Goal: Book appointment/travel/reservation

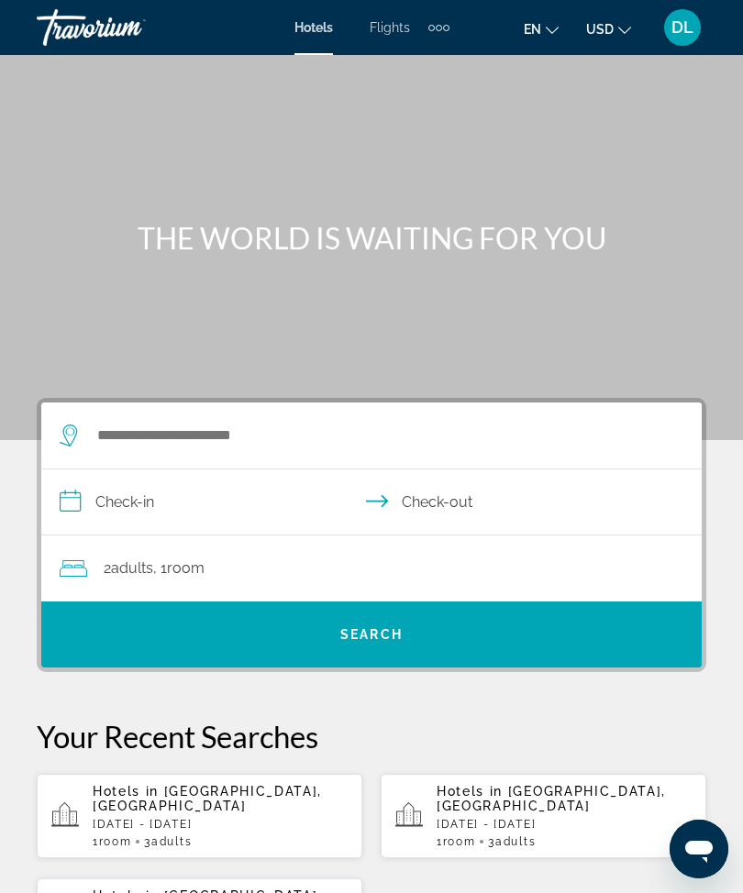
click at [673, 34] on span "DL" at bounding box center [682, 27] width 22 height 18
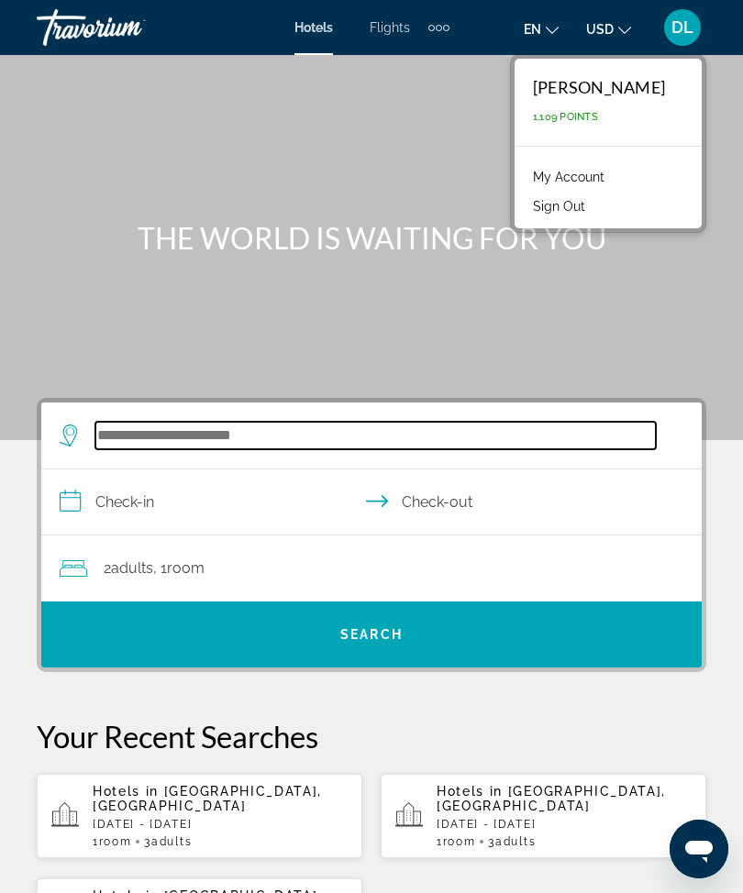
click at [119, 440] on input "Search widget" at bounding box center [375, 436] width 560 height 28
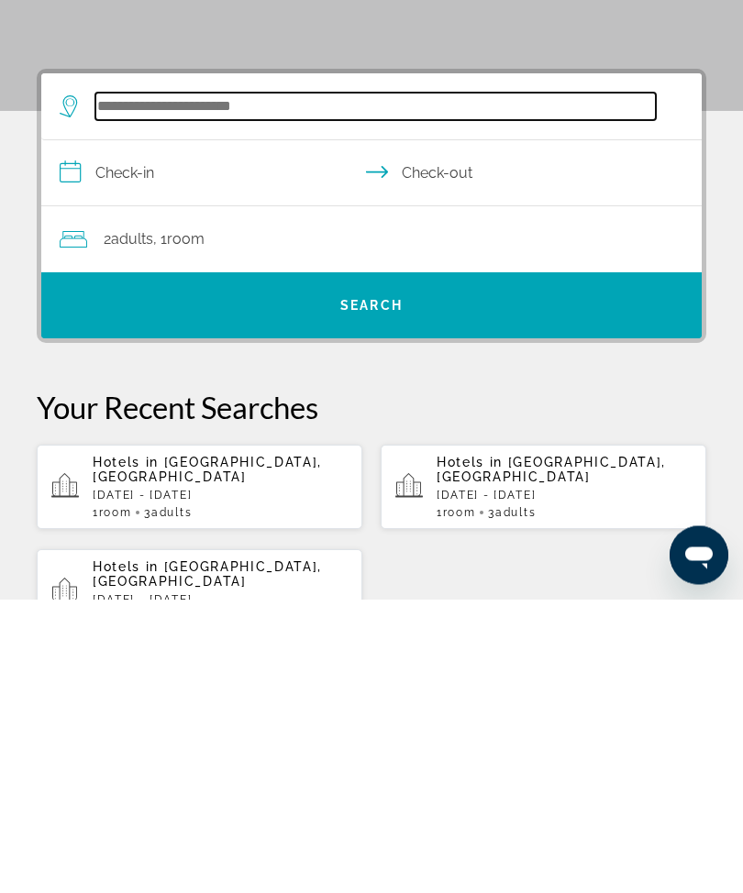
scroll to position [44, 0]
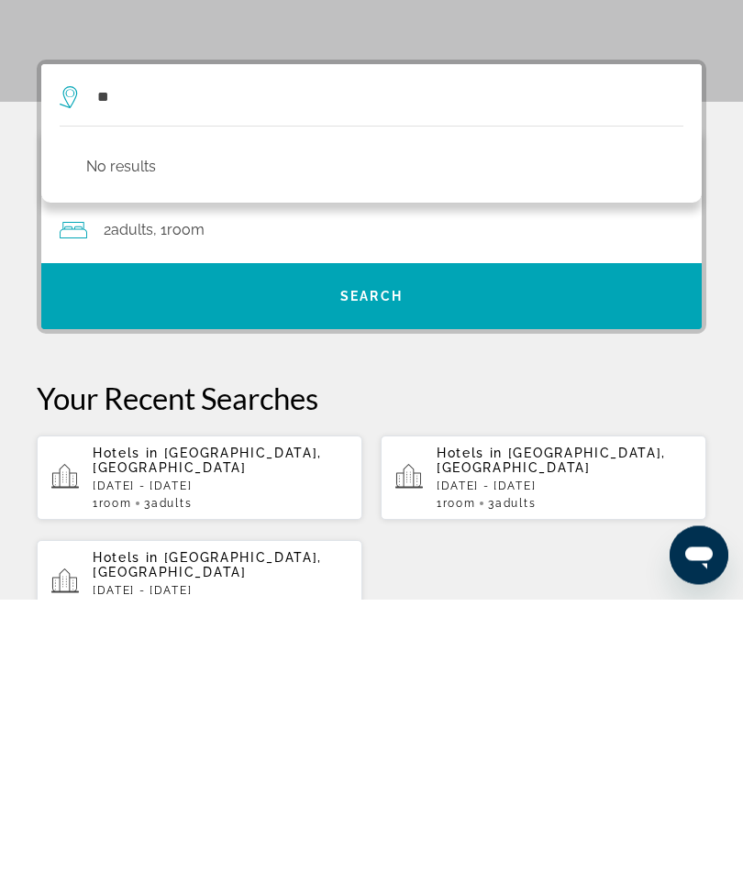
click at [123, 568] on span "Search widget" at bounding box center [371, 590] width 660 height 44
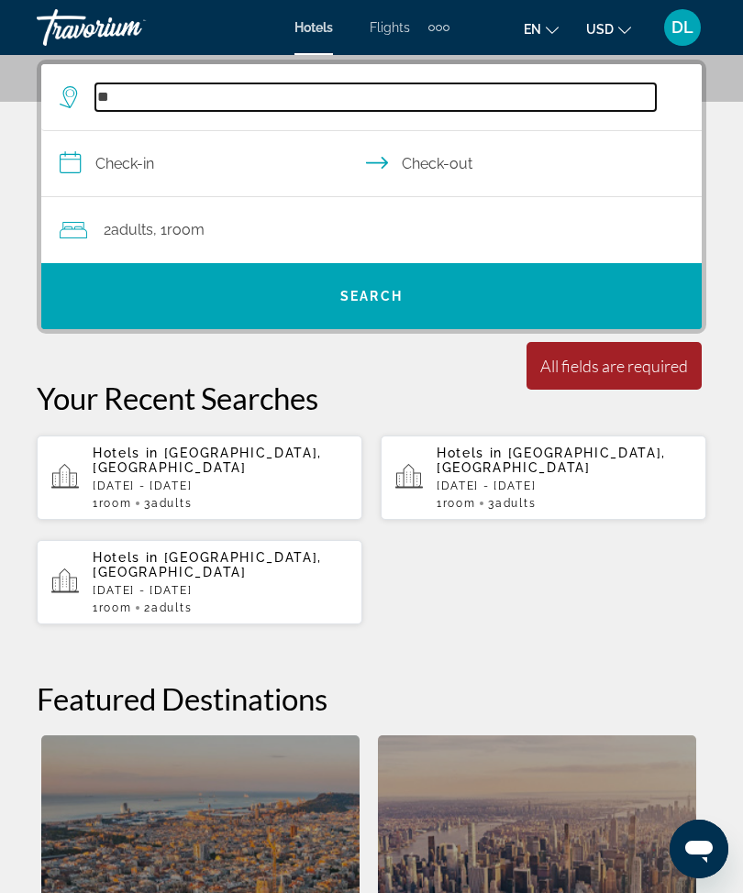
click at [144, 108] on input "**" at bounding box center [375, 97] width 560 height 28
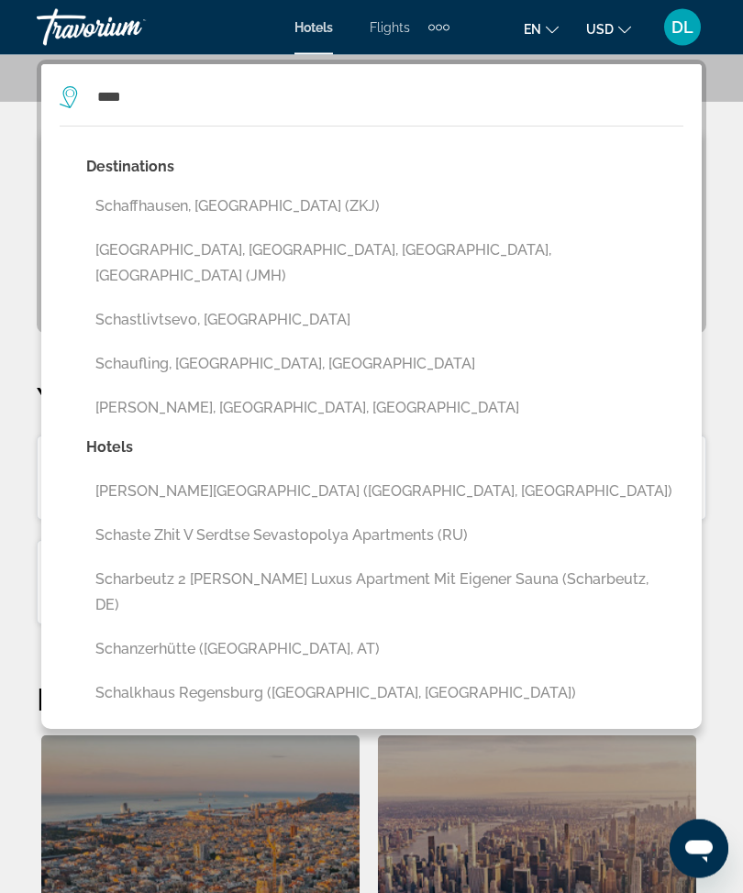
click at [94, 259] on button "[GEOGRAPHIC_DATA], [GEOGRAPHIC_DATA], [GEOGRAPHIC_DATA], [GEOGRAPHIC_DATA] (JMH)" at bounding box center [384, 264] width 597 height 61
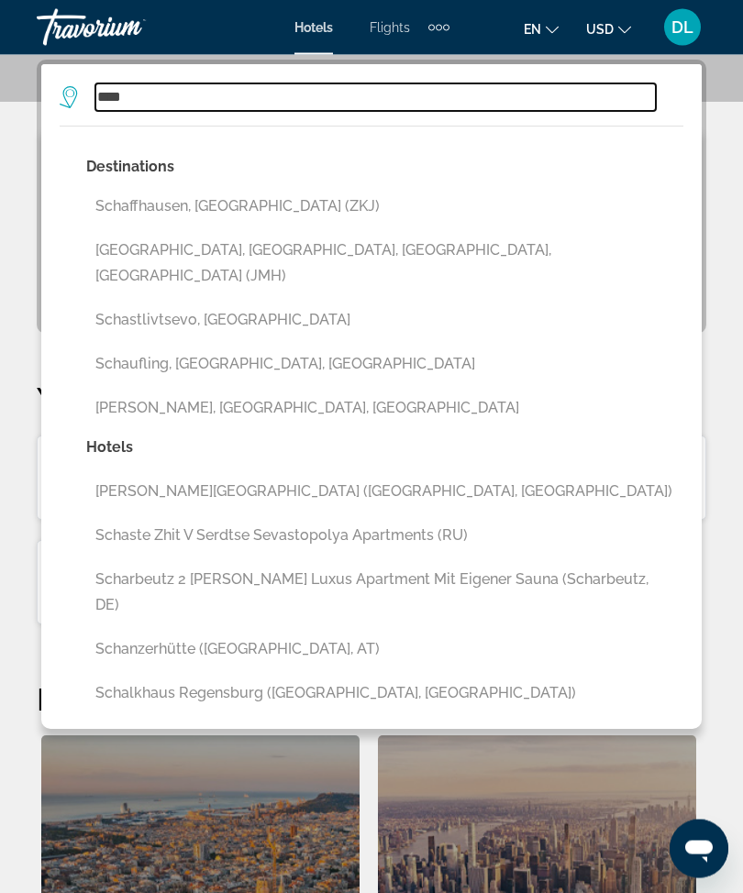
type input "**********"
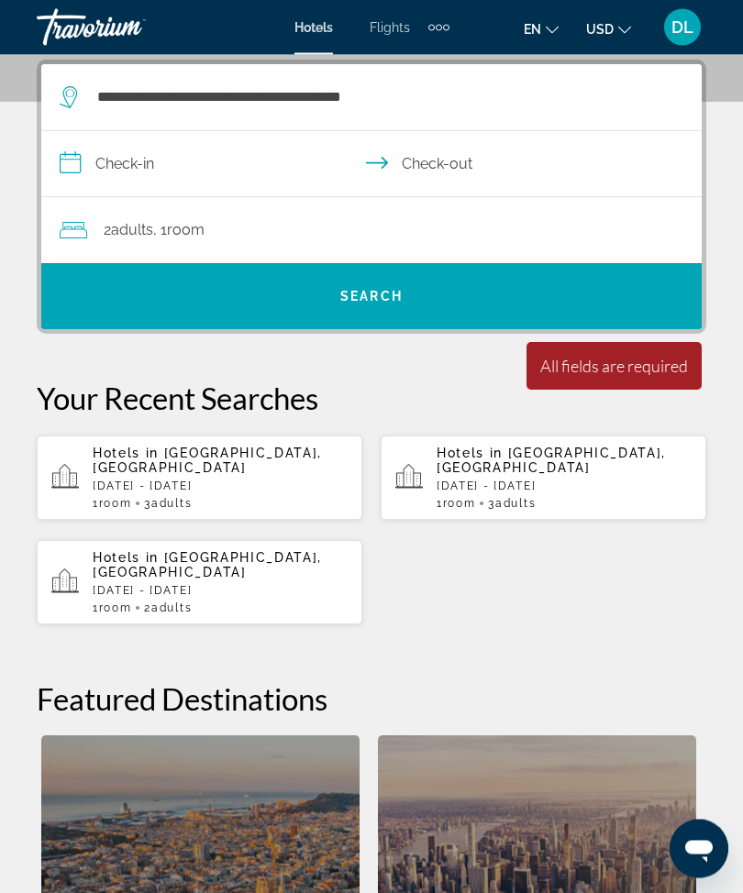
click at [124, 177] on input "**********" at bounding box center [374, 167] width 667 height 71
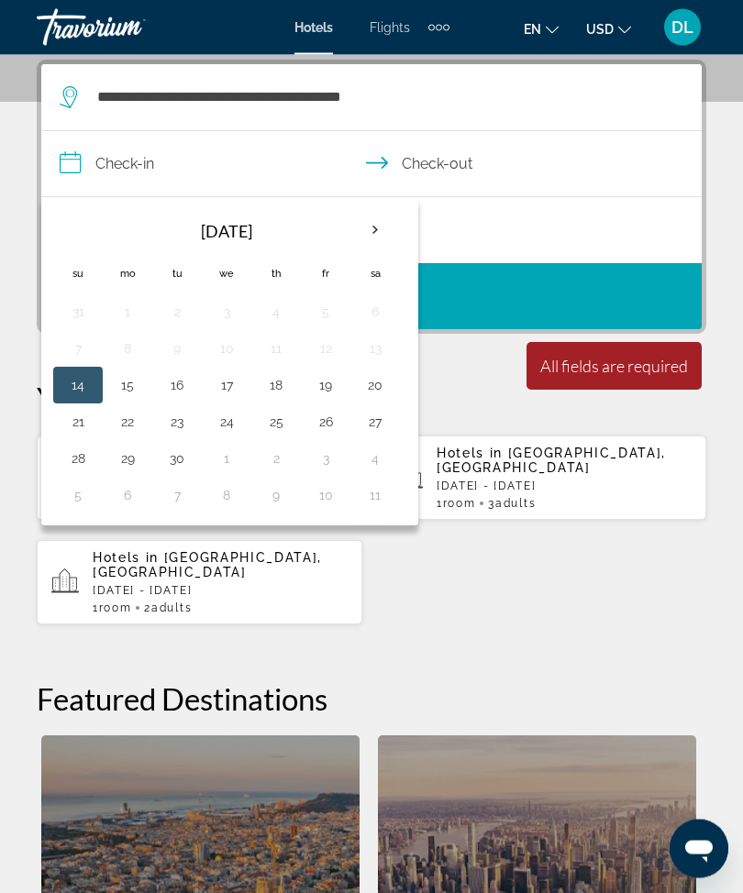
scroll to position [338, 0]
click at [363, 238] on th "Next month" at bounding box center [375, 230] width 50 height 40
click at [372, 234] on th "Next month" at bounding box center [375, 230] width 50 height 40
click at [220, 393] on button "12" at bounding box center [226, 385] width 29 height 26
click at [65, 421] on button "16" at bounding box center [77, 422] width 29 height 26
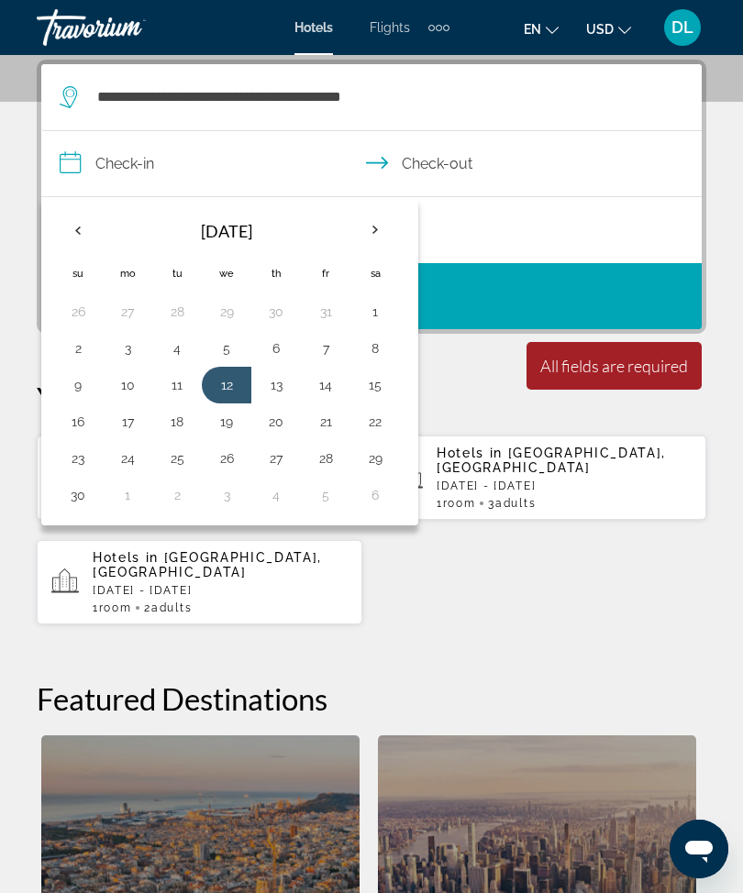
type input "**********"
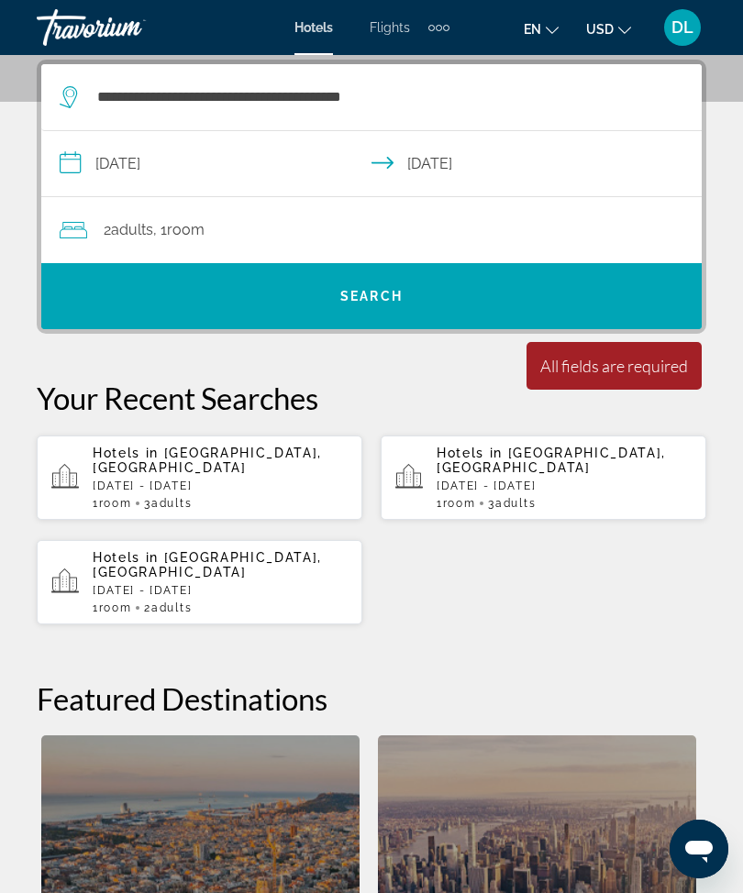
click at [204, 235] on span "Room" at bounding box center [186, 229] width 38 height 17
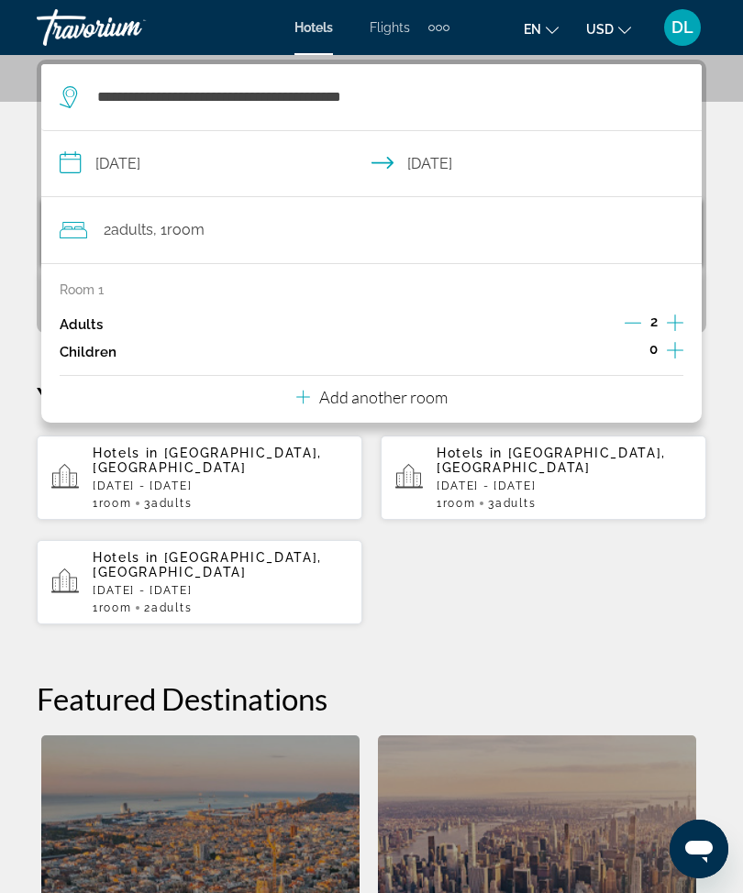
click at [673, 325] on icon "Increment adults" at bounding box center [674, 323] width 17 height 22
click at [671, 351] on icon "Increment children" at bounding box center [674, 350] width 17 height 22
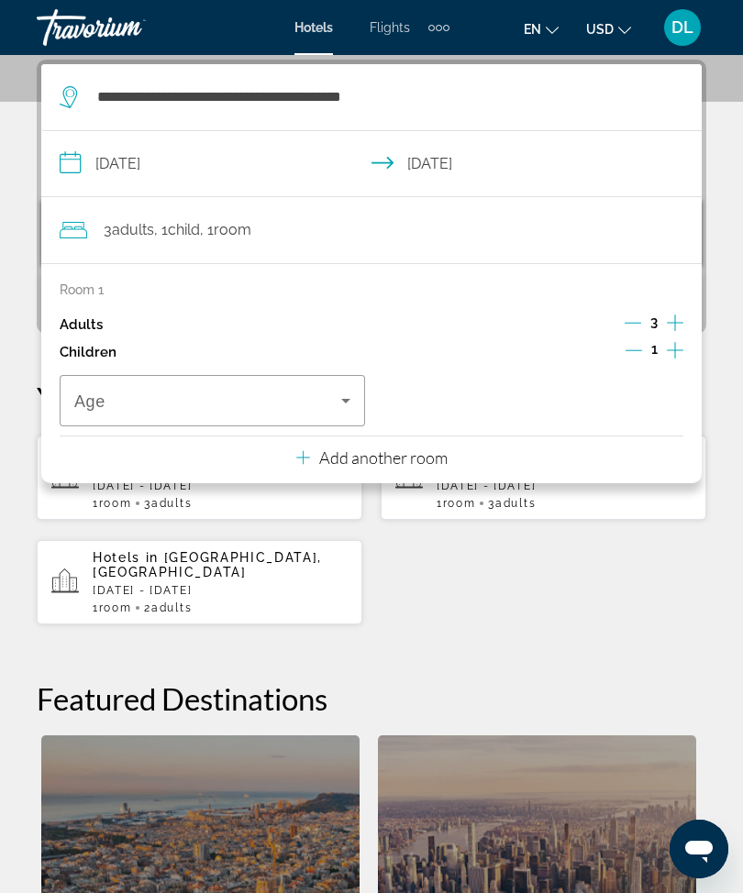
click at [677, 349] on icon "Increment children" at bounding box center [674, 350] width 17 height 22
click at [683, 342] on button "Increment children" at bounding box center [674, 352] width 17 height 28
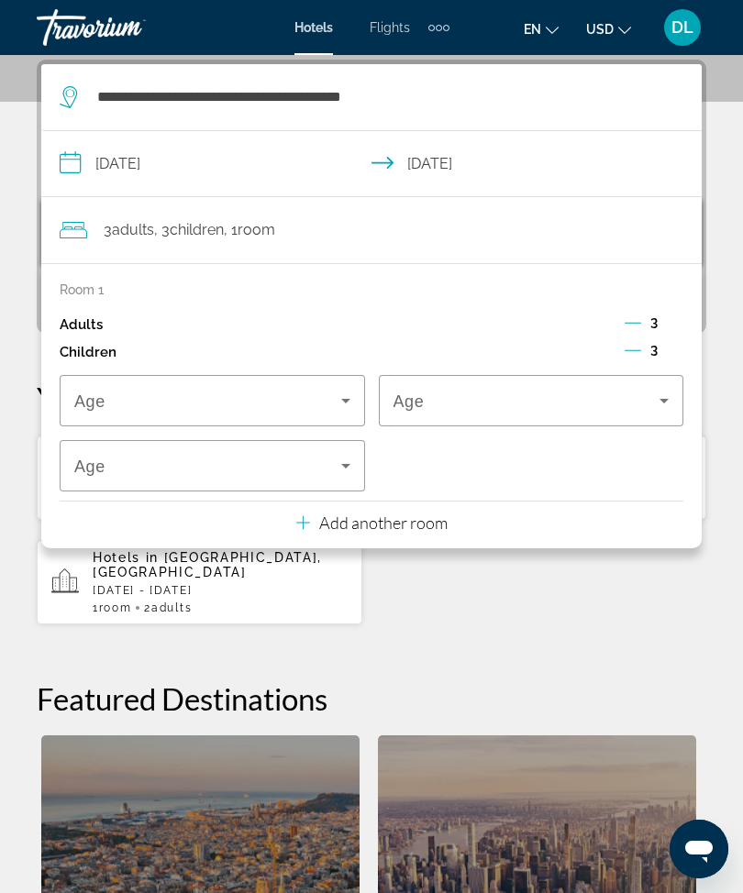
click at [180, 397] on span "Travelers: 3 adults, 3 children" at bounding box center [207, 401] width 267 height 22
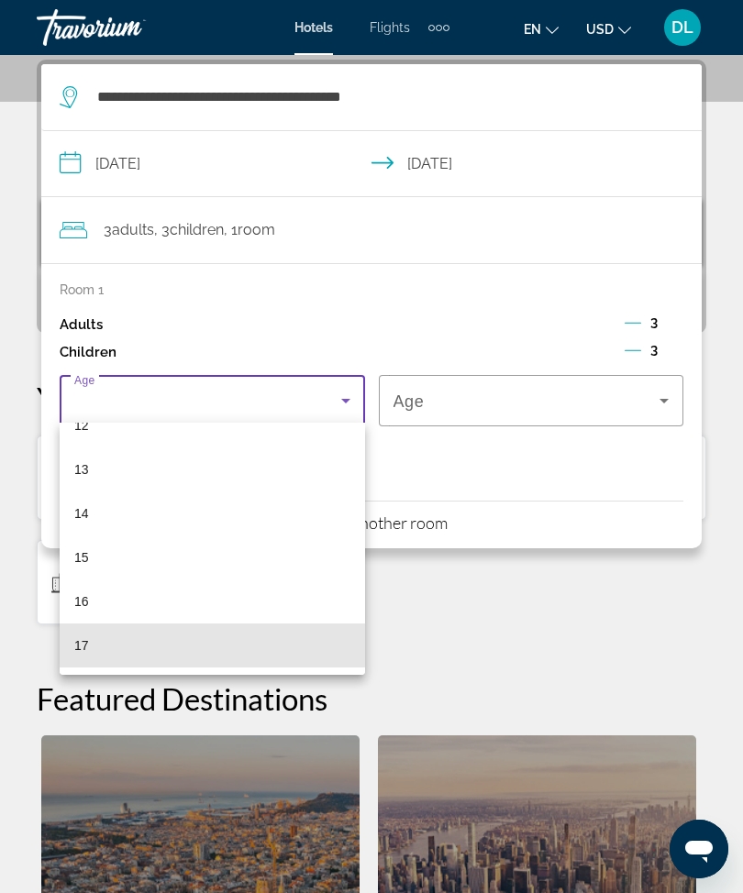
scroll to position [555, 0]
click at [71, 642] on mat-option "17" at bounding box center [212, 645] width 305 height 44
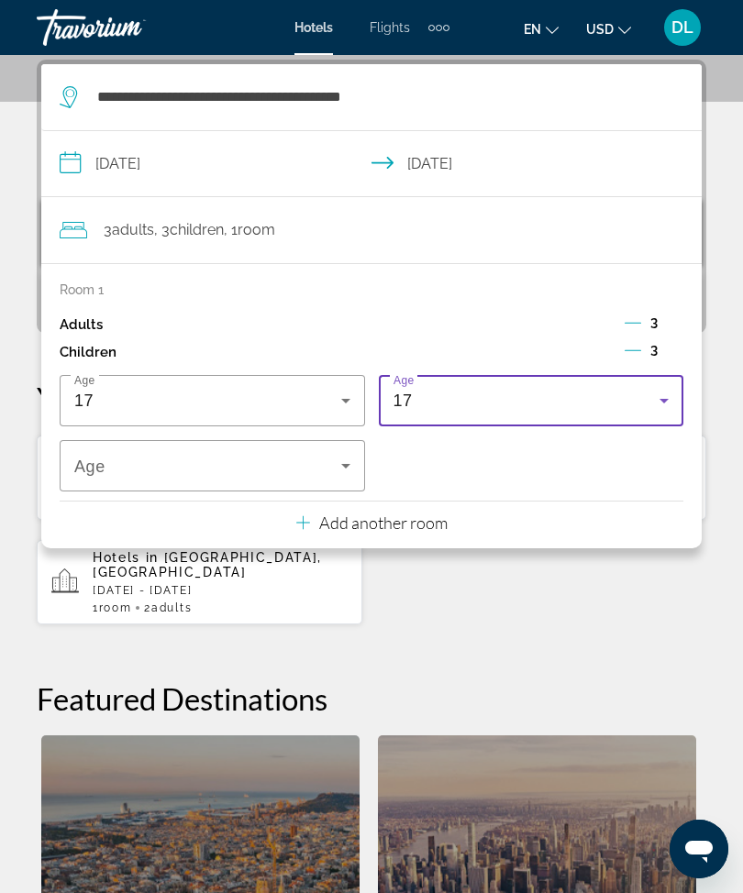
click at [601, 405] on div "17" at bounding box center [526, 401] width 267 height 22
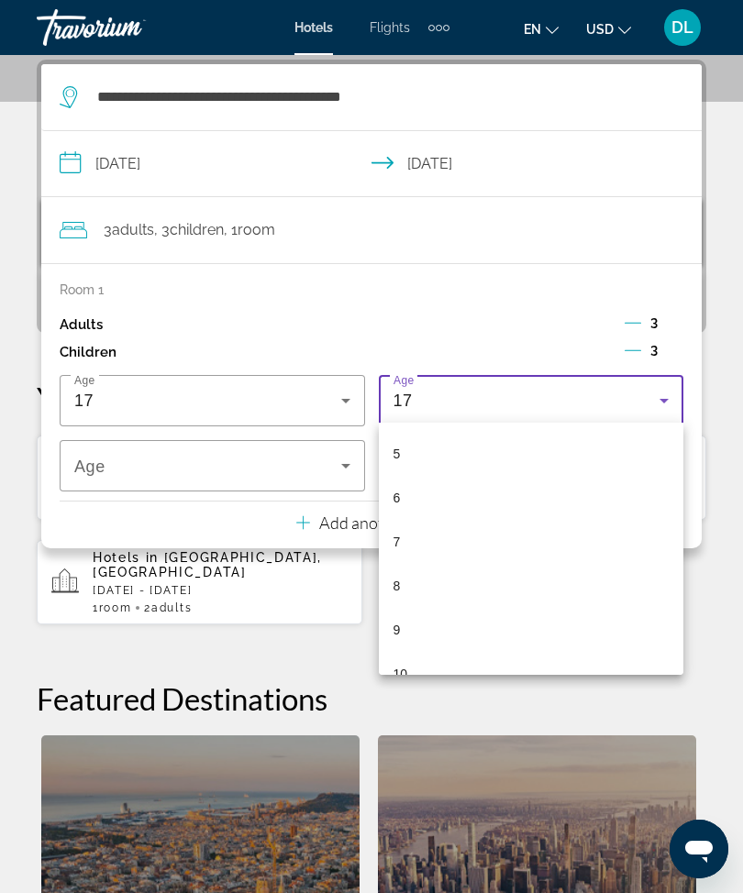
scroll to position [270, 0]
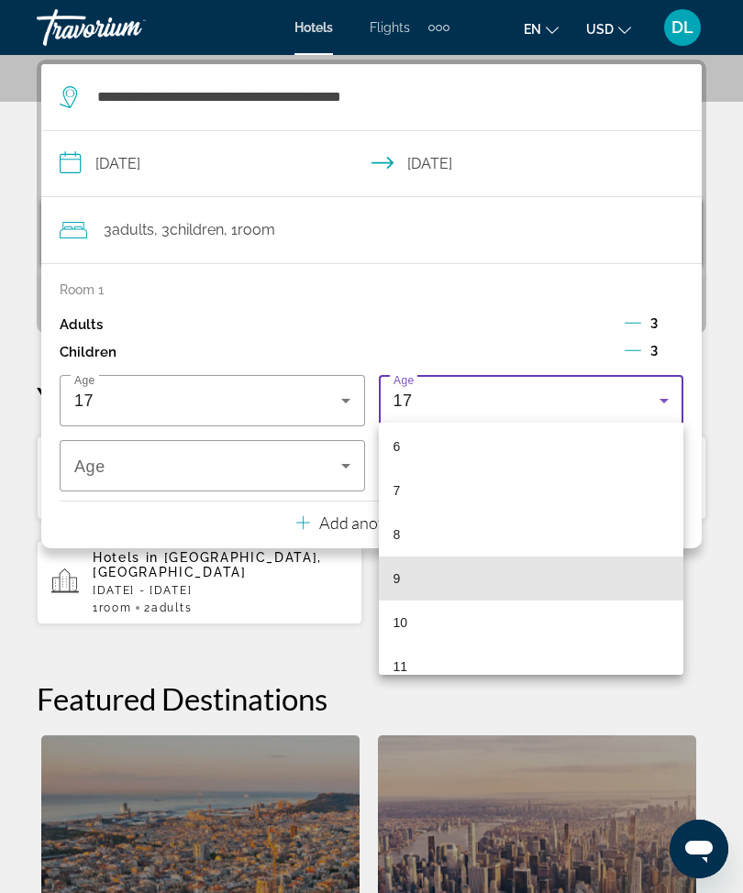
click at [413, 586] on mat-option "9" at bounding box center [531, 578] width 305 height 44
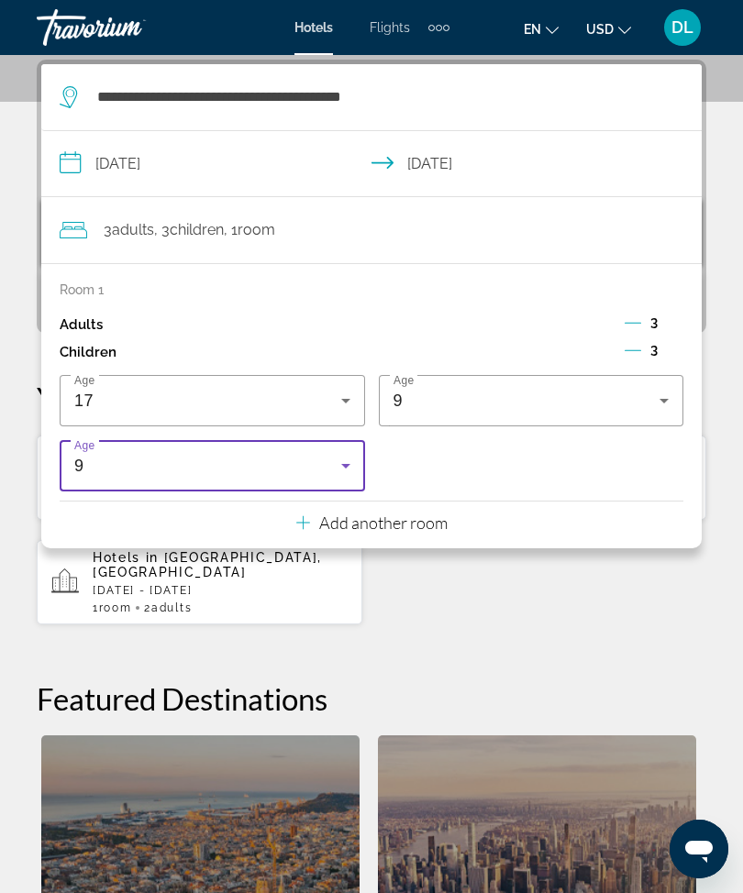
click at [128, 455] on div "9" at bounding box center [207, 466] width 267 height 22
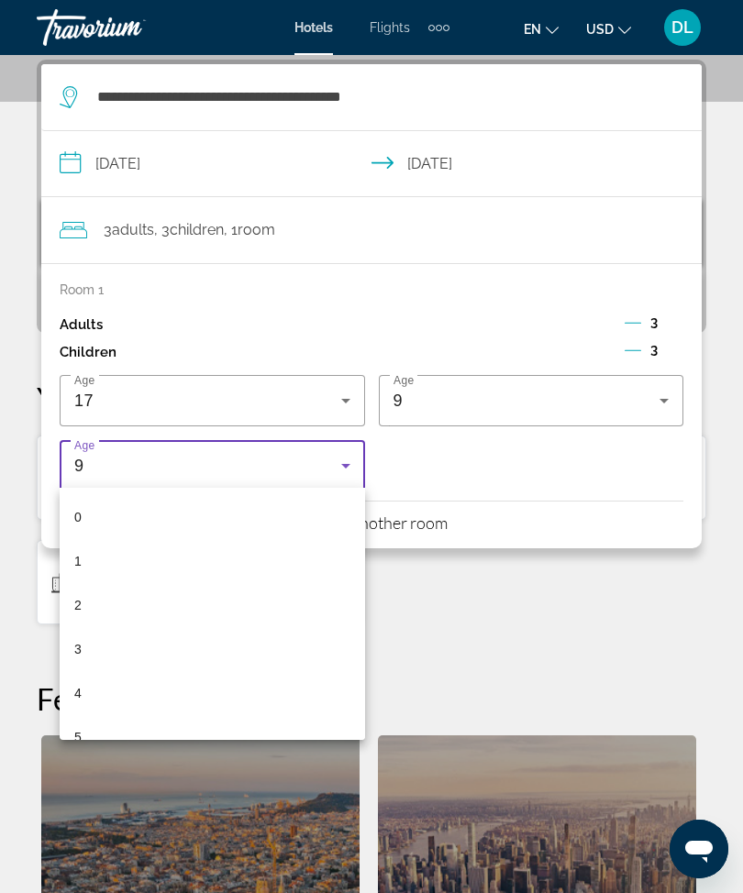
scroll to position [195, 0]
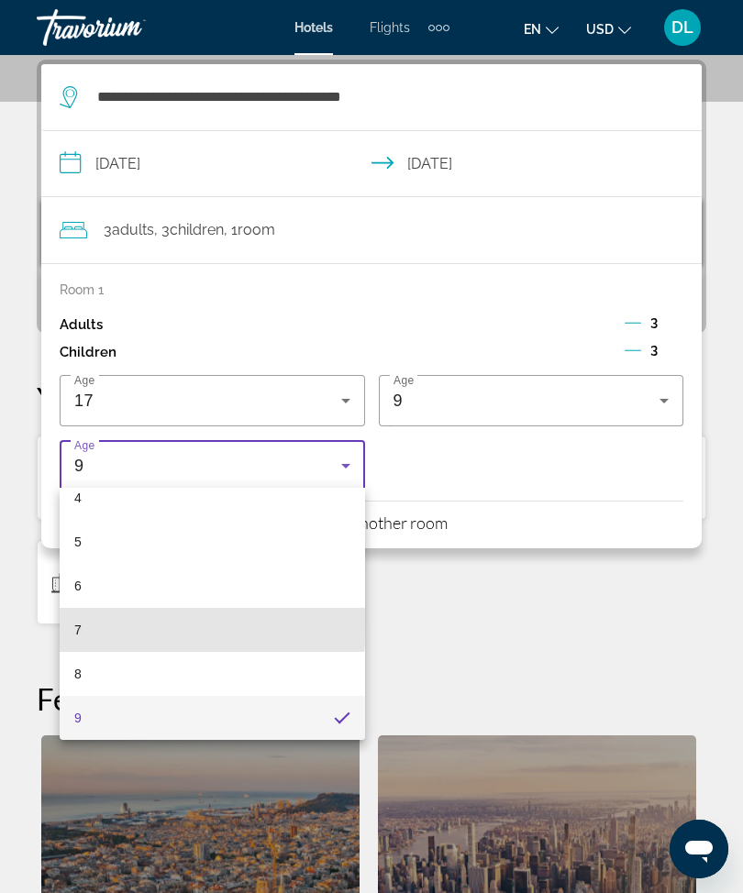
click at [71, 621] on mat-option "7" at bounding box center [212, 630] width 305 height 44
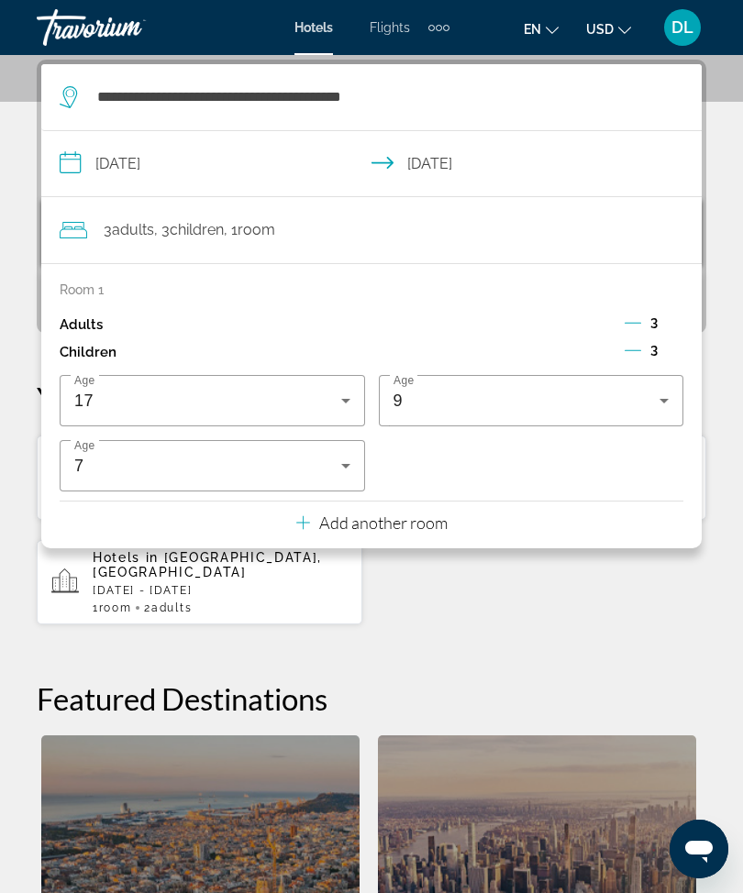
click at [83, 401] on span "17" at bounding box center [83, 400] width 19 height 18
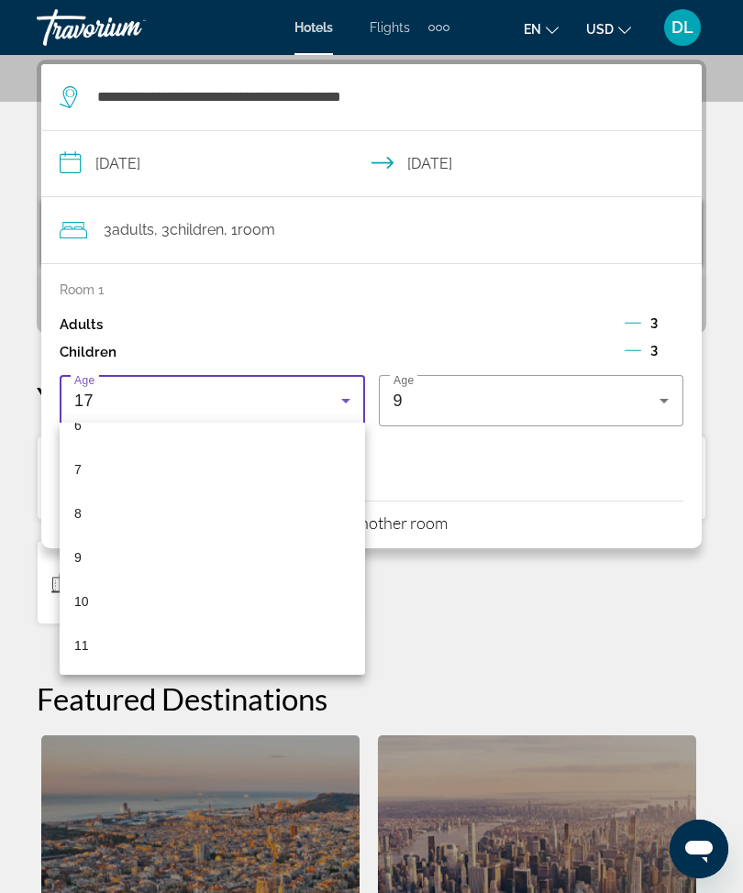
scroll to position [249, 0]
click at [72, 435] on mat-option "5" at bounding box center [212, 423] width 305 height 44
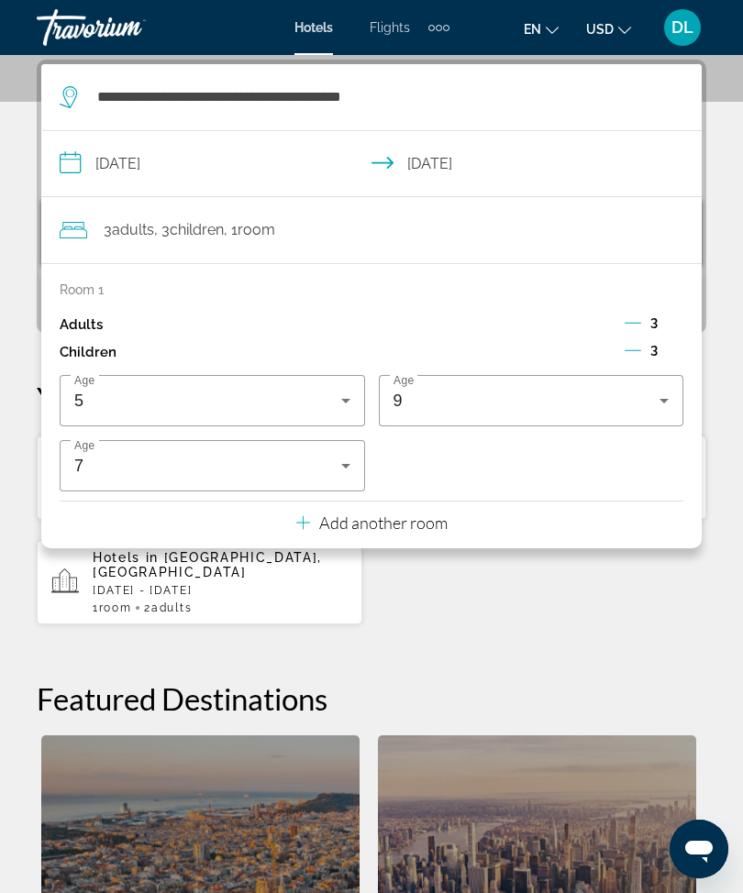
click at [630, 680] on h2 "Featured Destinations" at bounding box center [371, 698] width 669 height 37
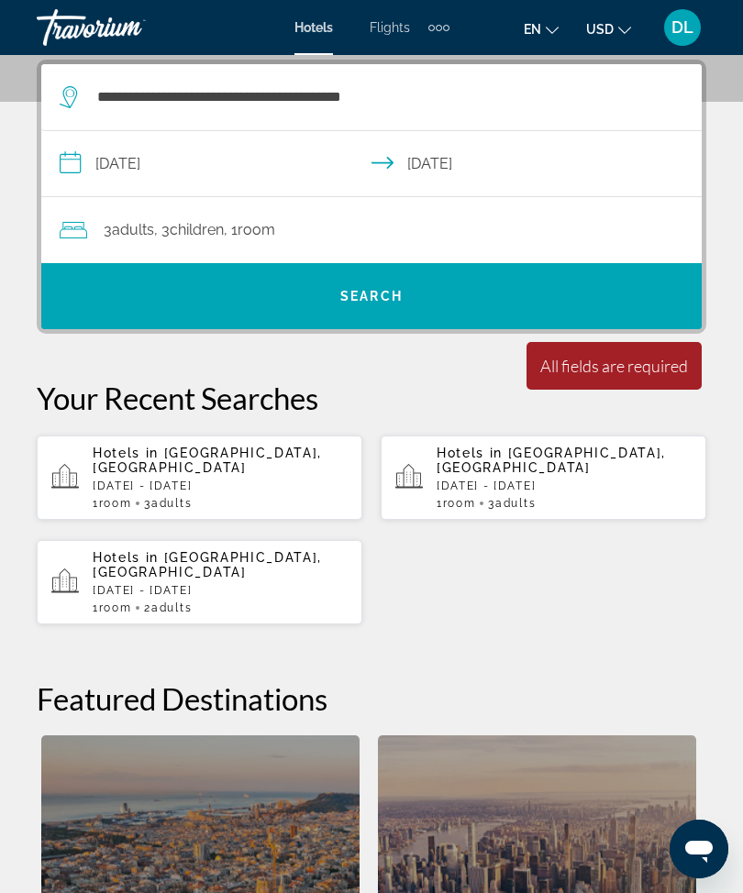
click at [194, 303] on span "Search widget" at bounding box center [371, 296] width 660 height 44
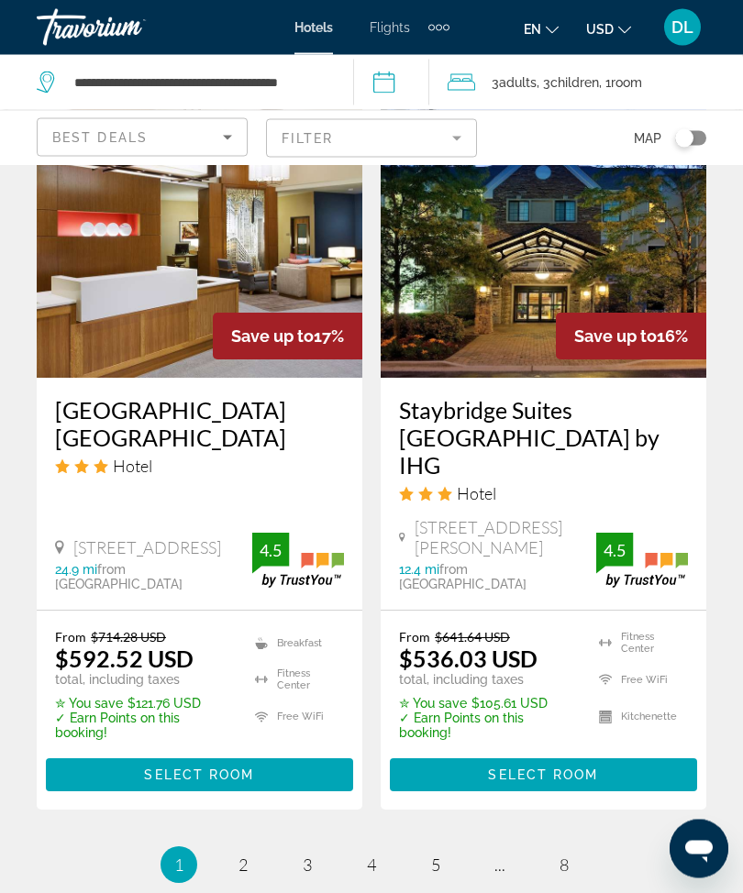
scroll to position [3980, 0]
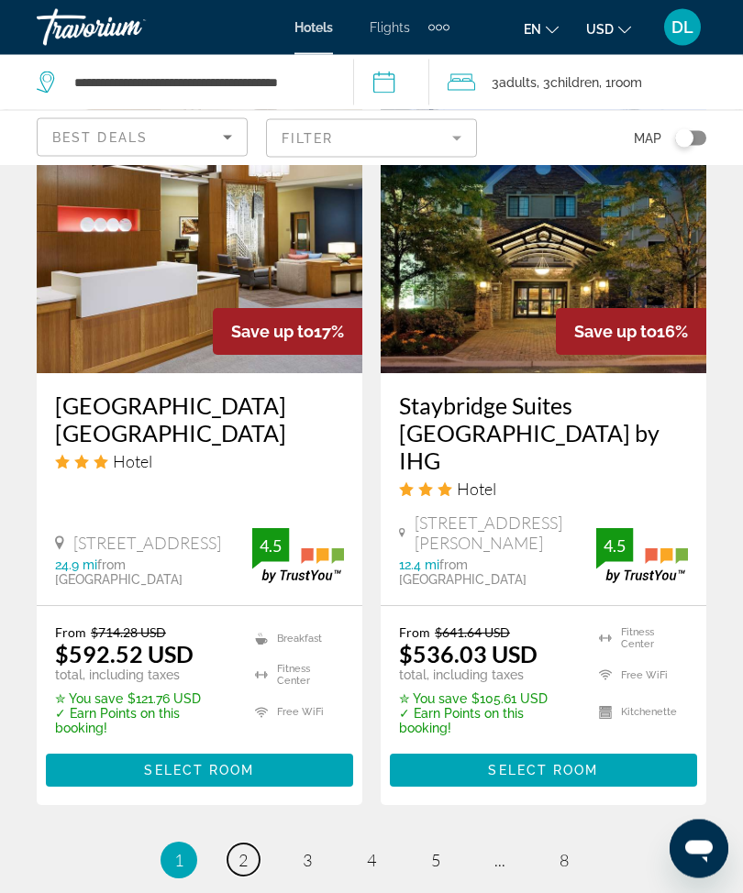
click at [232, 844] on link "page 2" at bounding box center [243, 860] width 32 height 32
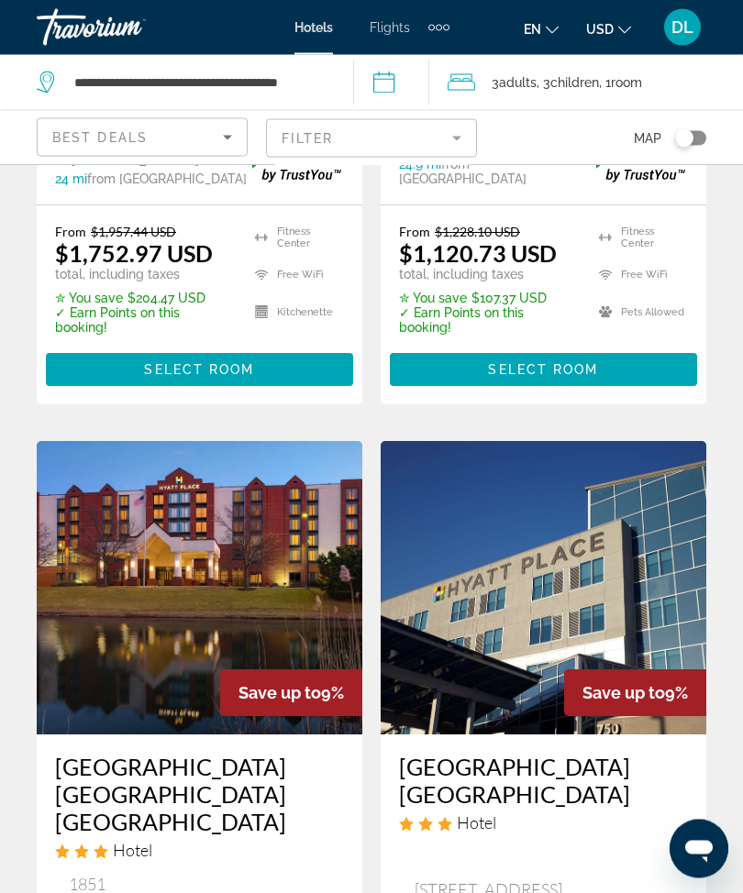
scroll to position [3460, 0]
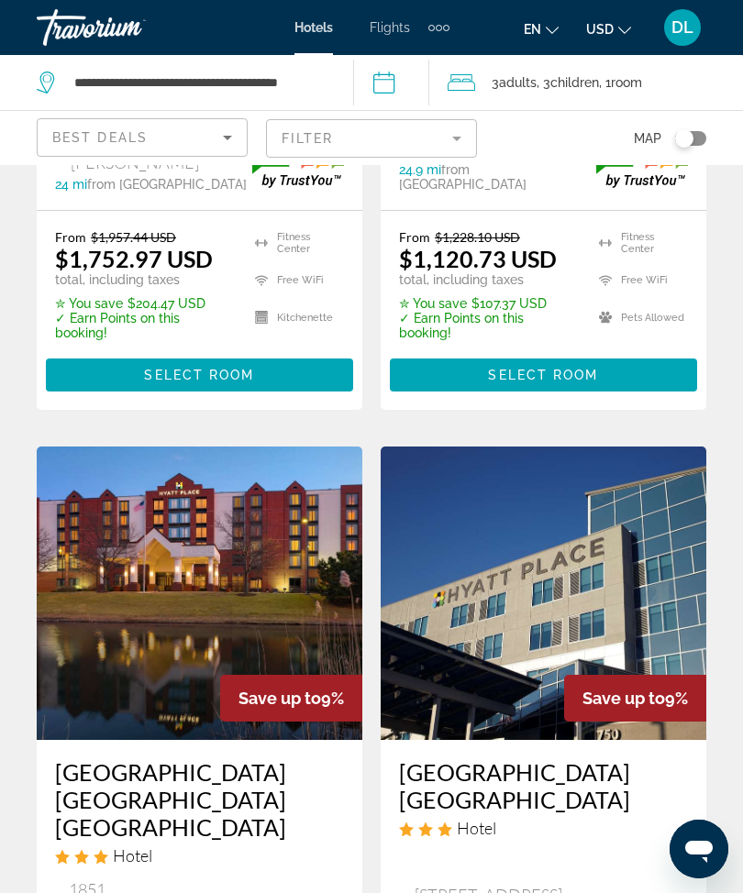
click at [405, 83] on input "**********" at bounding box center [394, 85] width 83 height 61
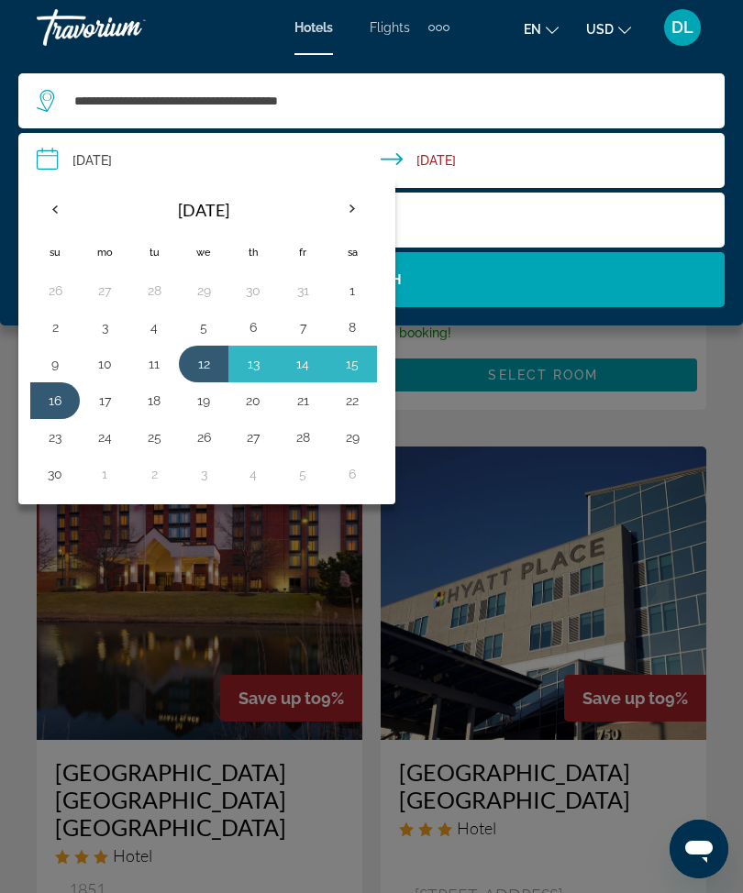
click at [299, 373] on button "14" at bounding box center [302, 364] width 29 height 26
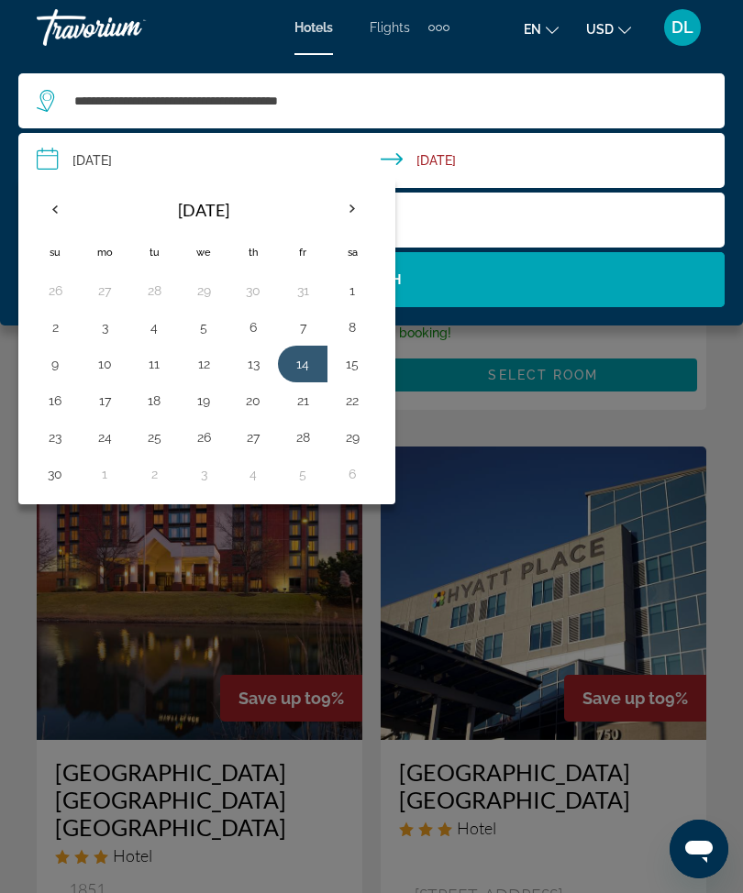
click at [49, 409] on button "16" at bounding box center [54, 401] width 29 height 26
type input "**********"
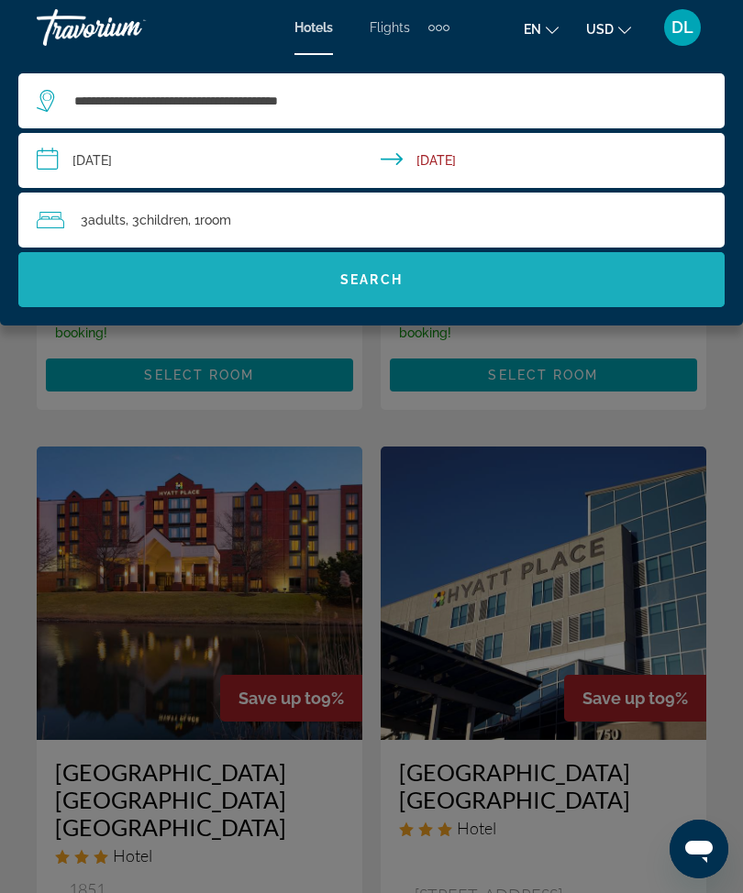
click at [123, 292] on span "Search widget" at bounding box center [371, 280] width 706 height 44
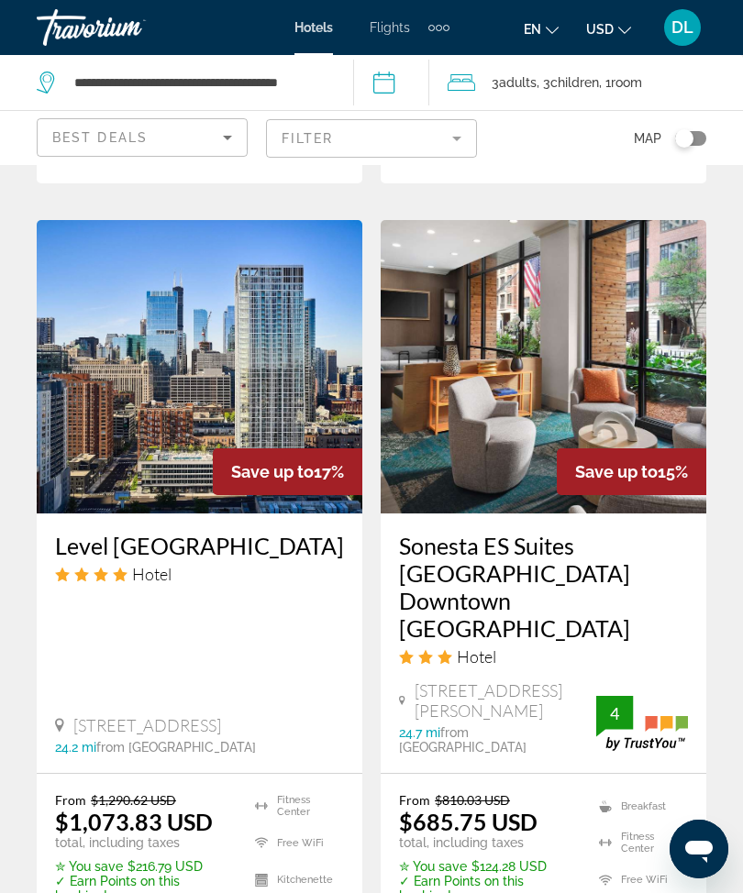
scroll to position [4008, 0]
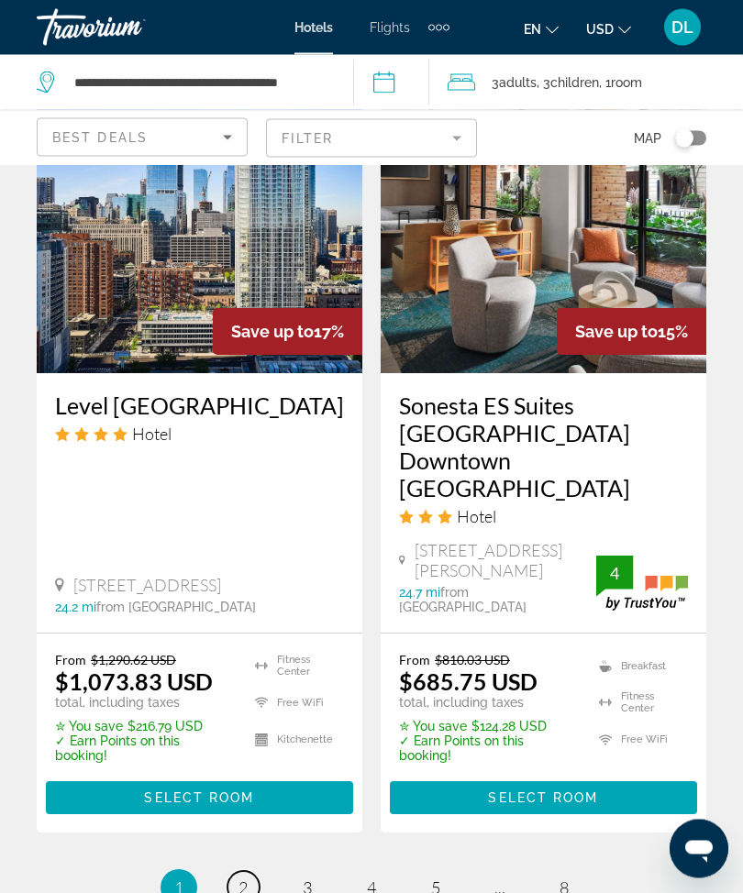
click at [227, 872] on link "page 2" at bounding box center [243, 888] width 32 height 32
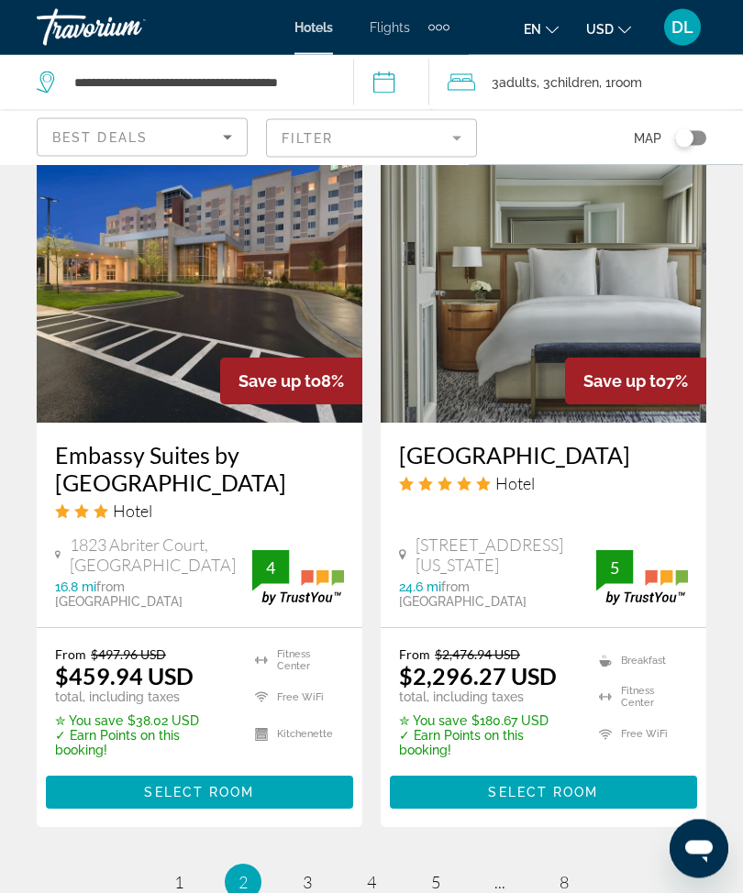
scroll to position [3897, 0]
click at [292, 865] on link "page 3" at bounding box center [308, 881] width 32 height 32
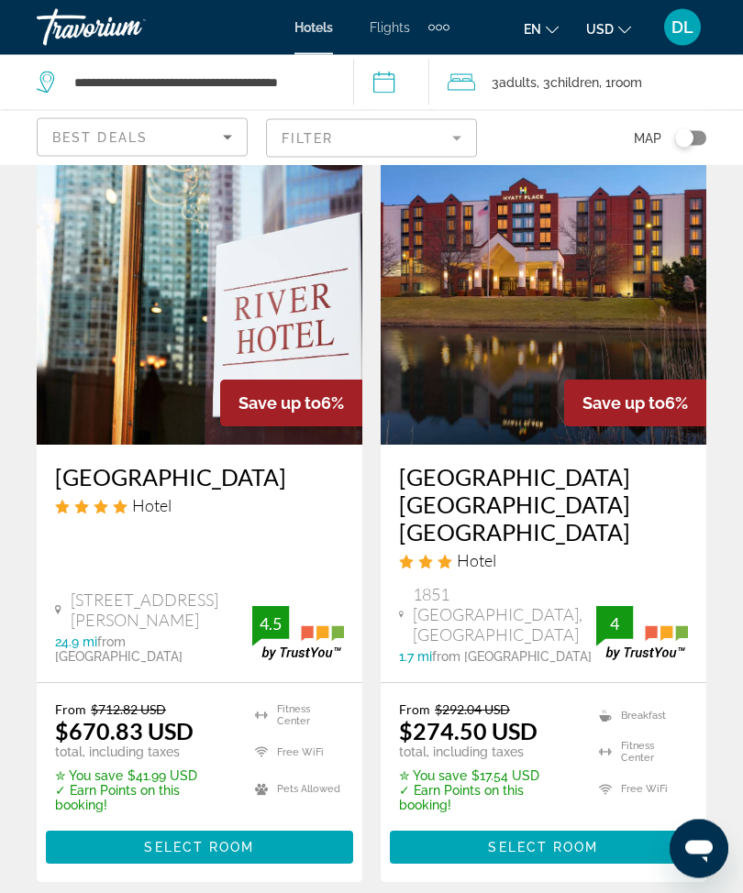
scroll to position [840, 0]
click at [655, 420] on div "Save up to 6%" at bounding box center [635, 403] width 142 height 47
click at [567, 501] on h3 "Hyatt Place Chicago Schaumburg" at bounding box center [543, 504] width 289 height 83
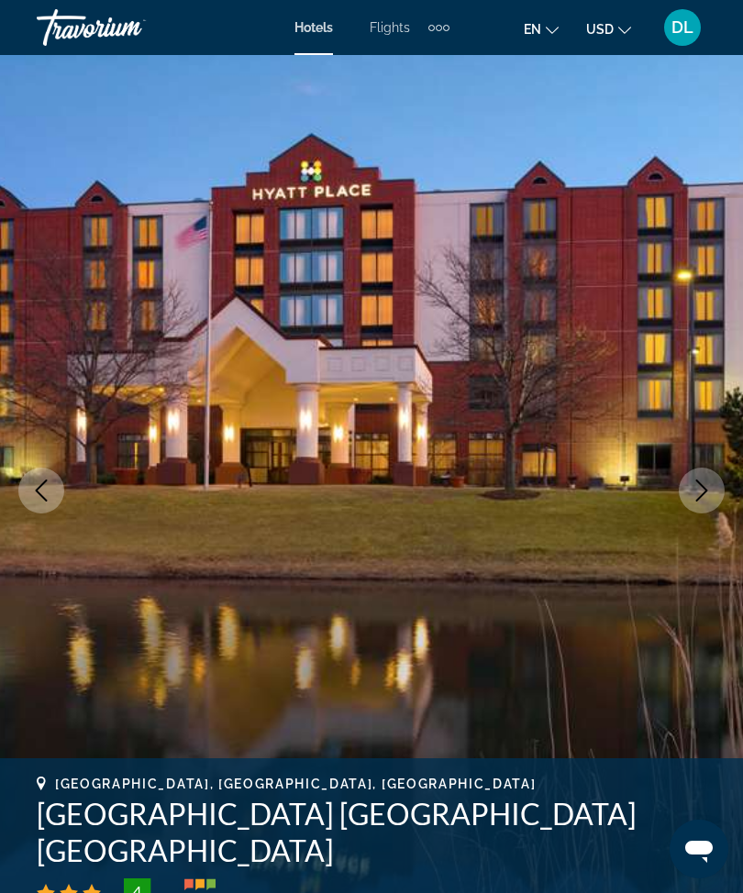
click at [726, 490] on img "Main content" at bounding box center [371, 490] width 743 height 871
click at [707, 490] on icon "Next image" at bounding box center [702, 490] width 12 height 22
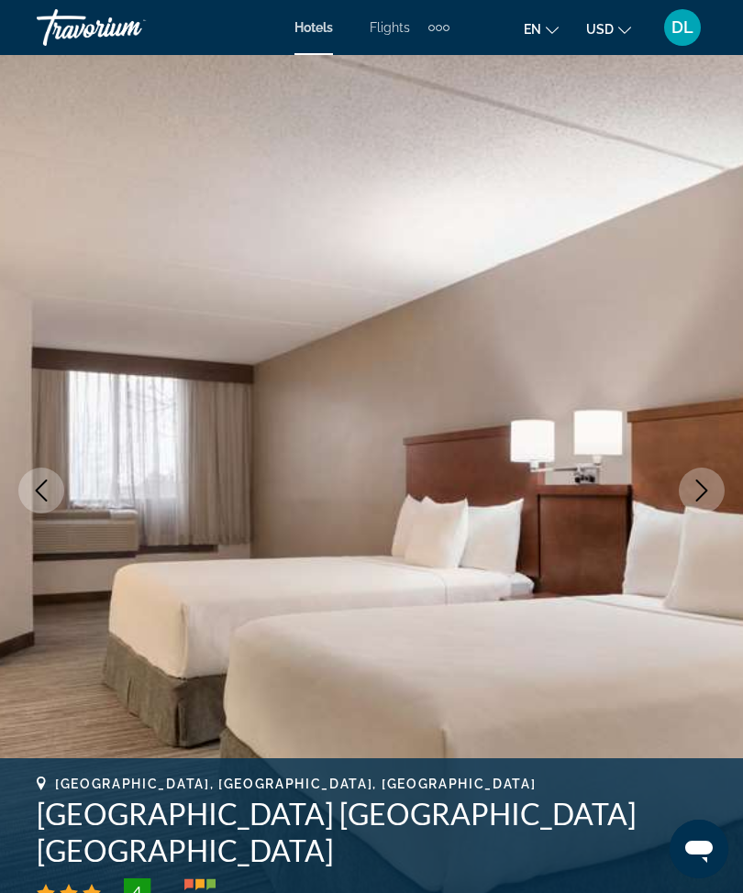
click at [703, 486] on icon "Next image" at bounding box center [701, 490] width 22 height 22
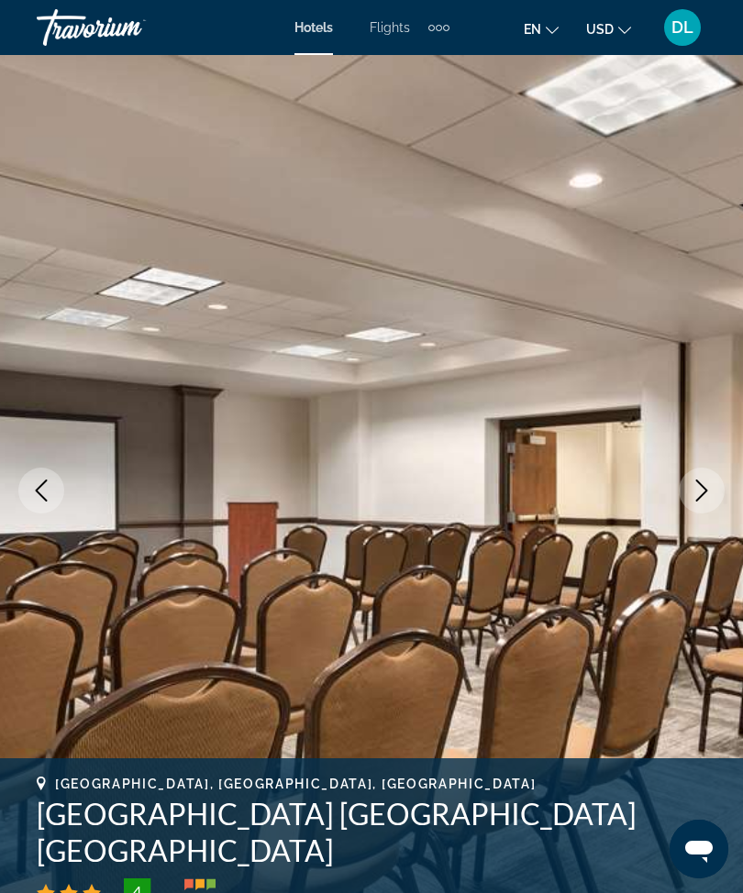
click at [704, 484] on icon "Next image" at bounding box center [701, 490] width 22 height 22
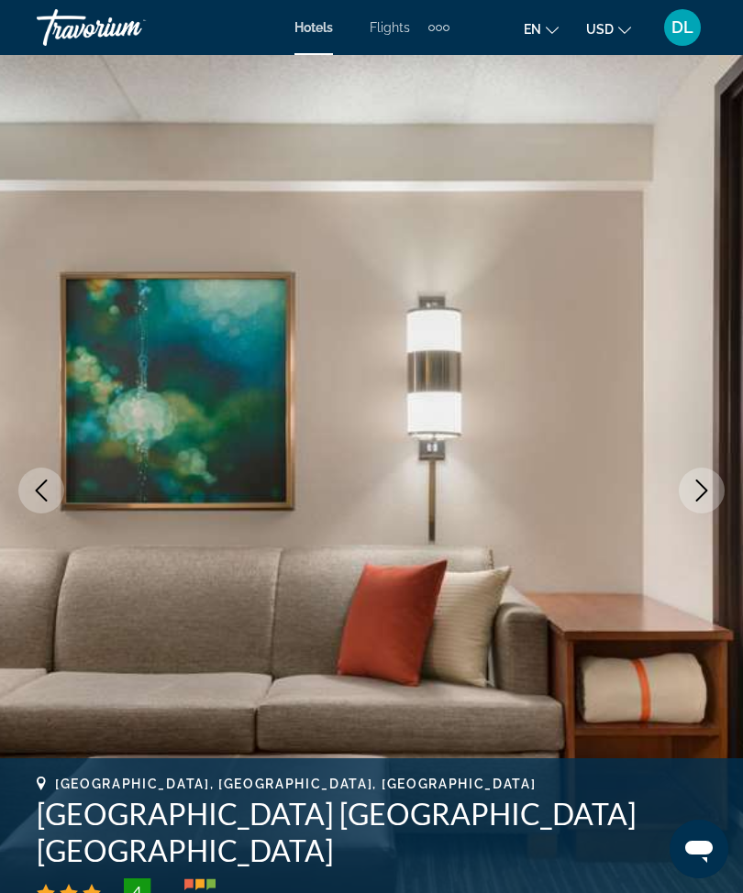
click at [707, 489] on icon "Next image" at bounding box center [701, 490] width 22 height 22
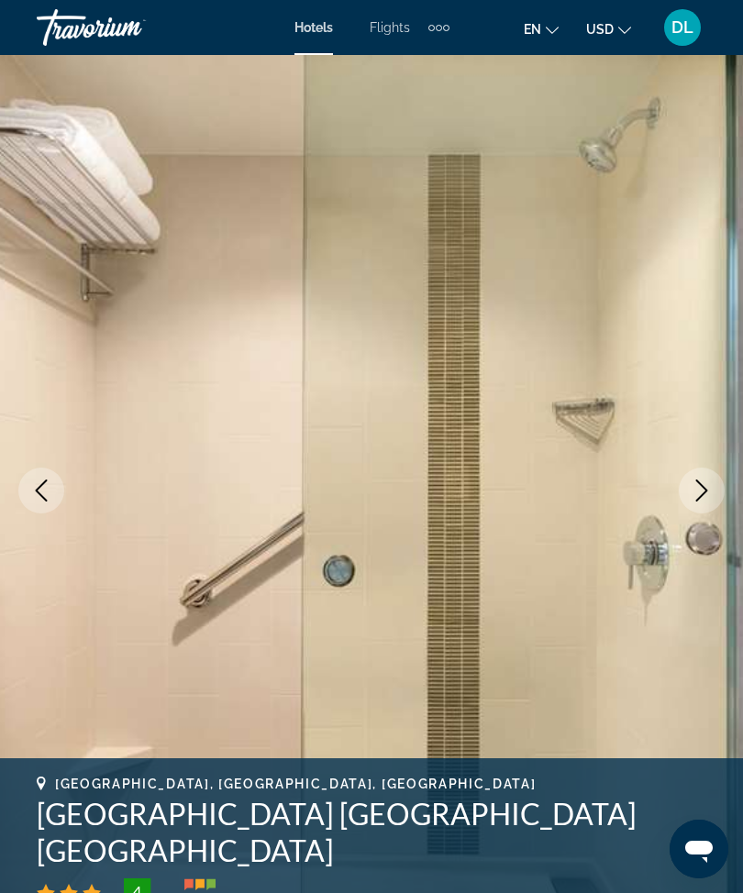
click at [710, 487] on icon "Next image" at bounding box center [701, 490] width 22 height 22
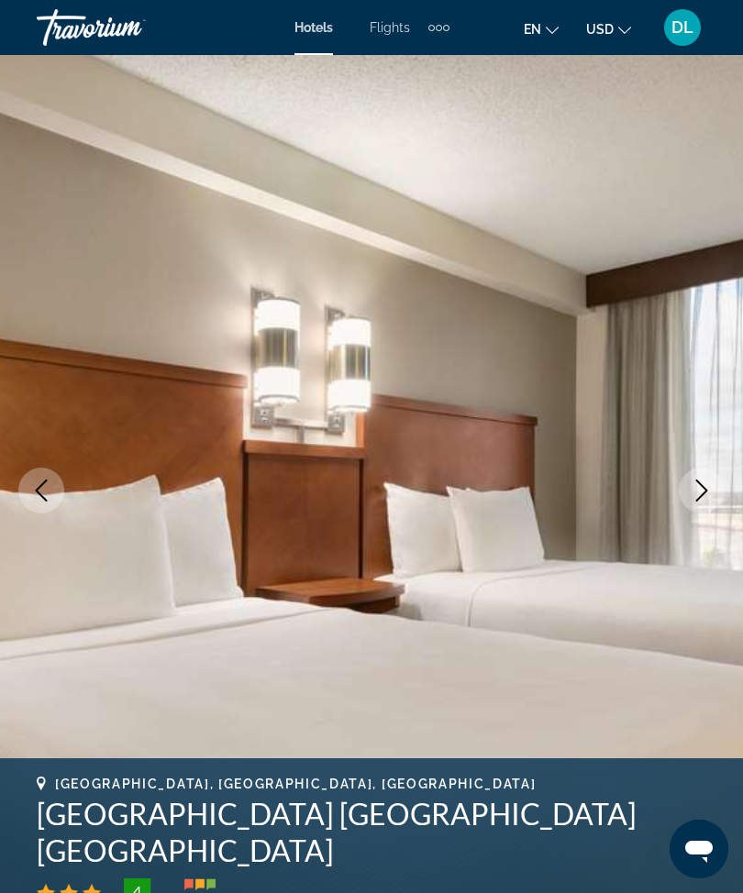
click at [706, 490] on icon "Next image" at bounding box center [702, 490] width 12 height 22
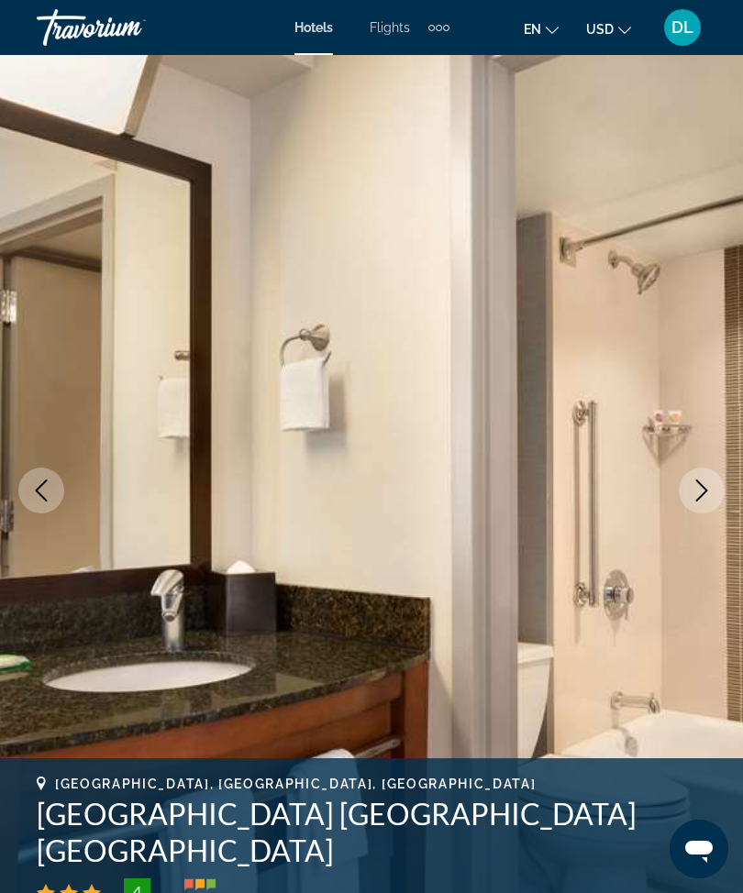
click at [707, 490] on icon "Next image" at bounding box center [701, 490] width 22 height 22
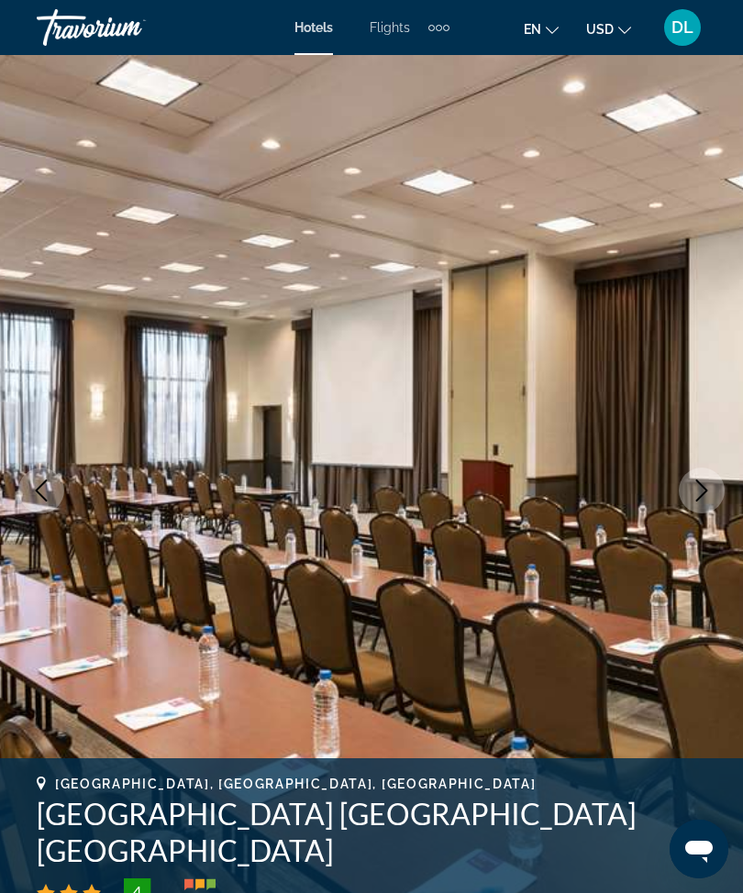
click at [705, 490] on icon "Next image" at bounding box center [702, 490] width 12 height 22
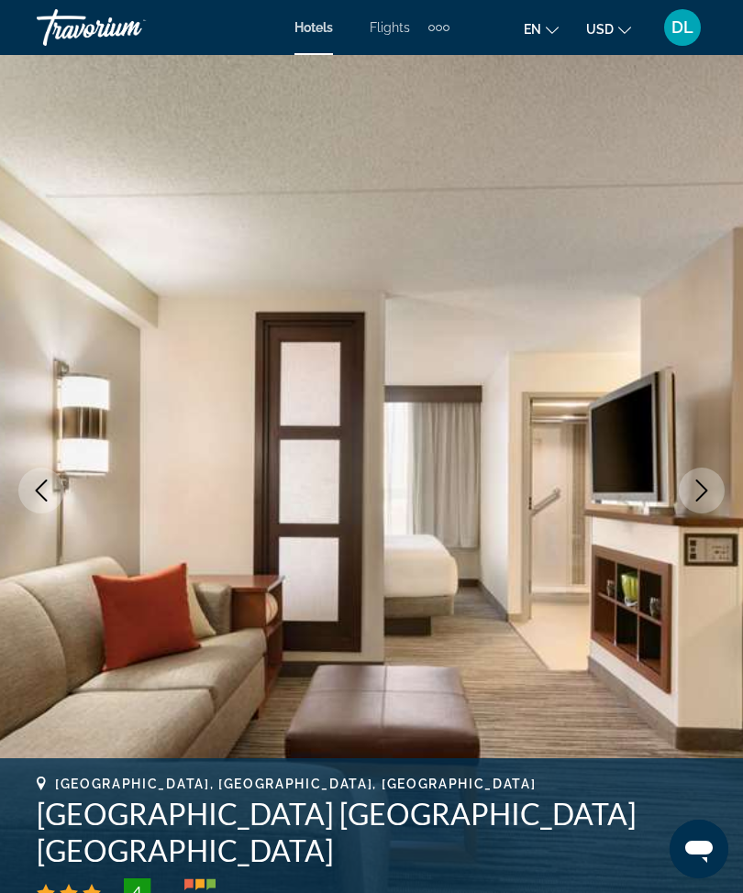
click at [707, 490] on icon "Next image" at bounding box center [701, 490] width 22 height 22
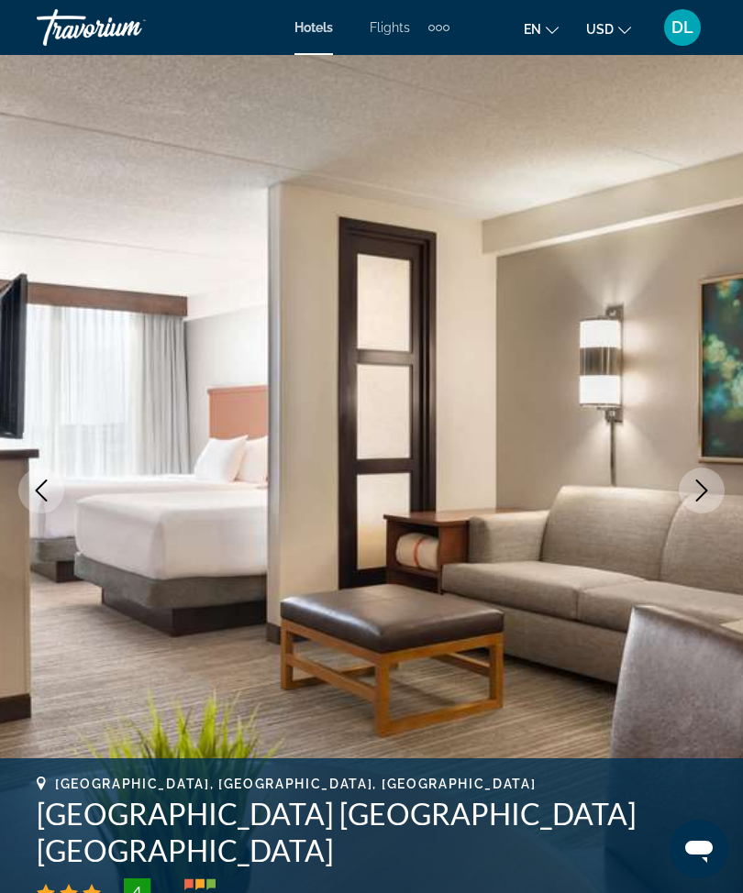
click at [704, 491] on icon "Next image" at bounding box center [701, 490] width 22 height 22
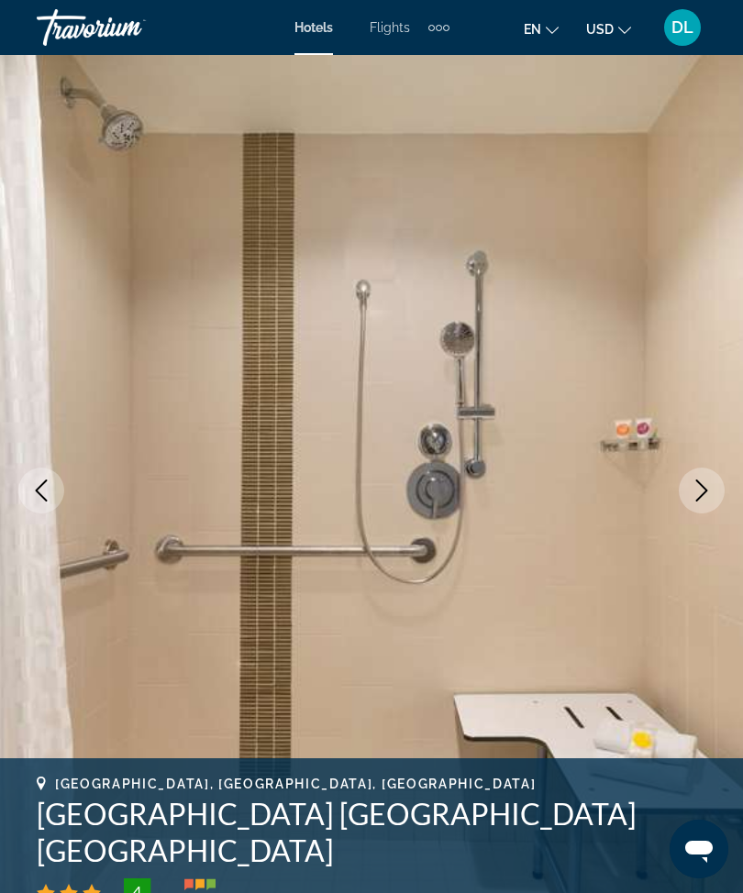
click at [713, 488] on button "Next image" at bounding box center [701, 491] width 46 height 46
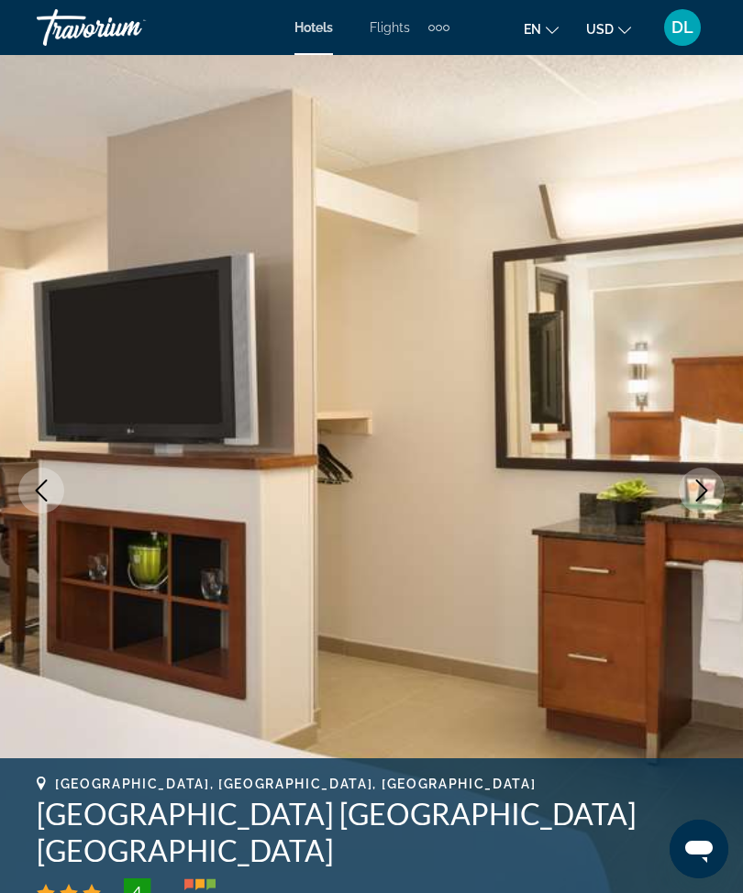
click at [714, 487] on button "Next image" at bounding box center [701, 491] width 46 height 46
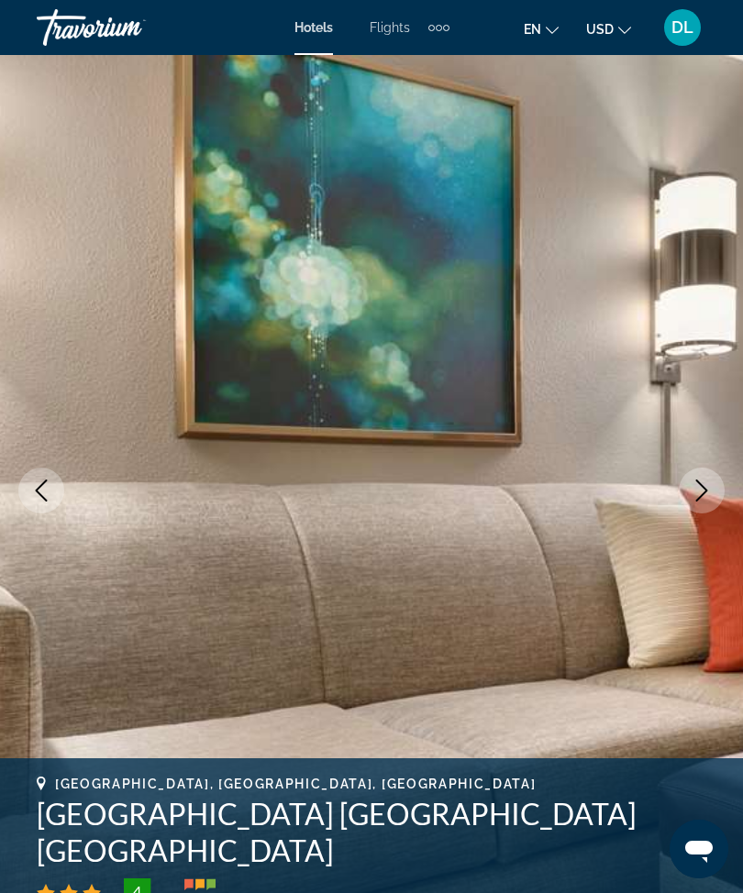
click at [710, 490] on icon "Next image" at bounding box center [701, 490] width 22 height 22
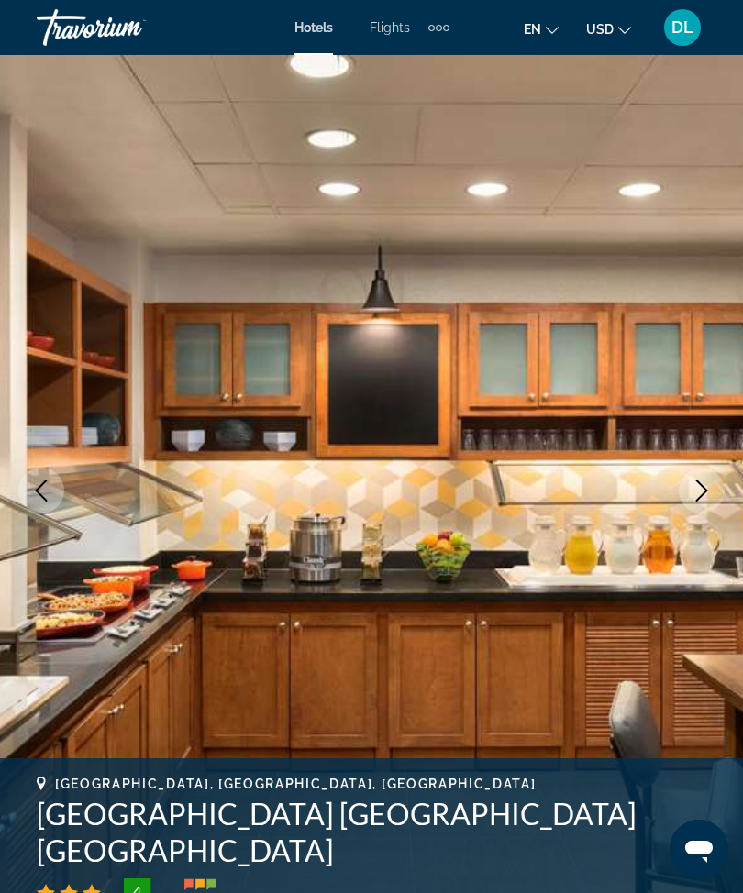
click at [712, 490] on button "Next image" at bounding box center [701, 491] width 46 height 46
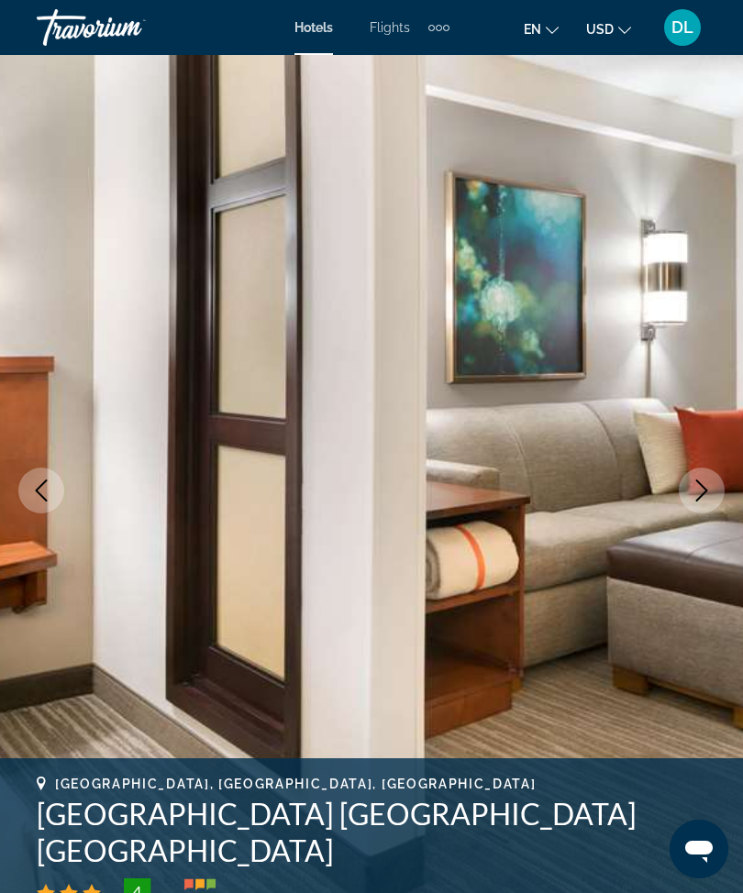
click at [713, 490] on button "Next image" at bounding box center [701, 491] width 46 height 46
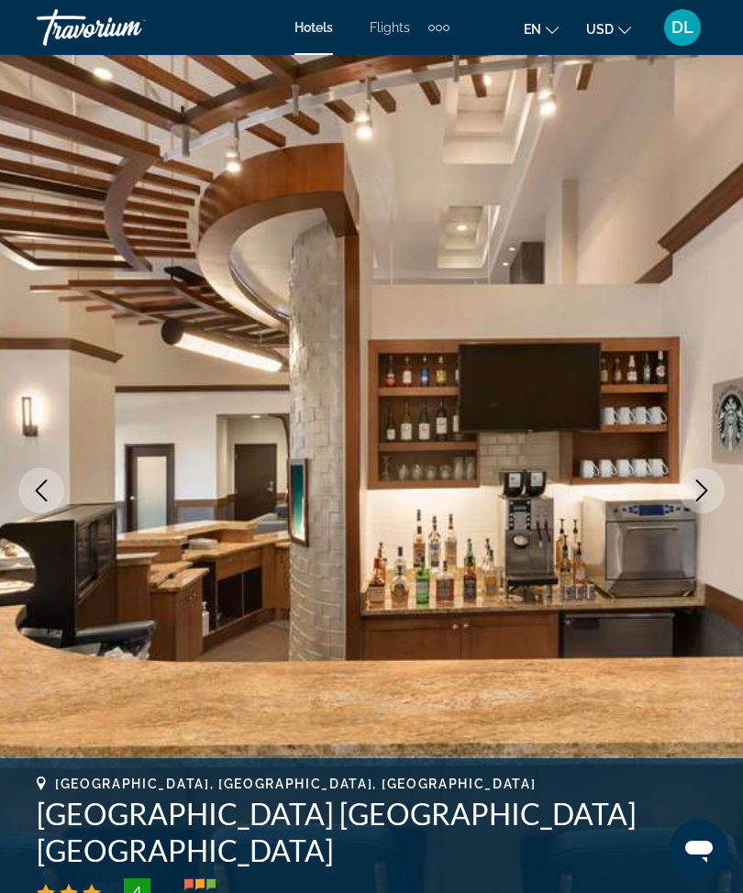
click at [717, 488] on button "Next image" at bounding box center [701, 491] width 46 height 46
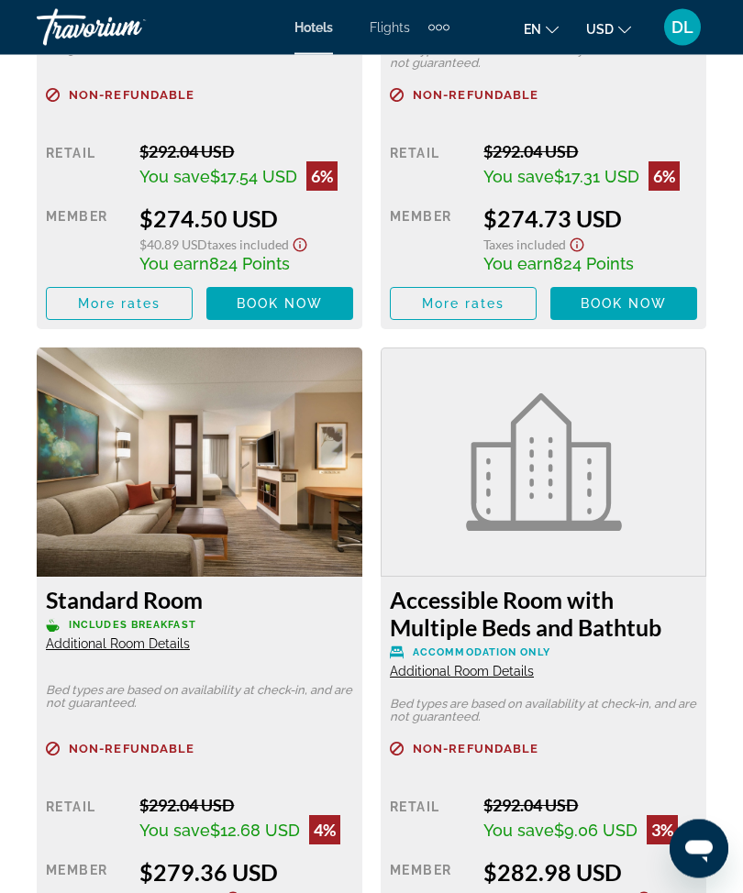
scroll to position [3570, 0]
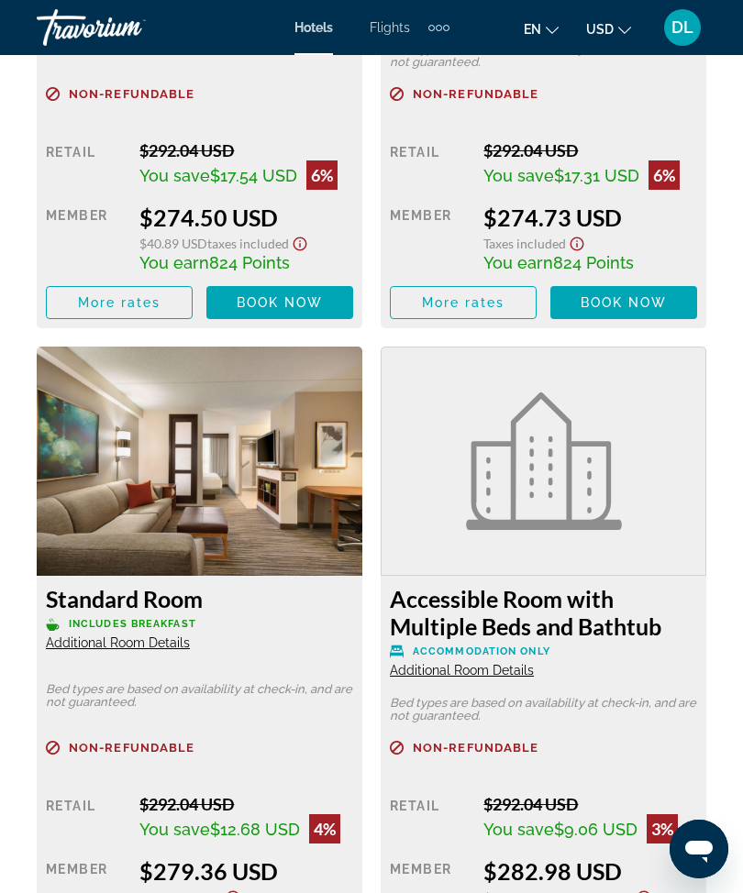
click at [519, 314] on span "Main content" at bounding box center [463, 303] width 145 height 44
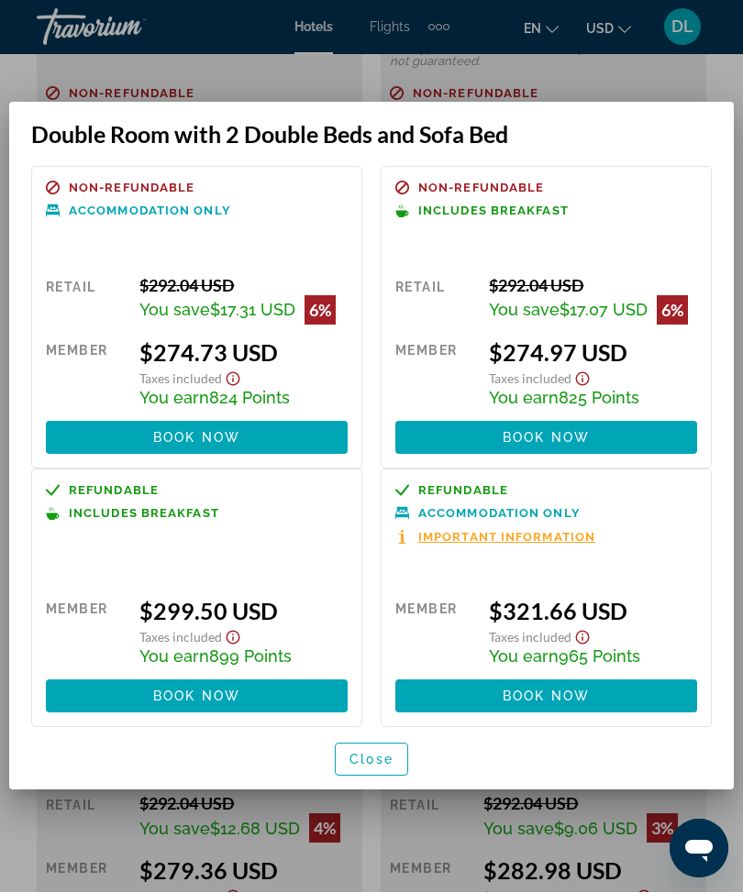
click at [141, 71] on div at bounding box center [371, 446] width 743 height 893
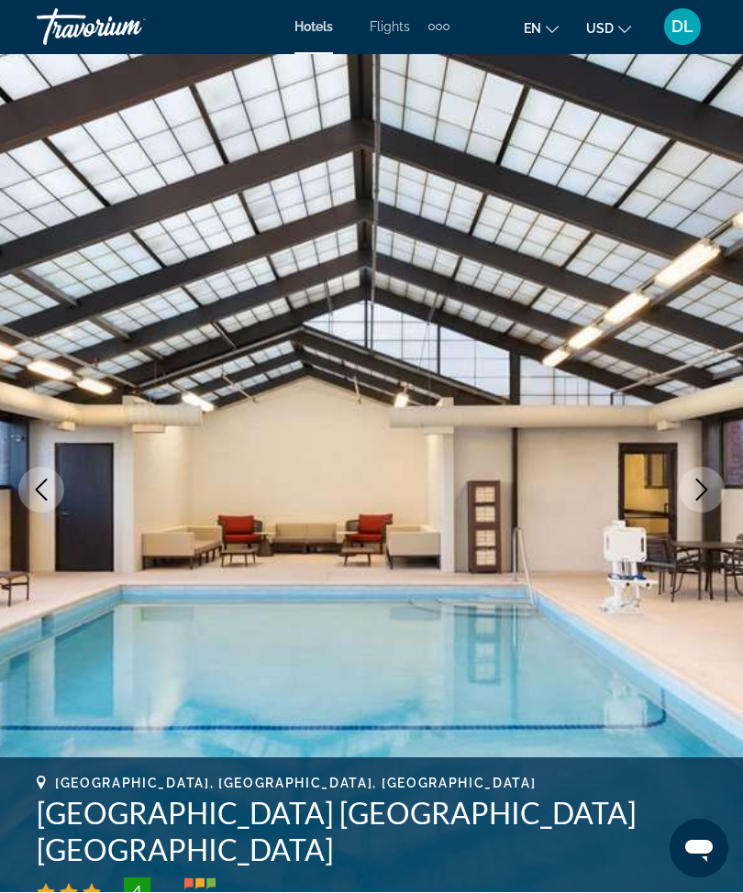
scroll to position [3570, 0]
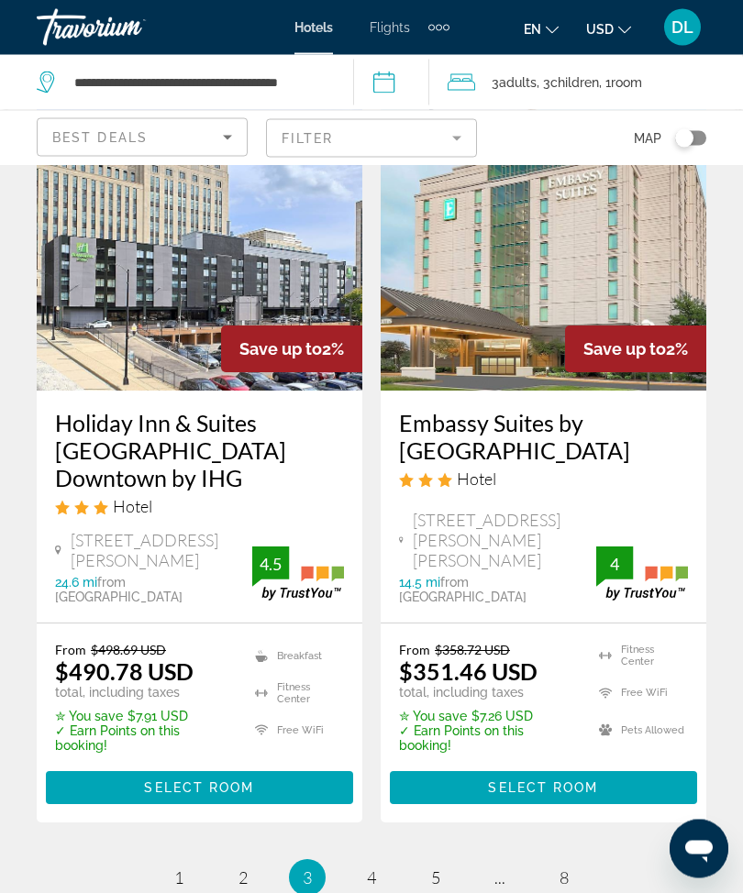
scroll to position [4063, 0]
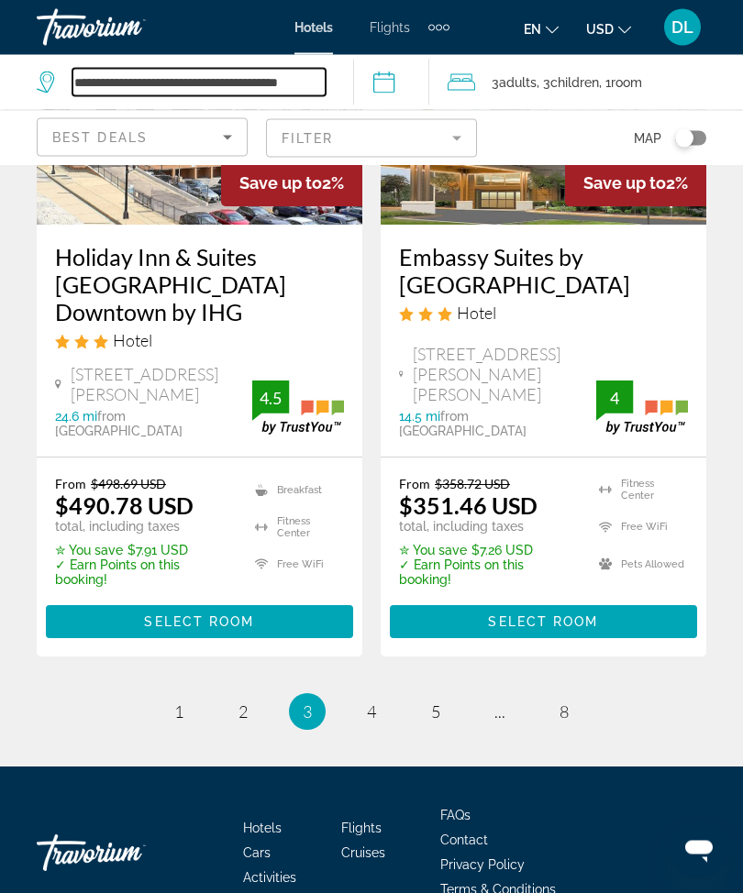
click at [116, 86] on input "**********" at bounding box center [198, 83] width 253 height 28
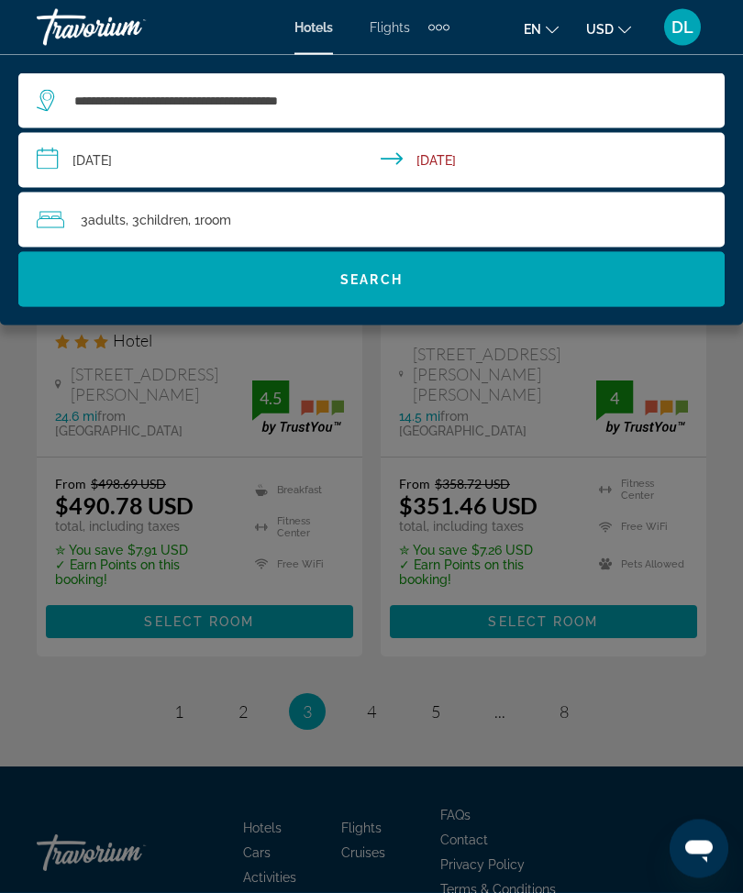
click at [21, 615] on div "Main content" at bounding box center [371, 446] width 743 height 893
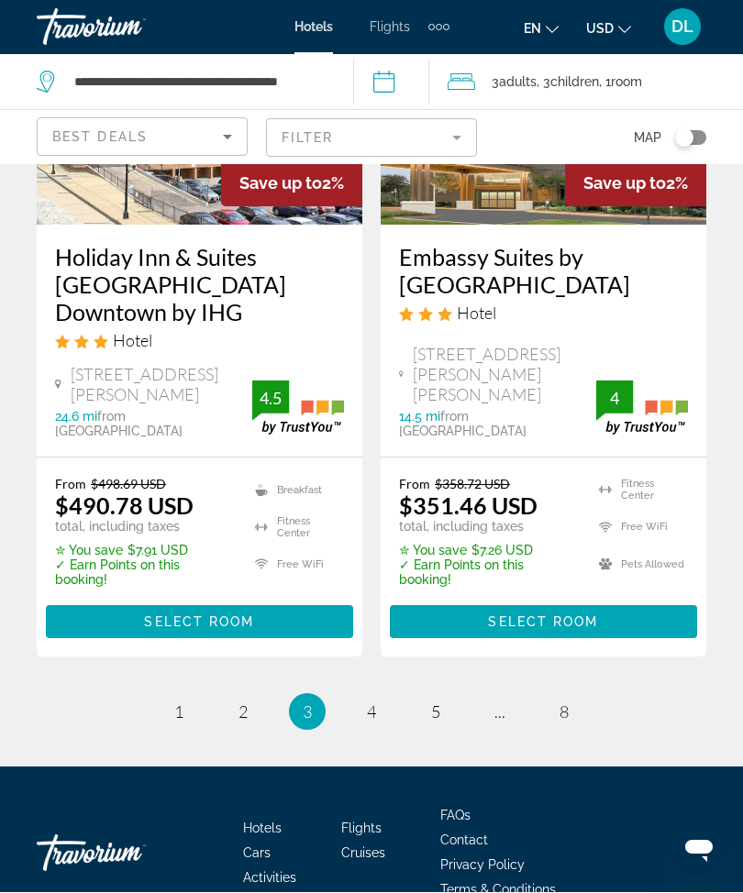
click at [59, 45] on div "Travorium" at bounding box center [128, 28] width 183 height 48
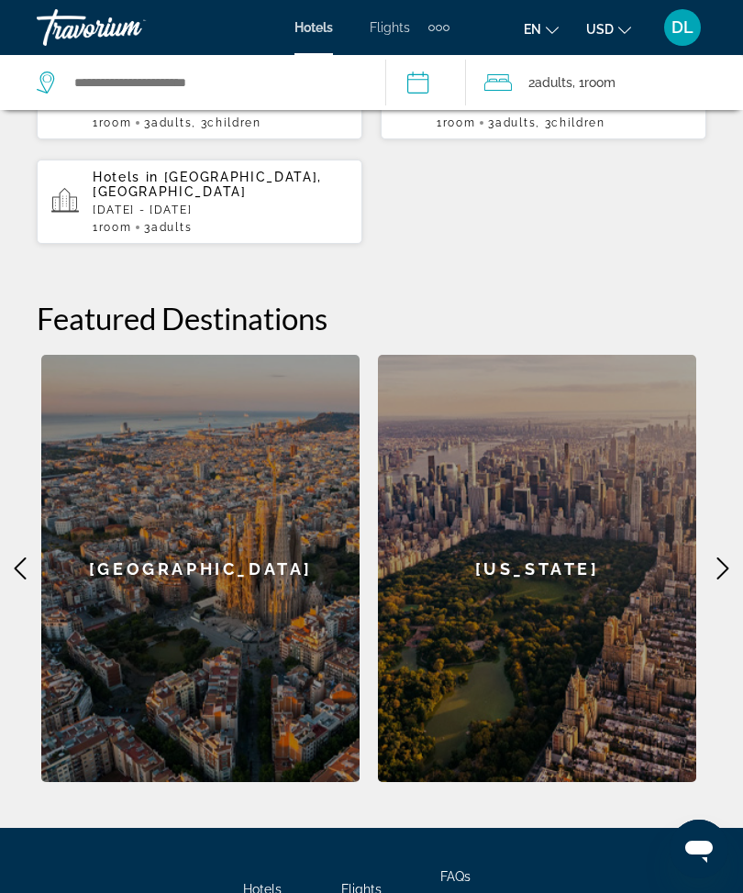
scroll to position [815, 0]
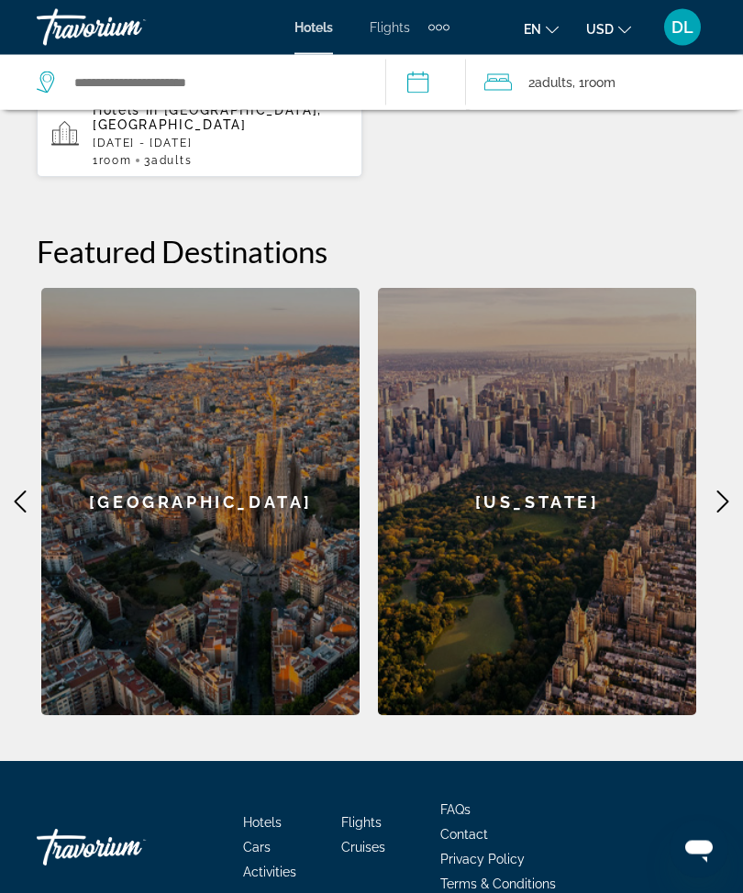
click at [17, 491] on icon "Main content" at bounding box center [21, 502] width 12 height 22
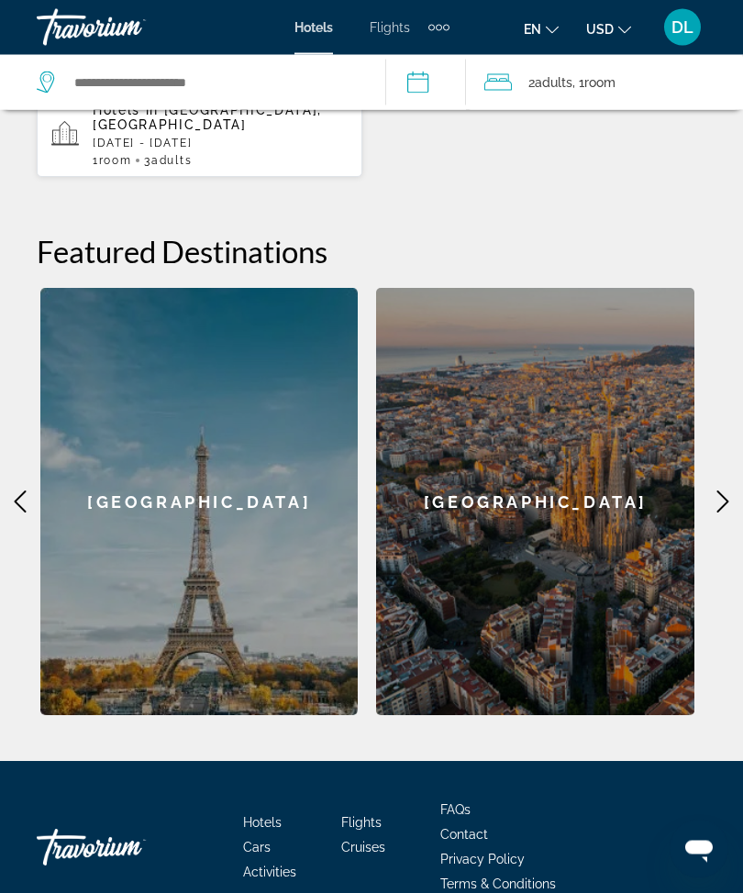
click at [16, 491] on icon "Main content" at bounding box center [21, 502] width 12 height 22
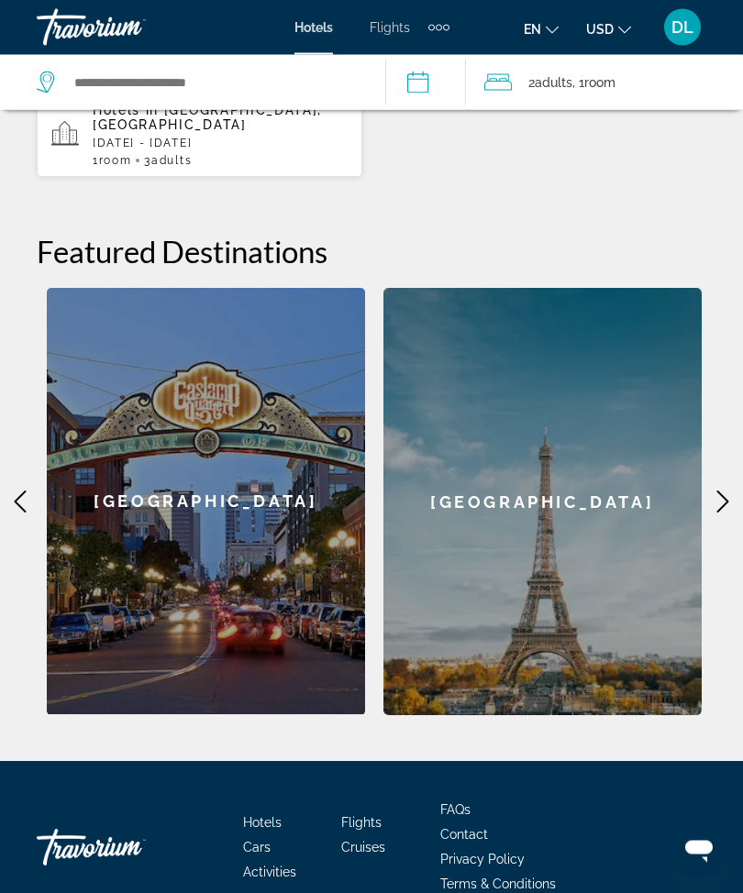
click at [15, 491] on icon "Main content" at bounding box center [20, 502] width 22 height 22
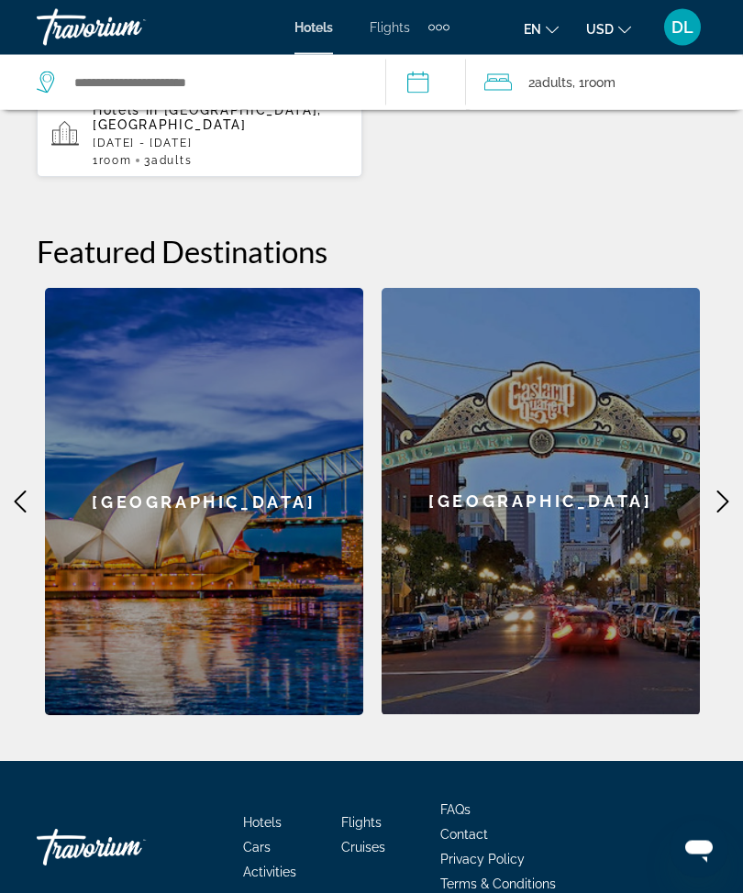
click at [15, 491] on icon "Main content" at bounding box center [20, 502] width 22 height 22
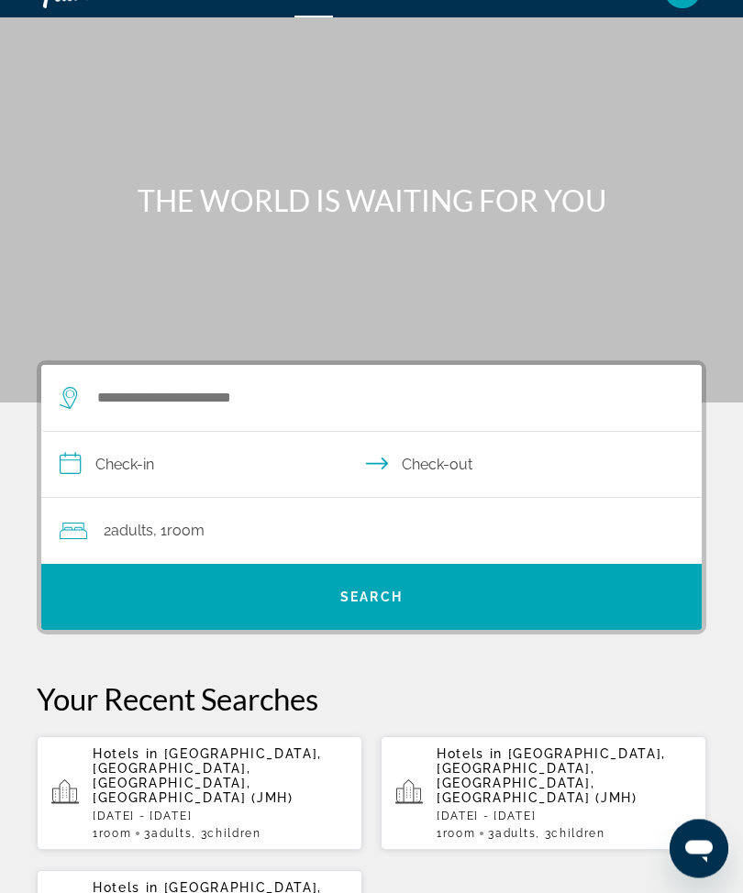
scroll to position [0, 0]
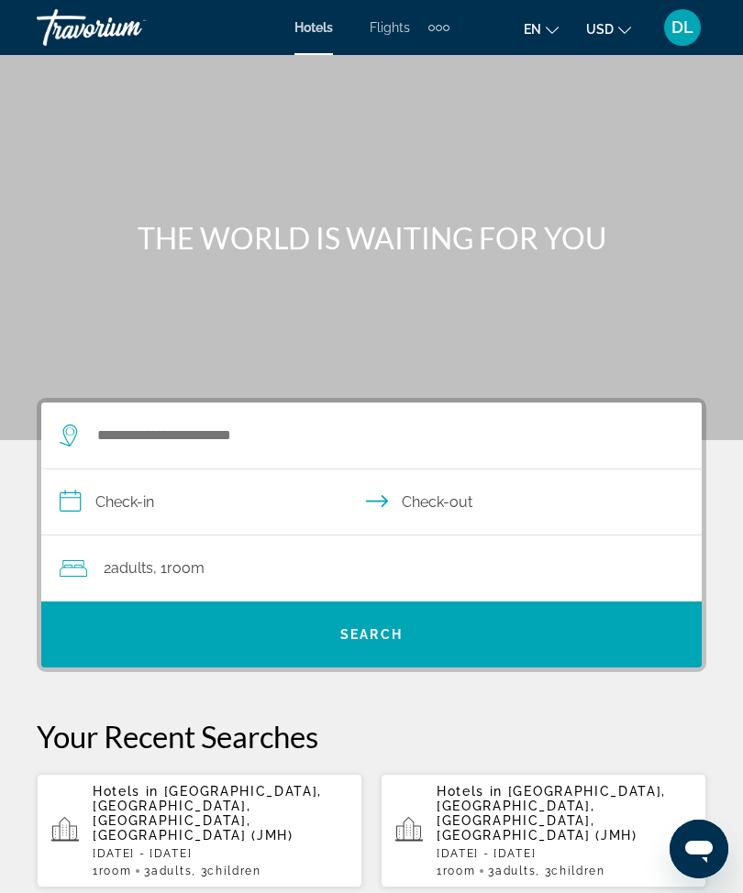
click at [446, 26] on div "Extra navigation items" at bounding box center [446, 28] width 6 height 6
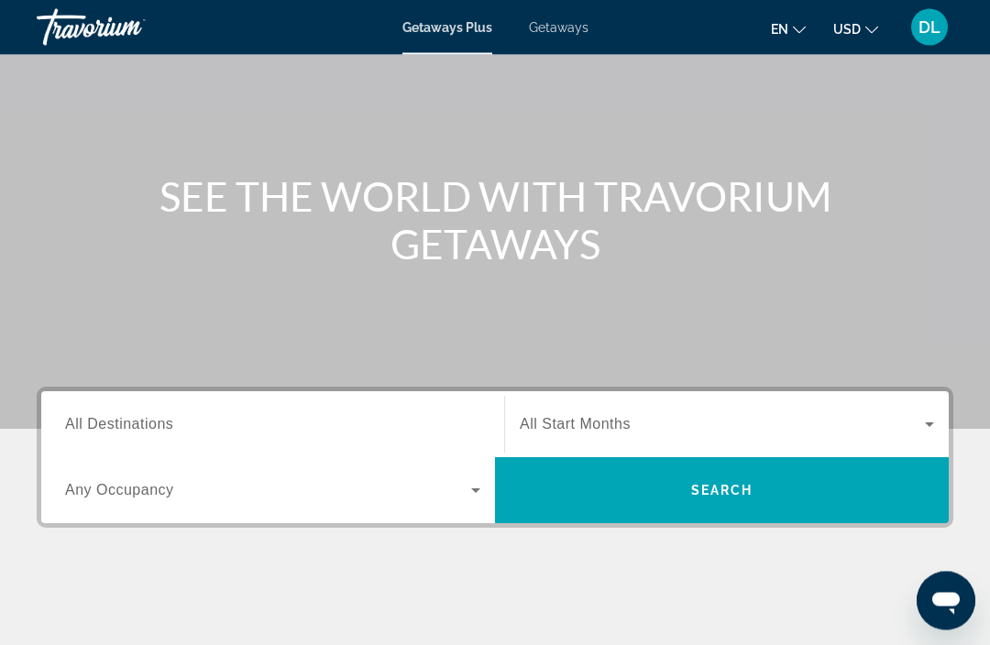
scroll to position [351, 0]
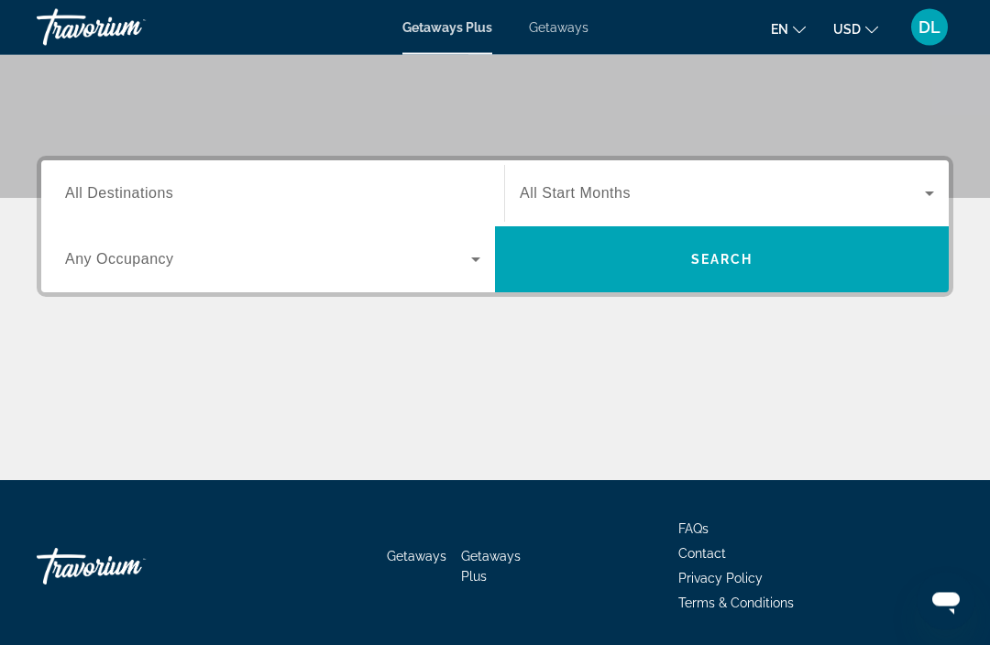
click at [98, 203] on div "Destination All Destinations" at bounding box center [272, 195] width 415 height 52
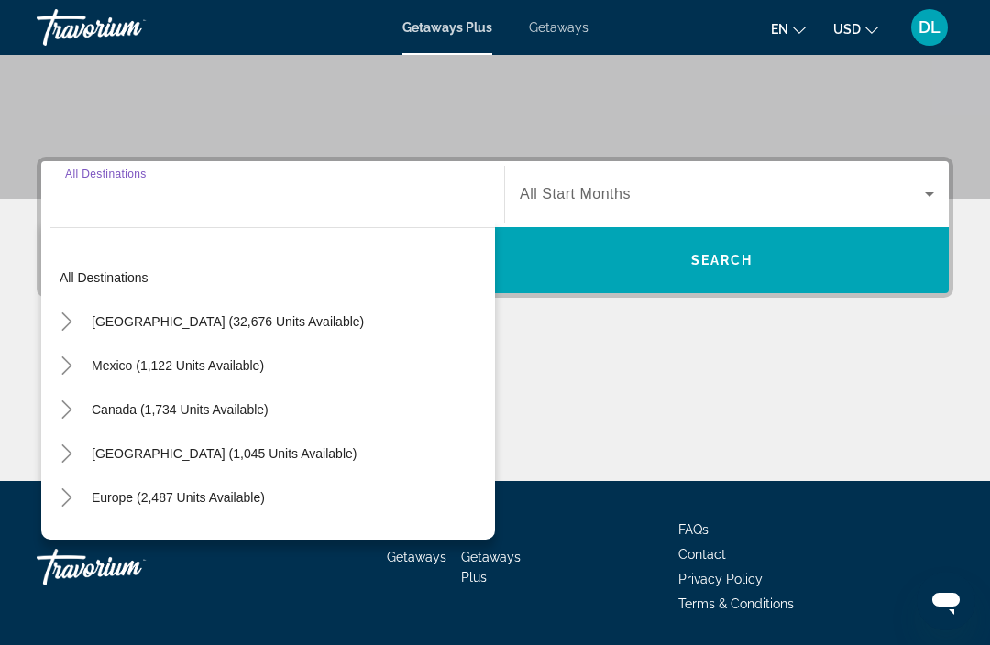
click at [140, 320] on span "United States (32,676 units available)" at bounding box center [228, 321] width 272 height 15
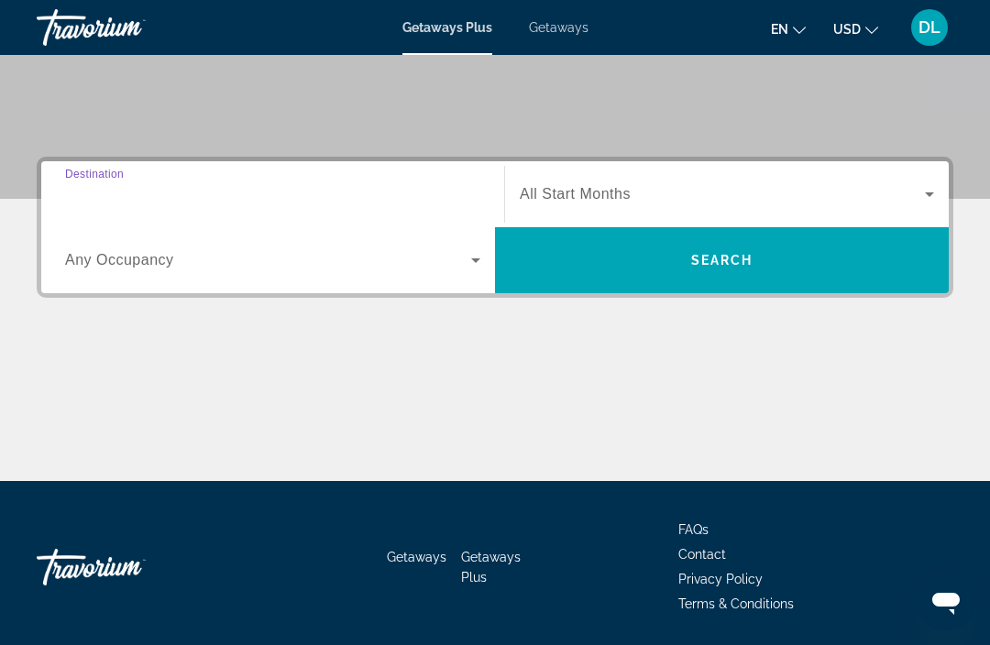
type input "**********"
click at [128, 270] on span "Search widget" at bounding box center [268, 260] width 406 height 22
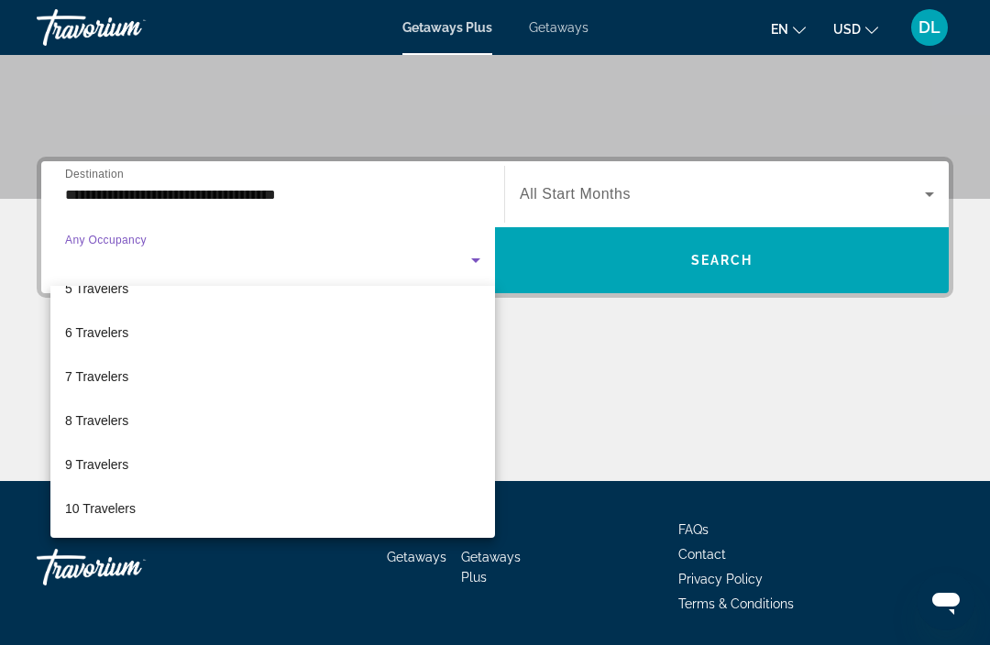
scroll to position [203, 0]
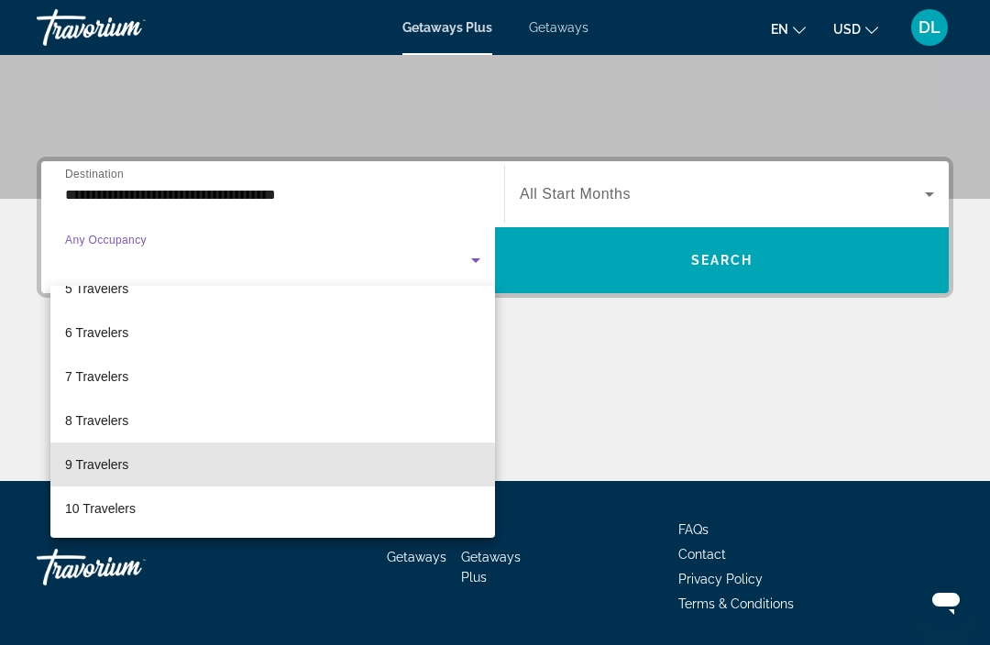
click at [94, 476] on mat-option "9 Travelers" at bounding box center [272, 465] width 445 height 44
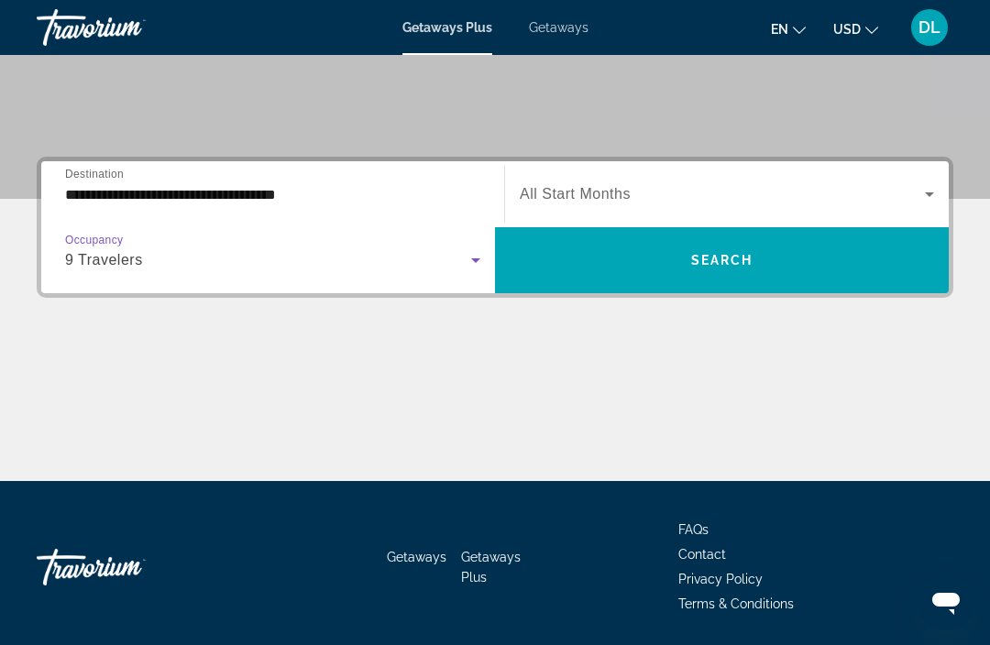
click at [939, 184] on icon "Search widget" at bounding box center [930, 194] width 22 height 22
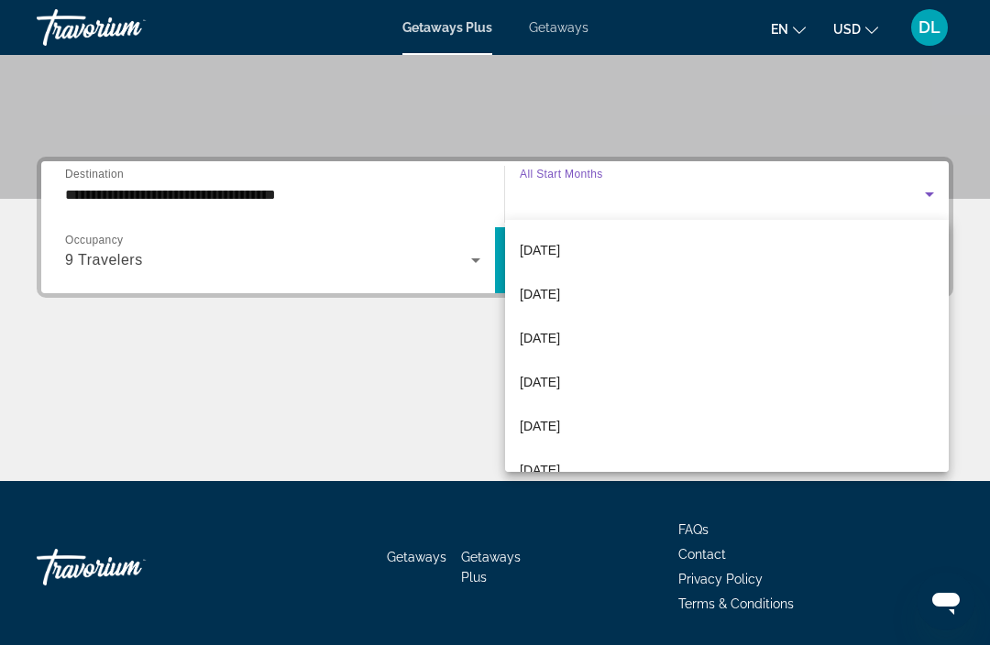
scroll to position [43, 0]
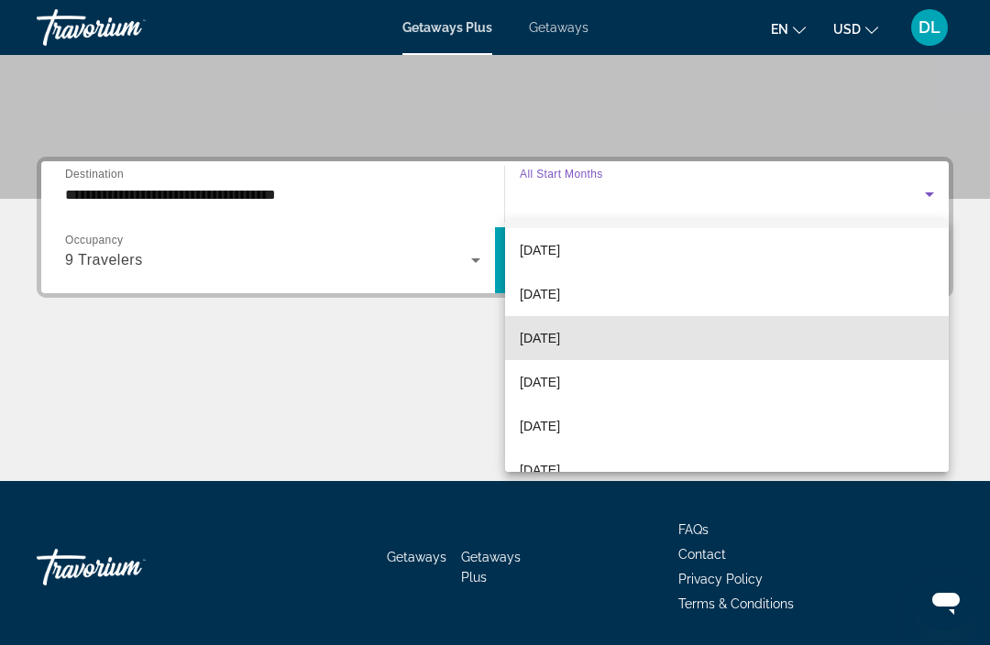
click at [868, 351] on mat-option "November 2025" at bounding box center [727, 338] width 444 height 44
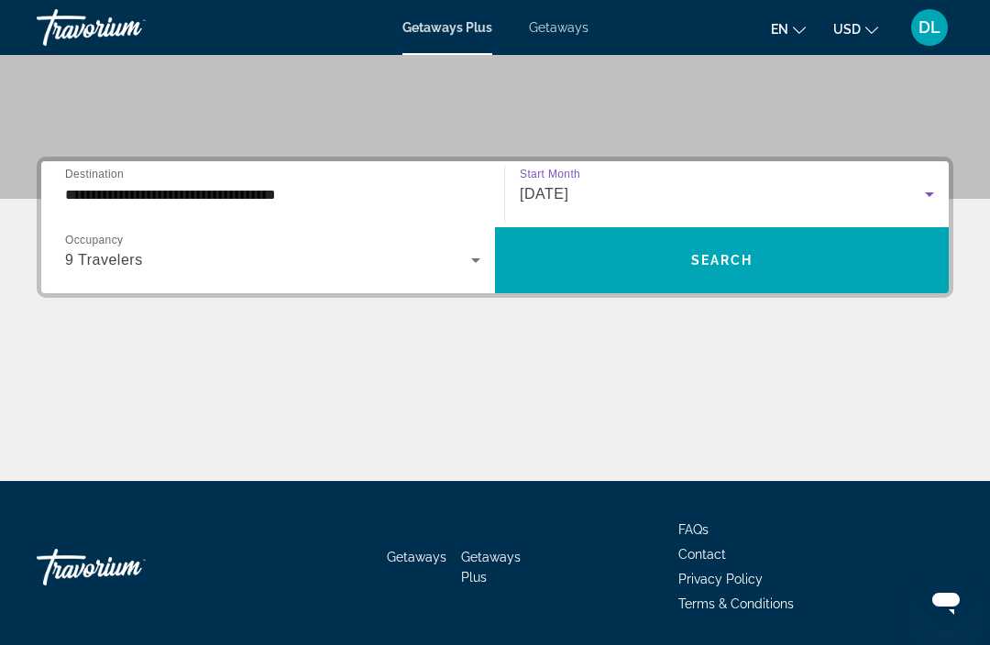
click at [897, 283] on span "Search widget" at bounding box center [722, 260] width 454 height 66
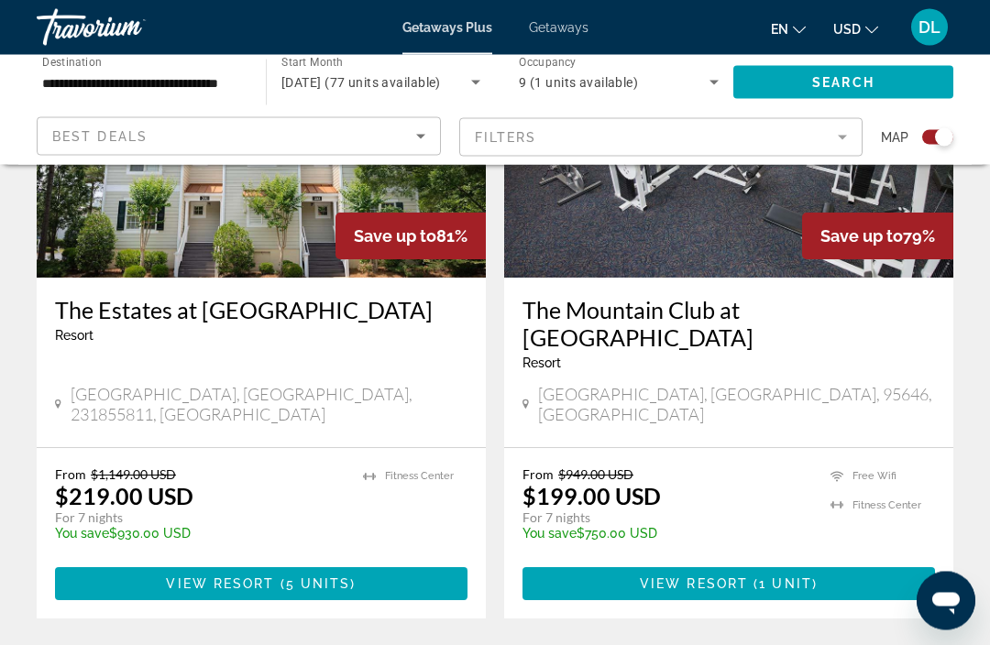
scroll to position [4032, 0]
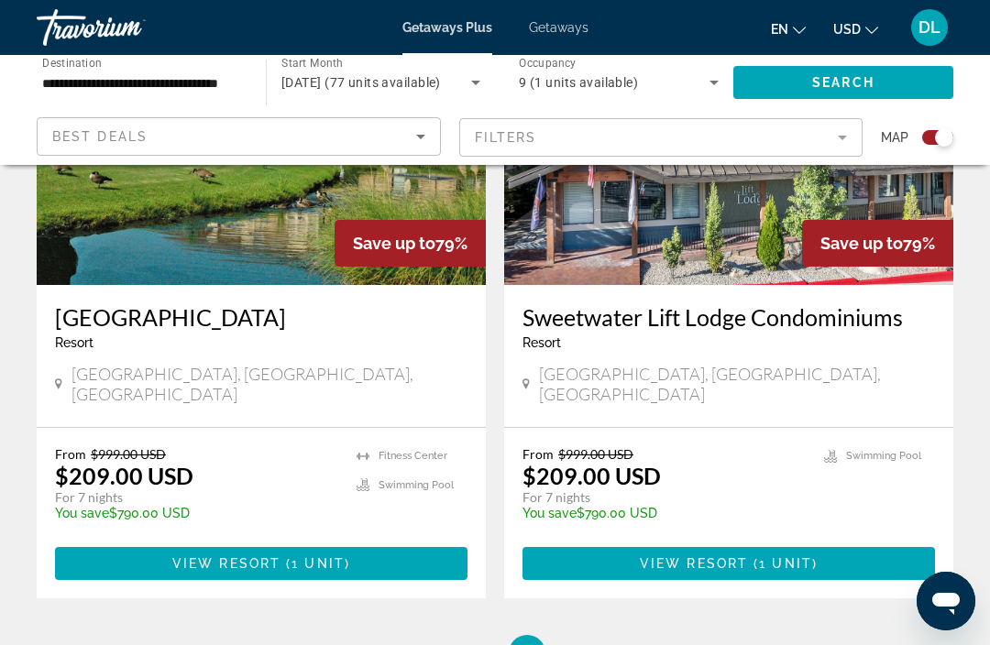
scroll to position [805, 0]
click at [567, 76] on span "9 (1 units available)" at bounding box center [578, 82] width 119 height 15
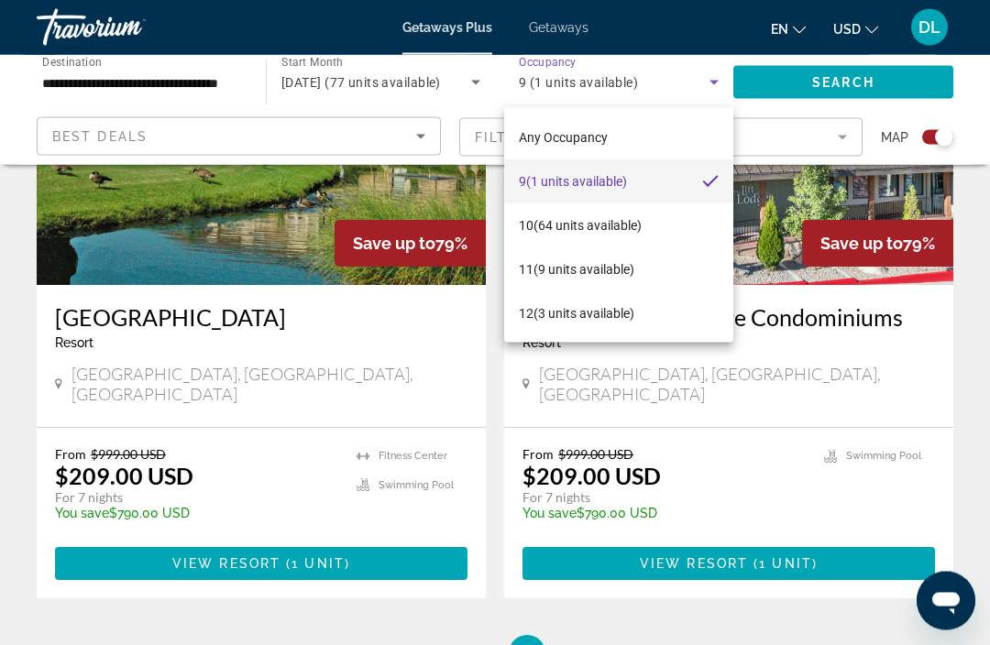
scroll to position [806, 0]
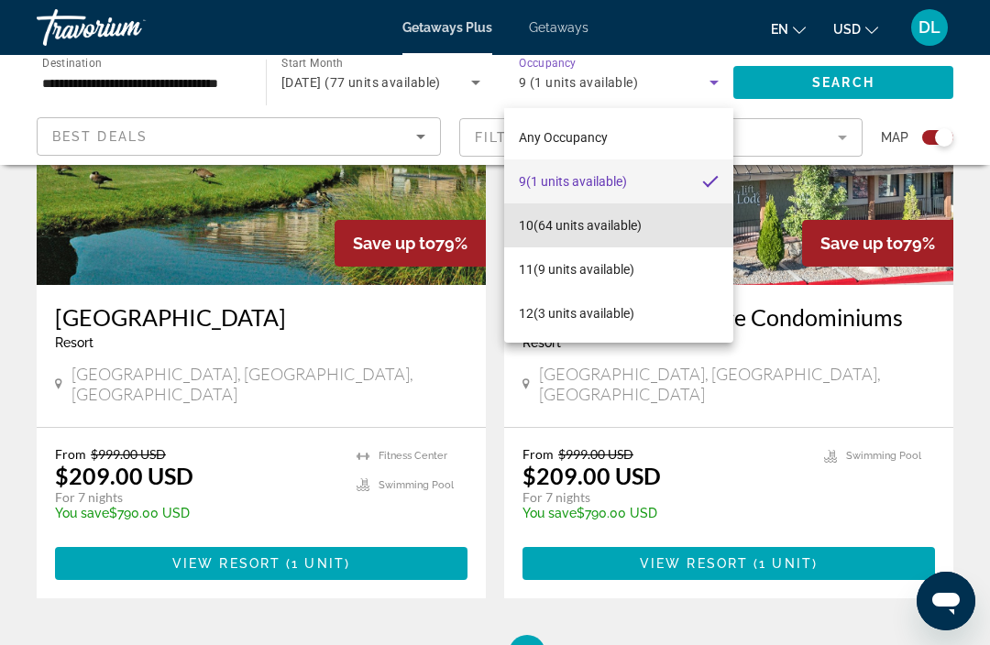
click at [521, 227] on span "10 (64 units available)" at bounding box center [580, 226] width 123 height 22
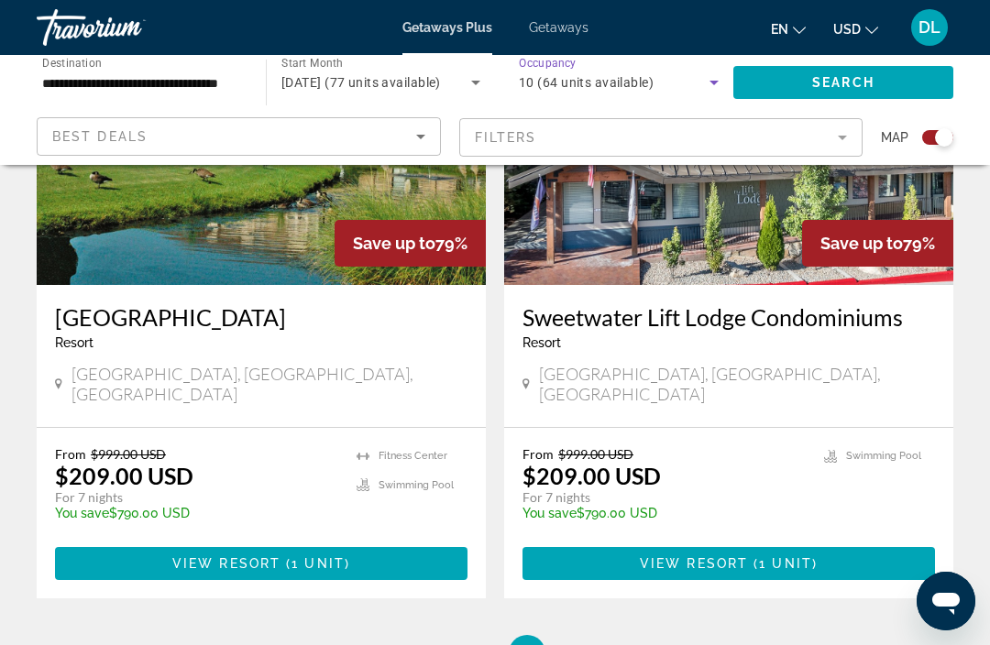
click at [864, 92] on span "Search widget" at bounding box center [843, 83] width 220 height 44
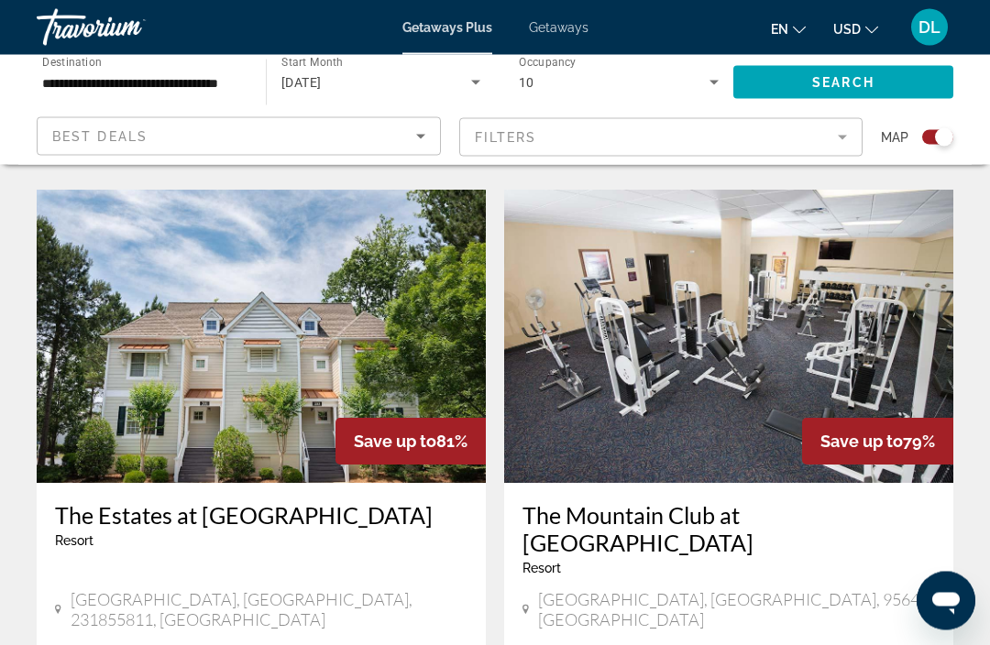
scroll to position [3968, 0]
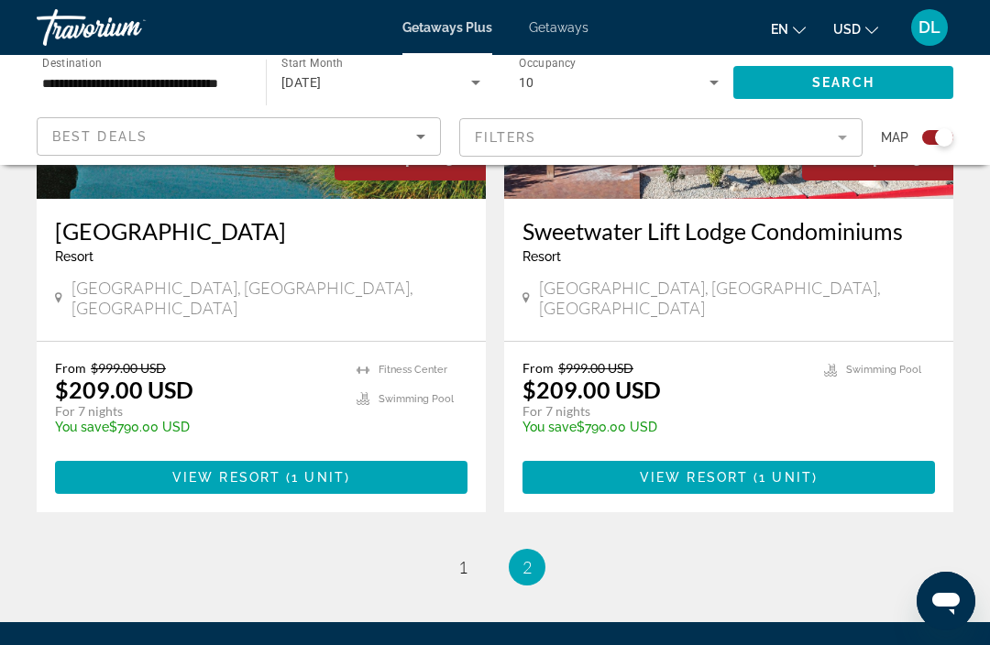
scroll to position [883, 0]
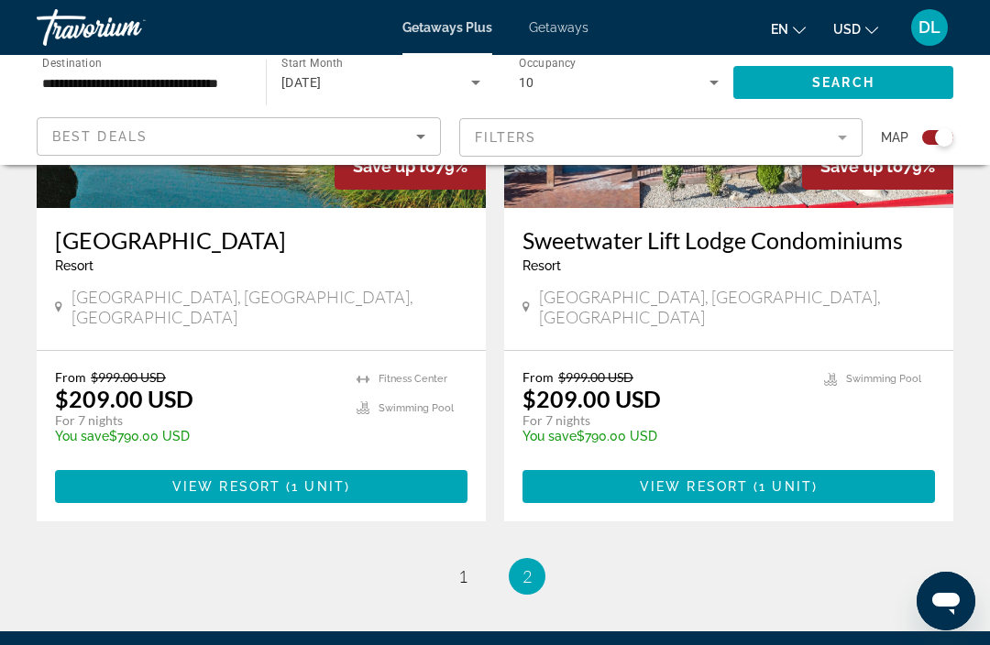
click at [322, 78] on span "November 2025" at bounding box center [301, 82] width 40 height 15
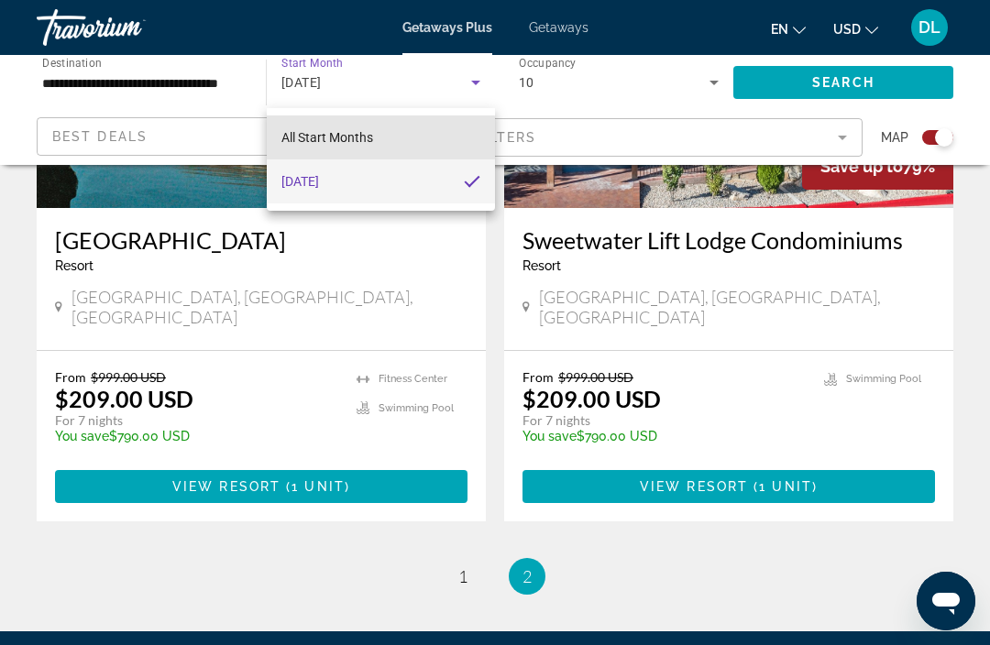
click at [314, 143] on span "All Start Months" at bounding box center [327, 137] width 92 height 15
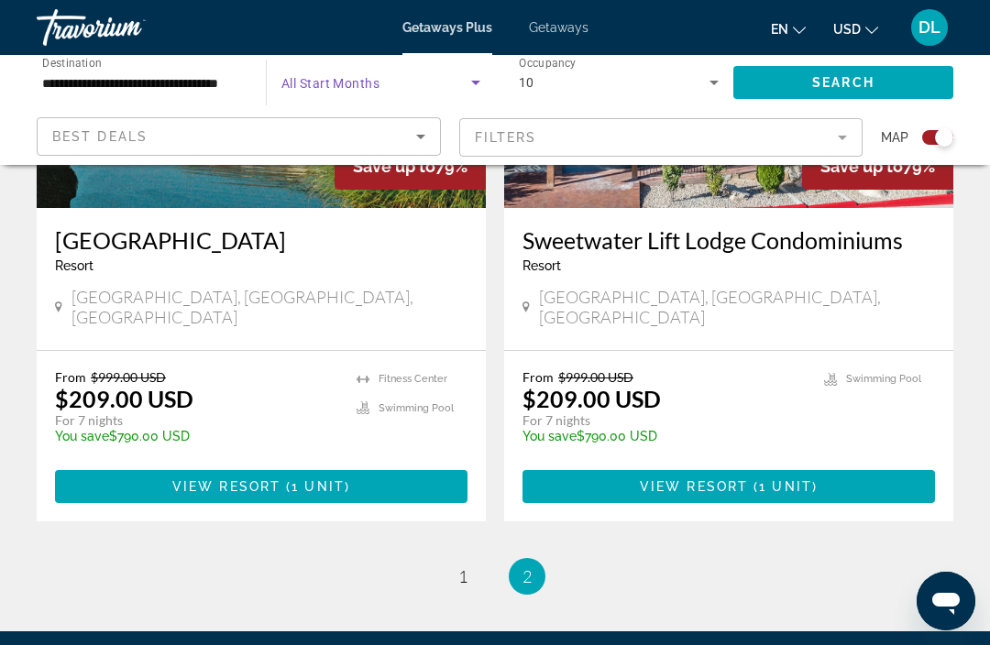
click at [306, 85] on span "All Start Months" at bounding box center [330, 83] width 98 height 15
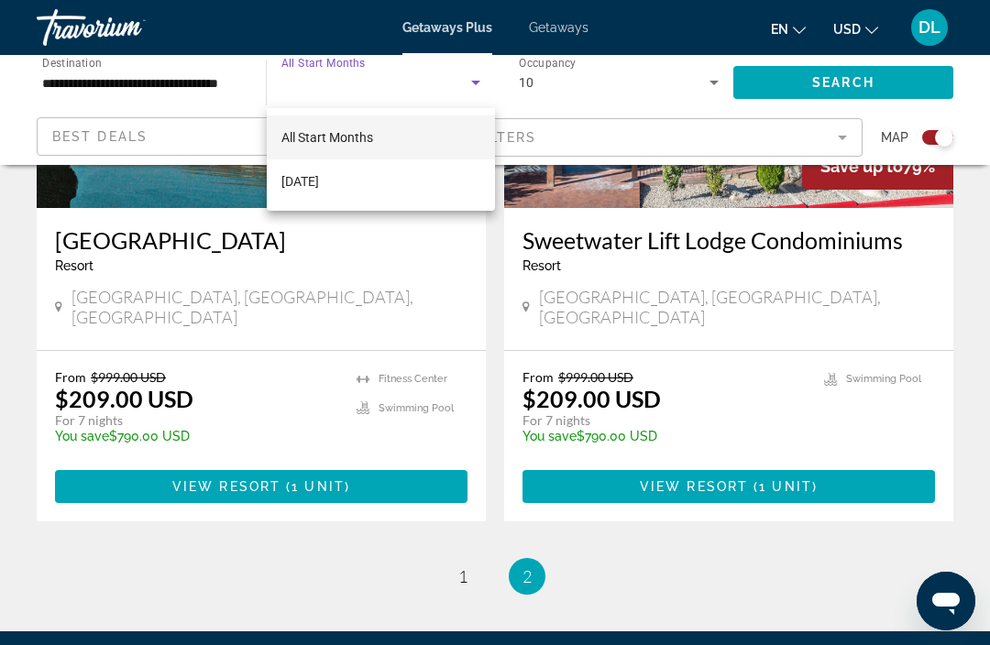
click at [111, 84] on div at bounding box center [495, 322] width 990 height 645
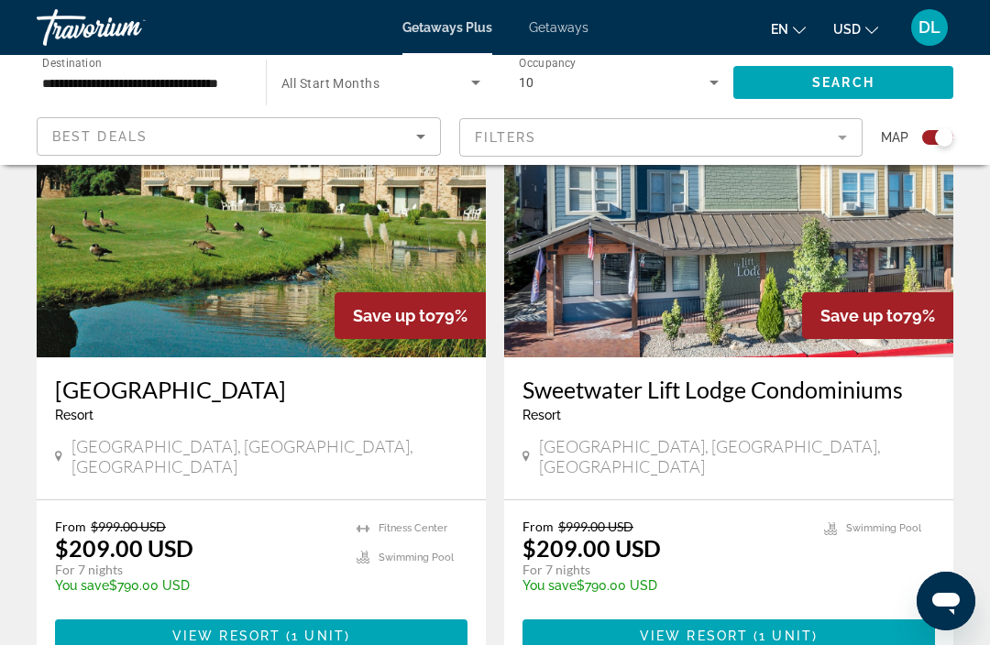
scroll to position [732, 0]
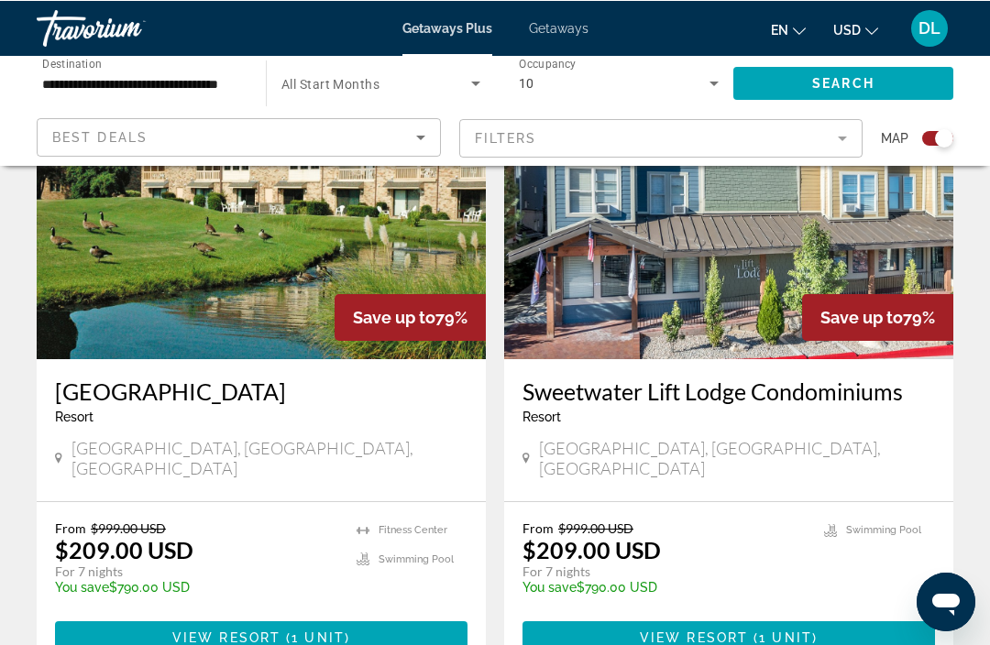
click at [705, 92] on icon "Search widget" at bounding box center [714, 83] width 22 height 22
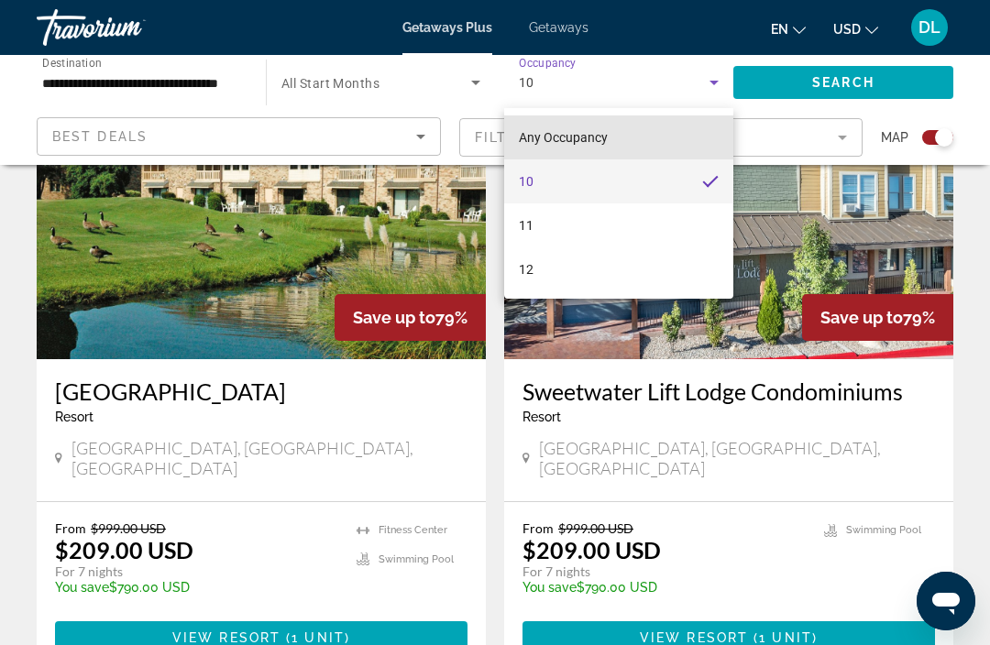
click at [698, 157] on mat-option "Any Occupancy" at bounding box center [618, 138] width 229 height 44
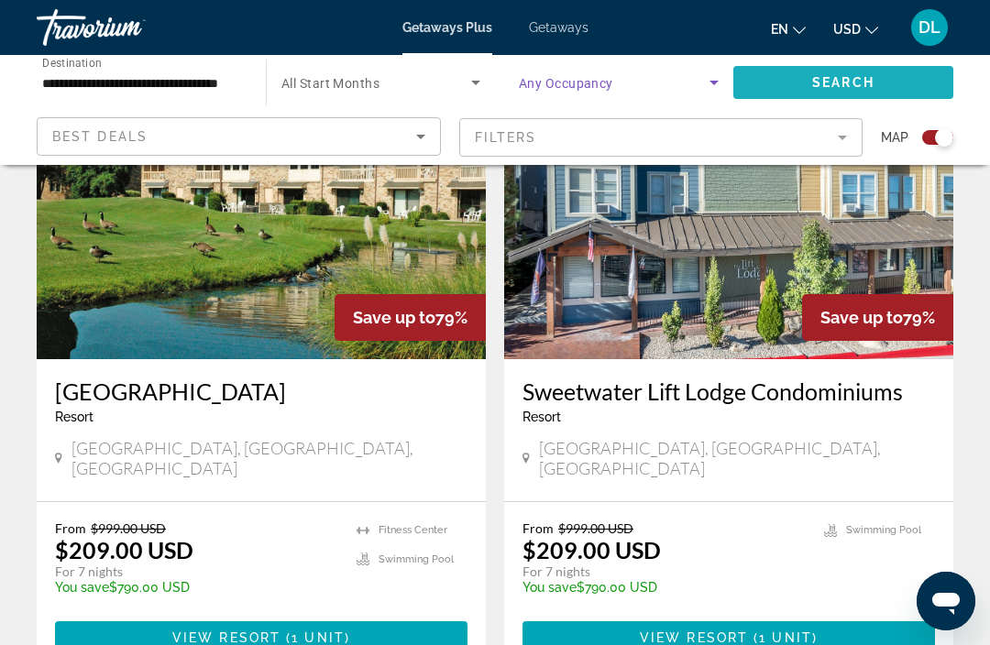
click at [865, 75] on span "Search" at bounding box center [843, 82] width 62 height 15
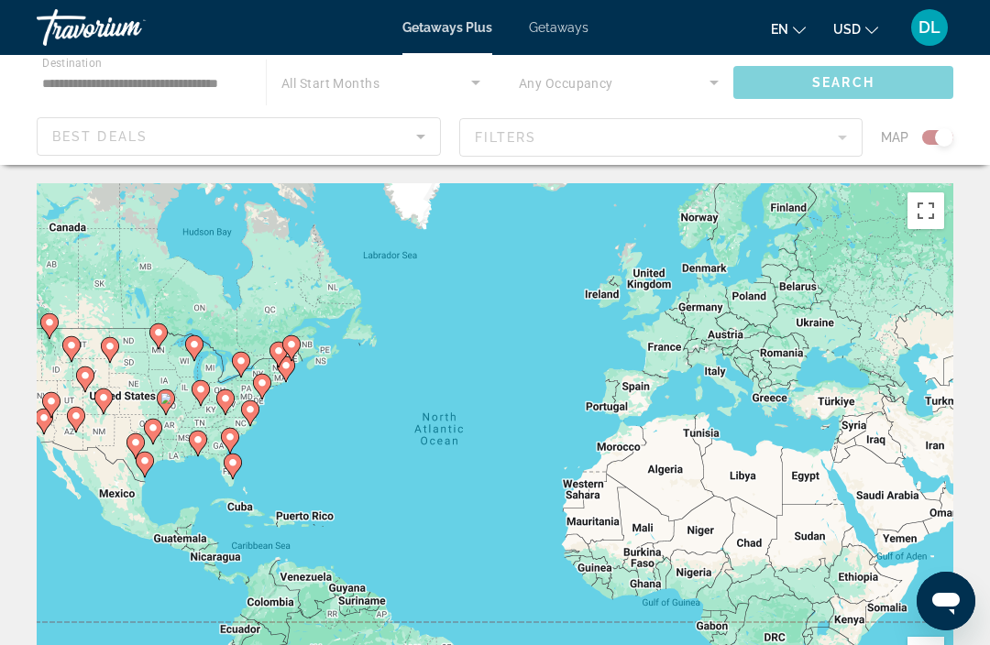
click at [338, 78] on div "Main content" at bounding box center [495, 110] width 990 height 110
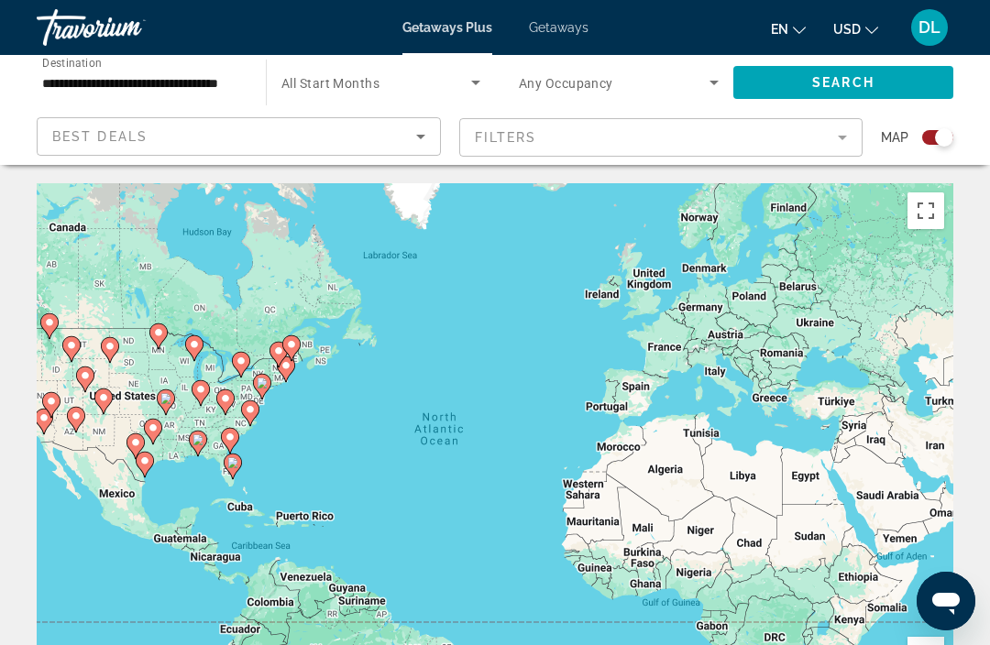
click at [312, 96] on div "Search widget" at bounding box center [380, 82] width 199 height 51
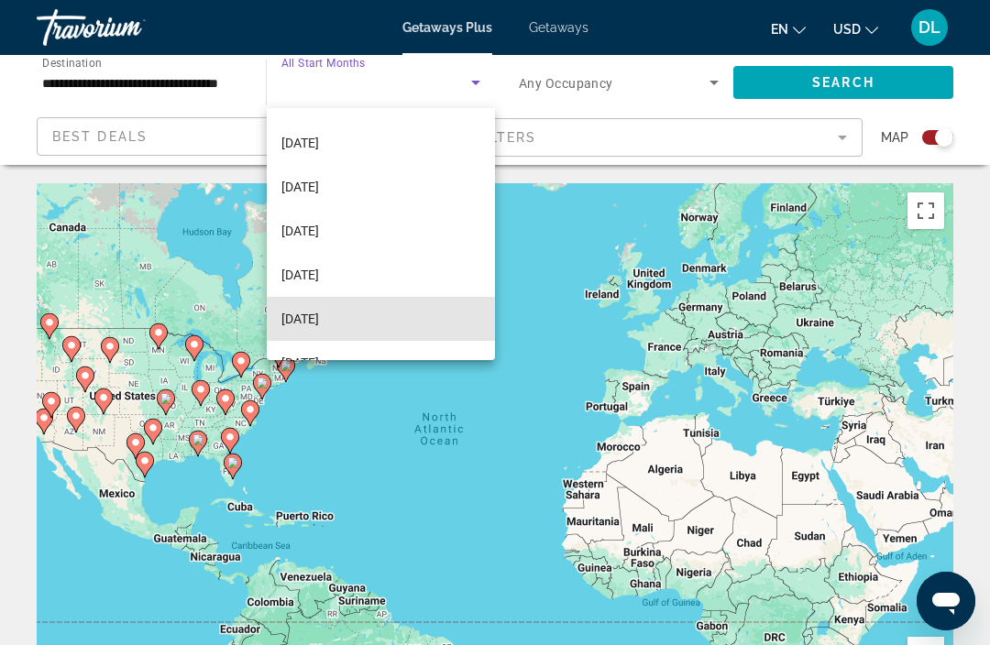
scroll to position [338, 0]
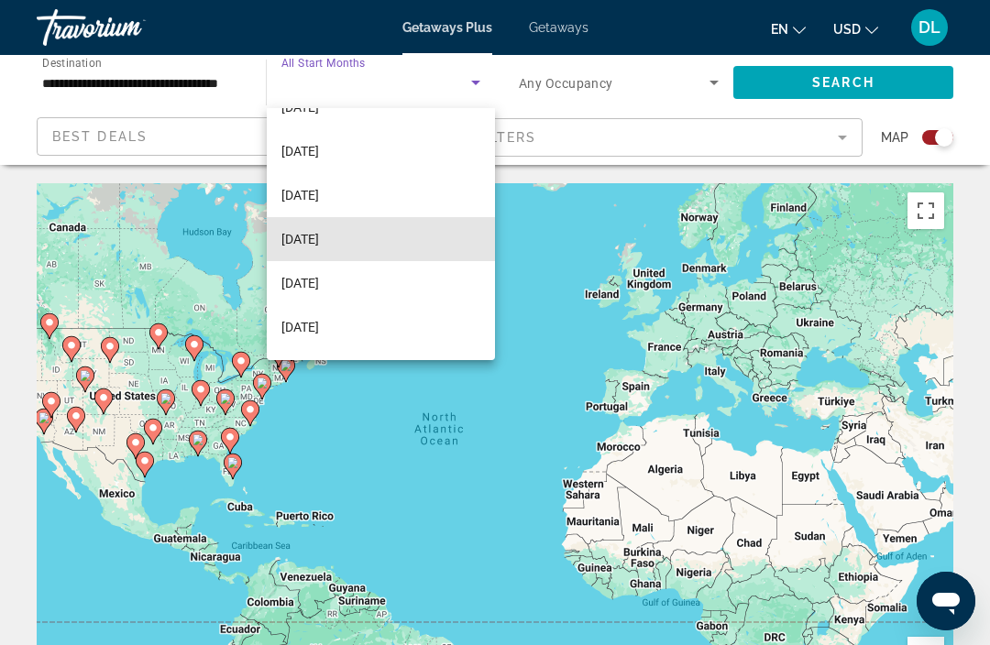
click at [300, 237] on span "June 2026" at bounding box center [300, 239] width 38 height 22
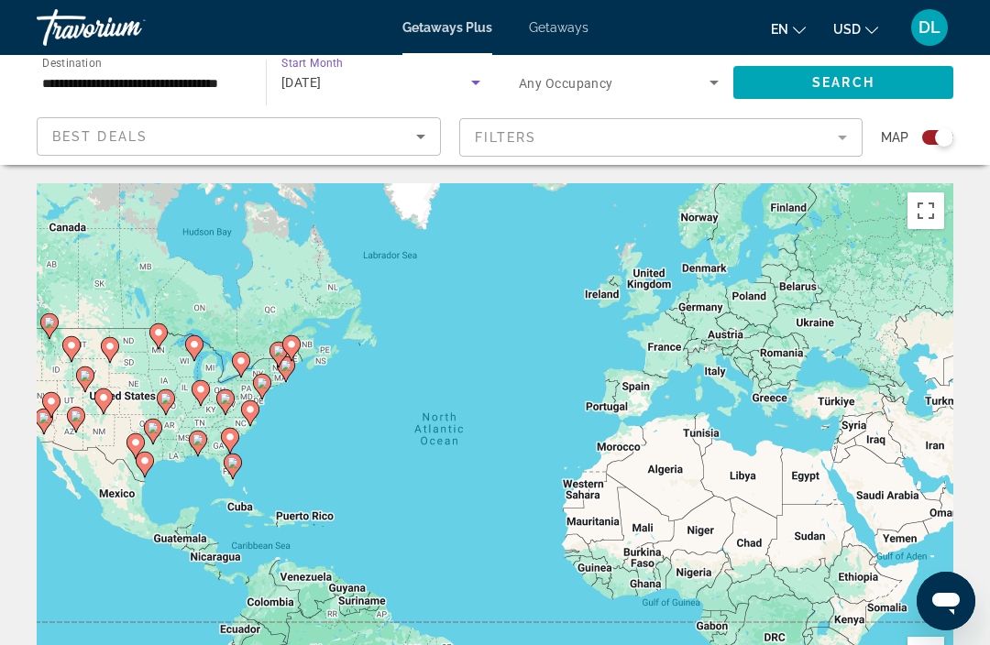
click at [688, 66] on div "Search widget" at bounding box center [619, 82] width 200 height 51
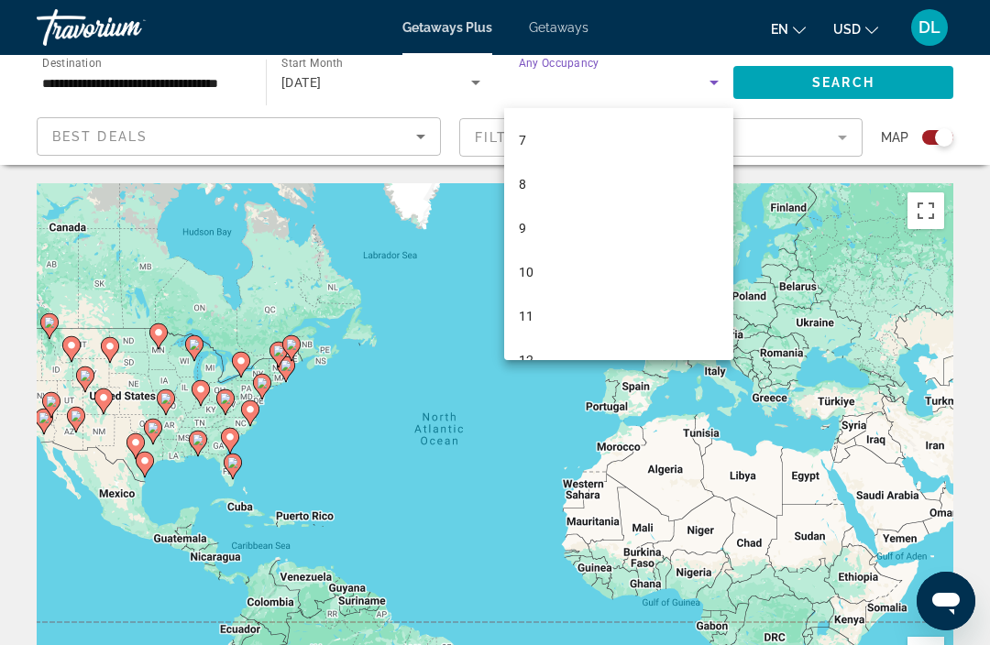
scroll to position [260, 0]
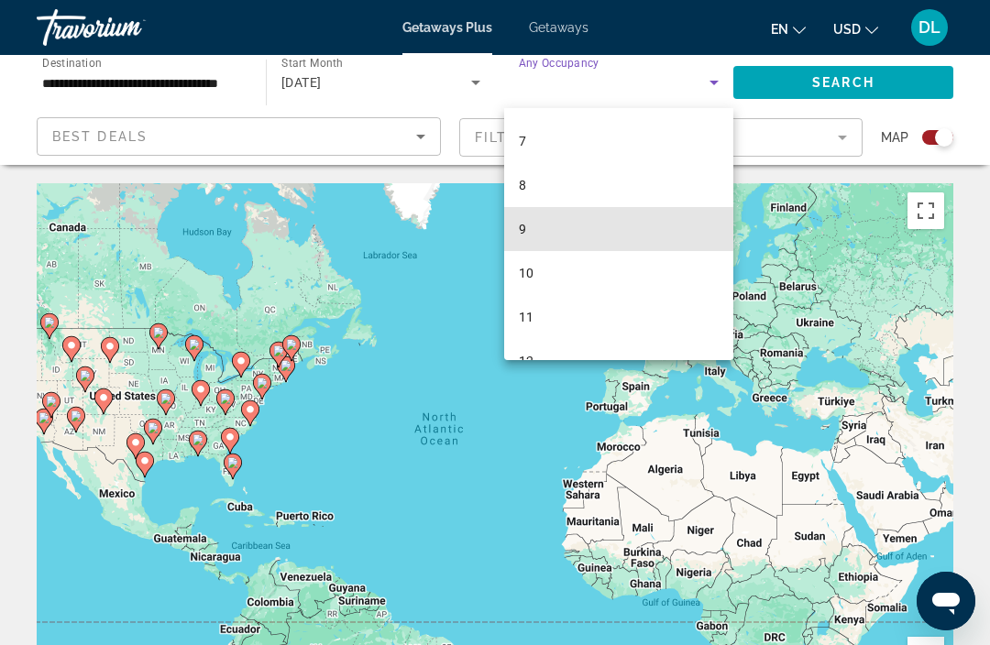
click at [545, 233] on mat-option "9" at bounding box center [618, 229] width 229 height 44
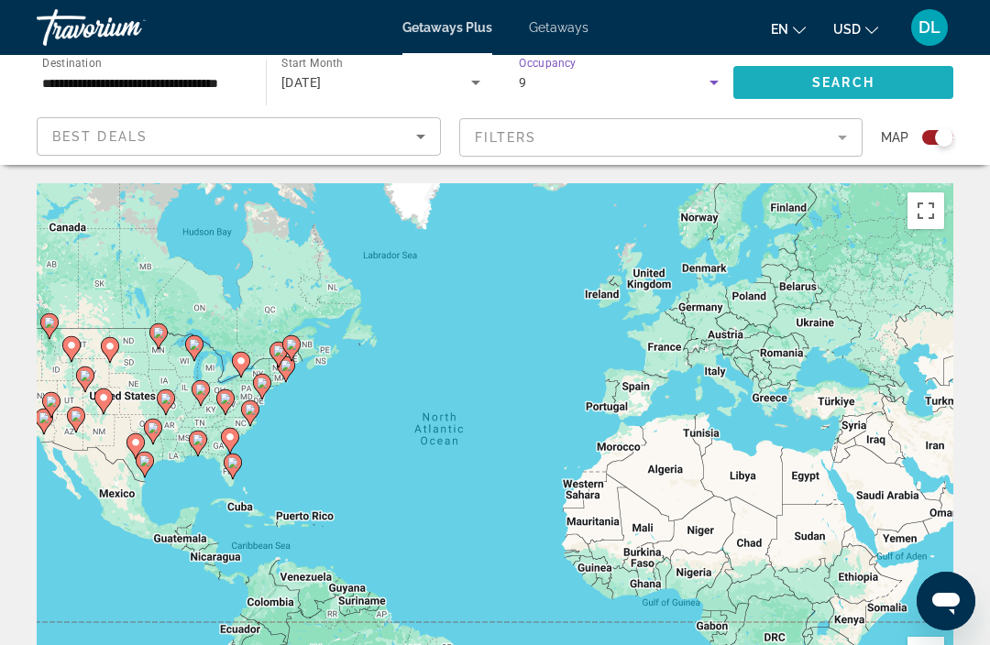
click at [897, 83] on span "Search widget" at bounding box center [843, 83] width 220 height 44
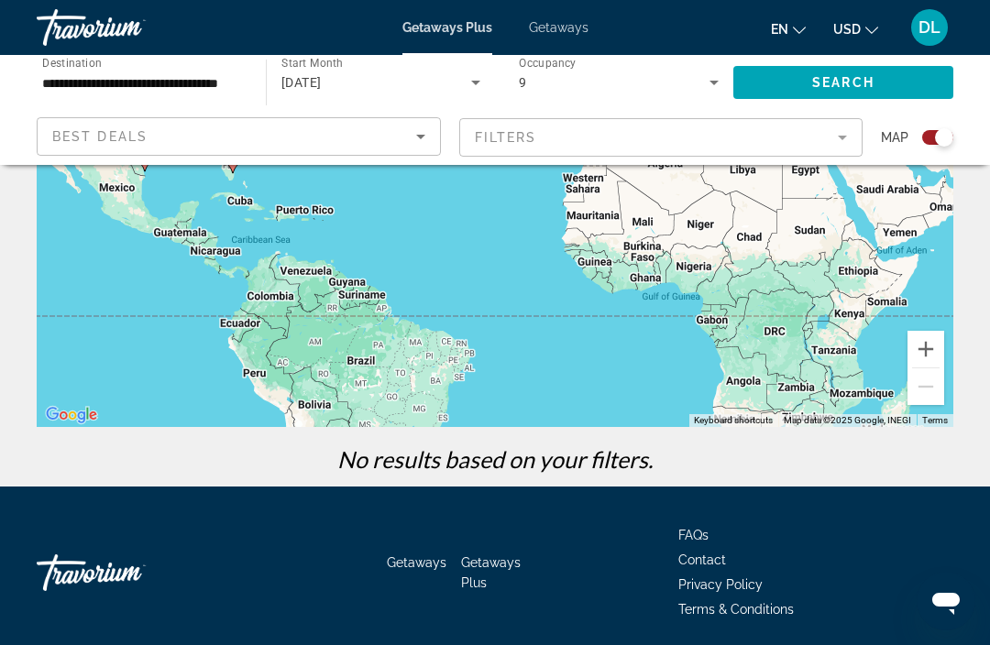
scroll to position [304, 0]
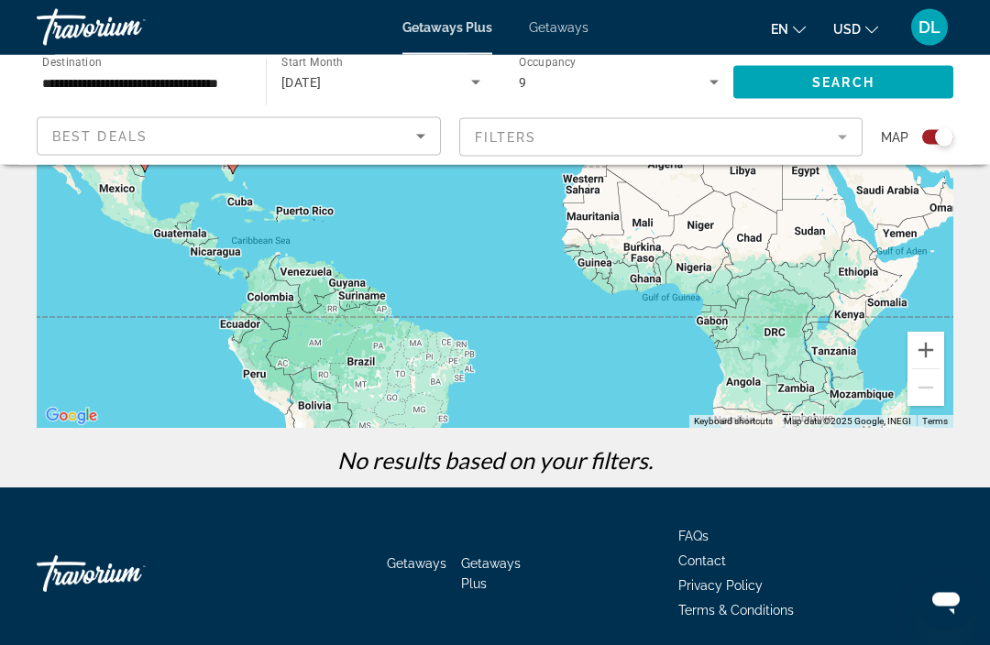
click at [544, 26] on span "Getaways" at bounding box center [559, 27] width 60 height 15
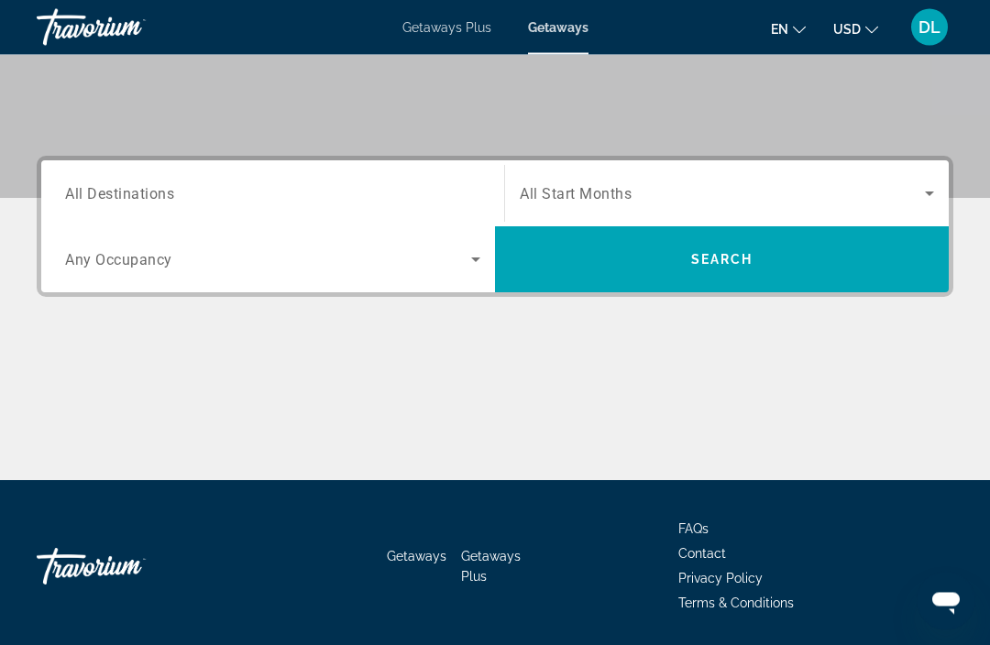
click at [117, 184] on input "Destination All Destinations" at bounding box center [272, 195] width 415 height 22
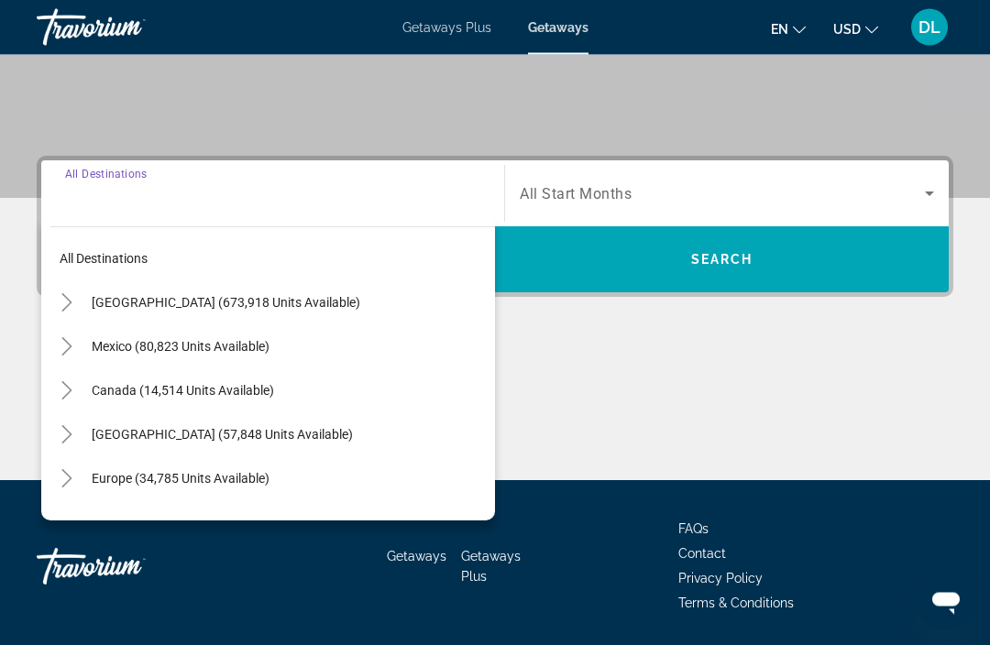
scroll to position [351, 0]
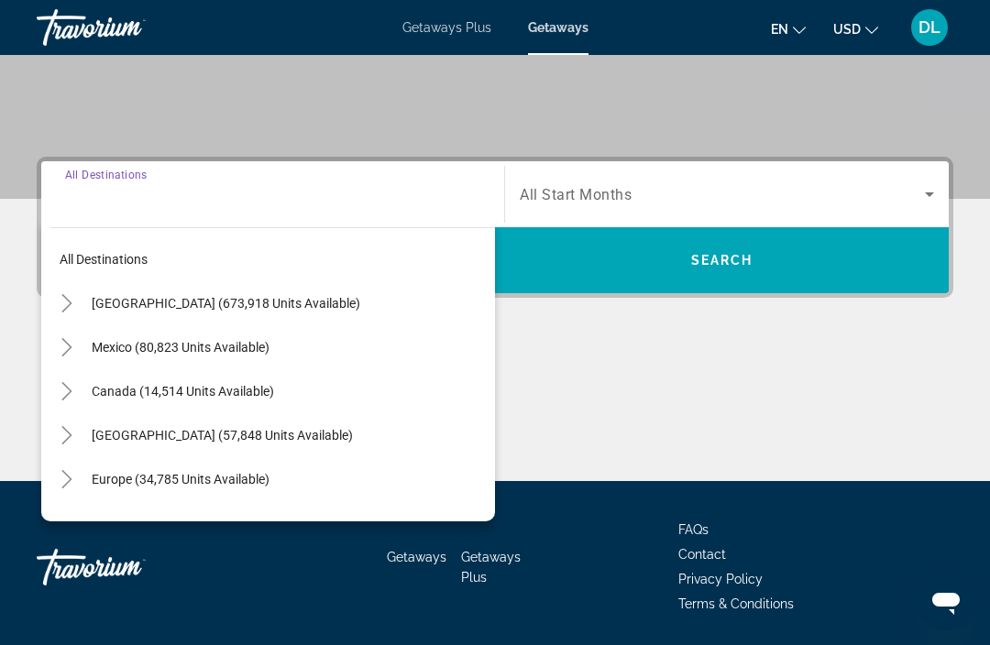
click at [149, 322] on span "Search widget" at bounding box center [289, 303] width 413 height 44
type input "**********"
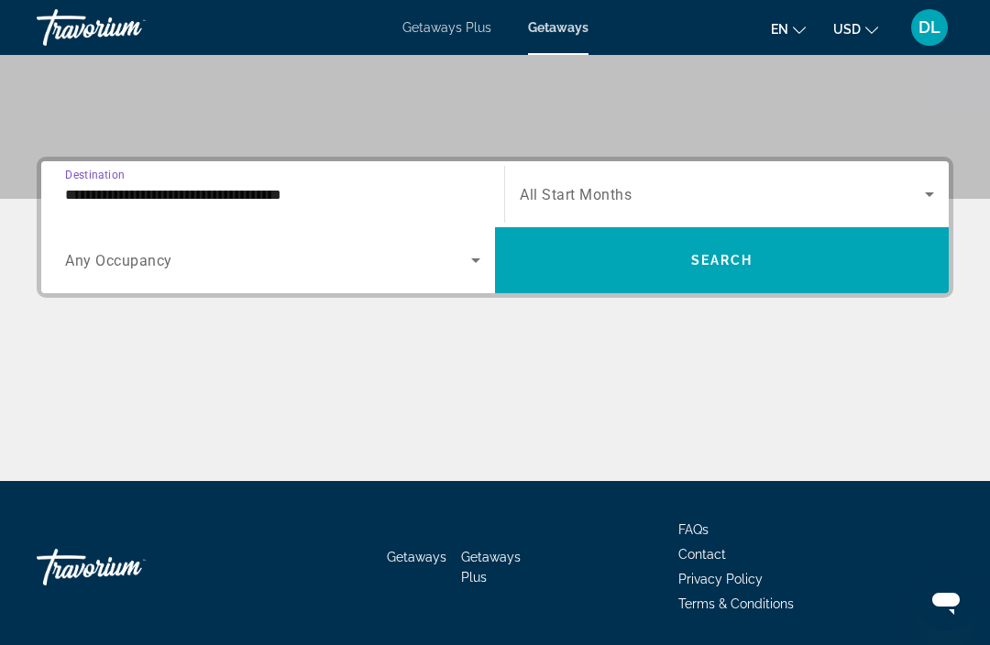
click at [166, 270] on span "Search widget" at bounding box center [268, 260] width 406 height 22
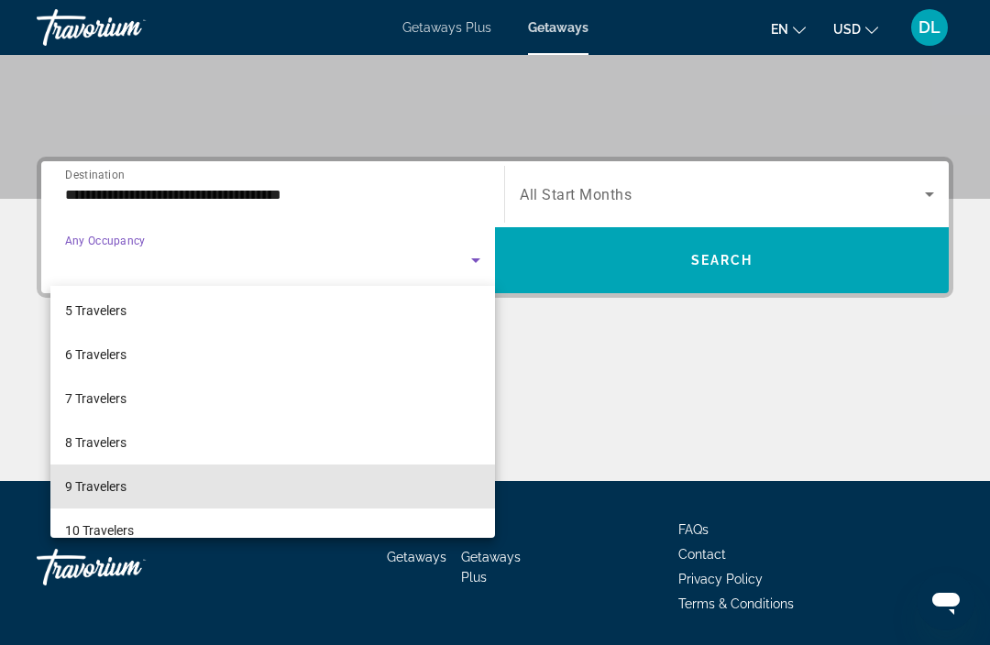
scroll to position [167, 0]
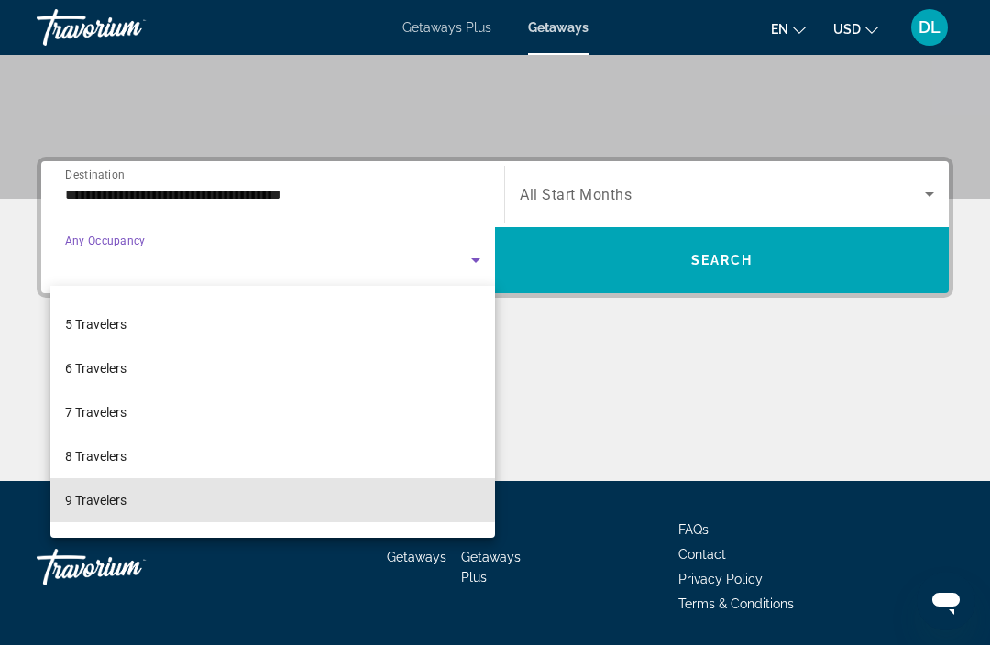
click at [89, 493] on span "9 Travelers" at bounding box center [95, 501] width 61 height 22
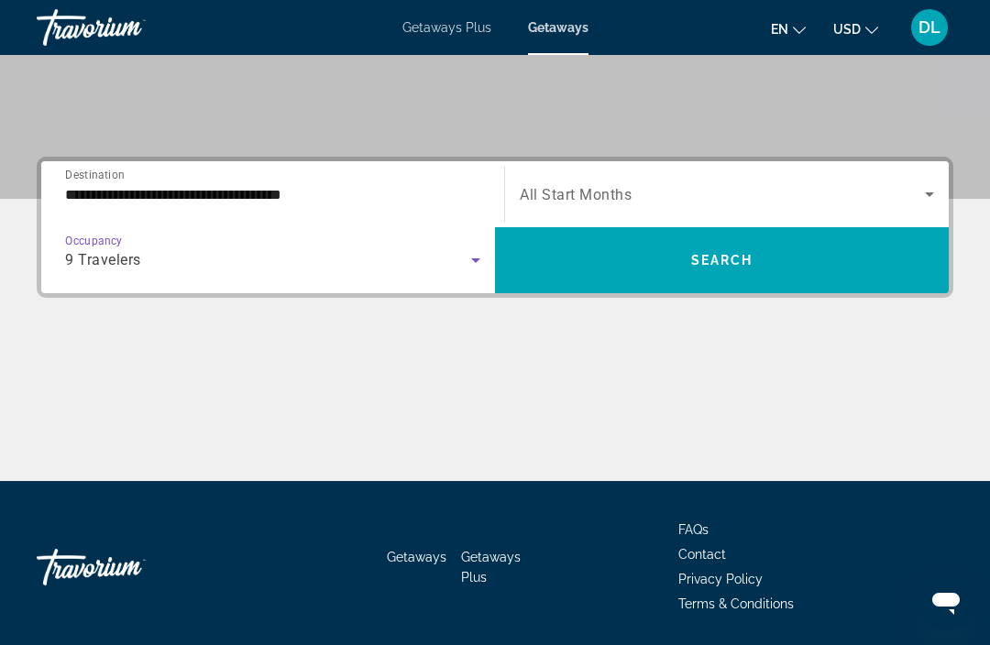
click at [537, 261] on span "Search widget" at bounding box center [722, 260] width 454 height 44
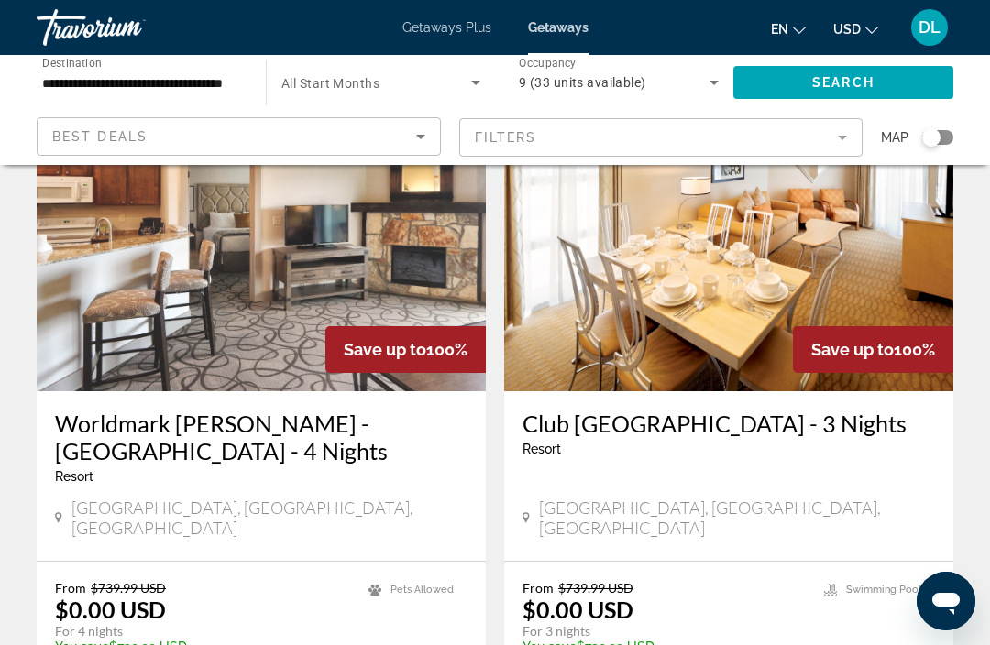
scroll to position [1417, 0]
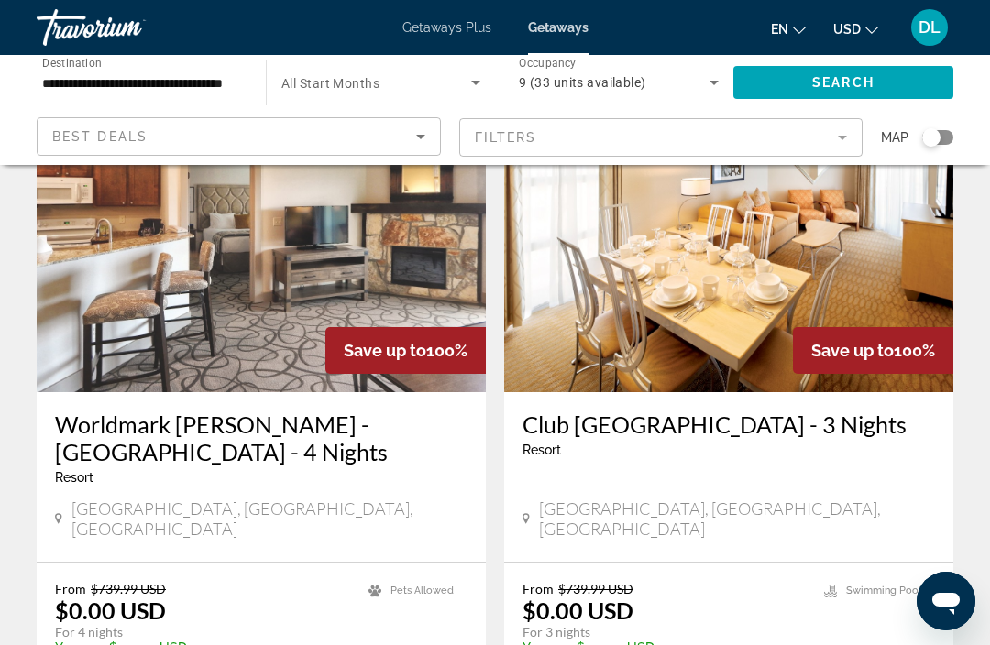
click at [789, 303] on img "Main content" at bounding box center [728, 245] width 449 height 293
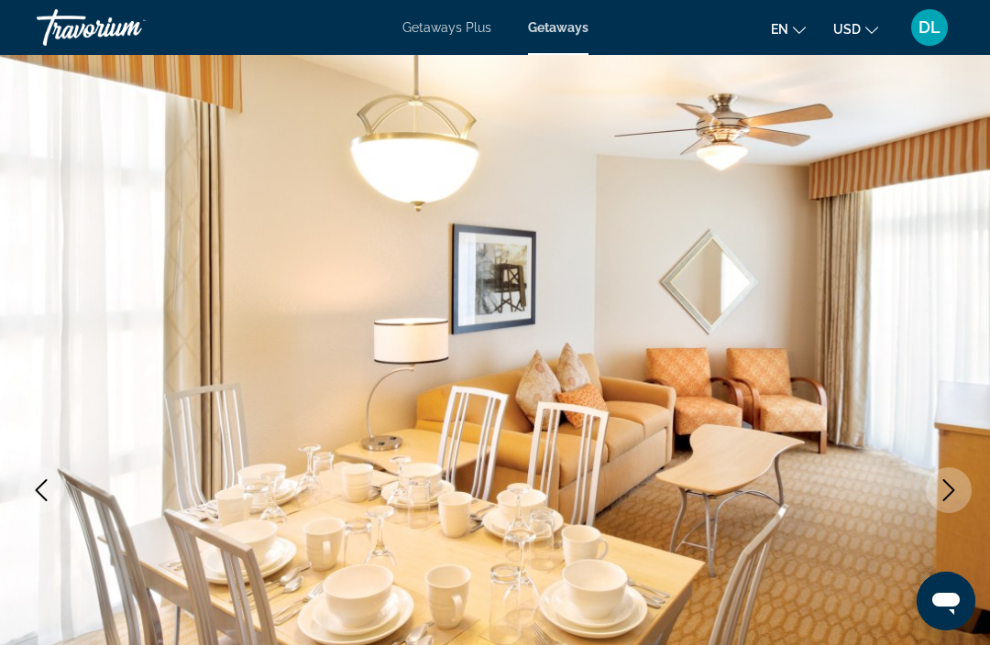
click at [974, 493] on img "Main content" at bounding box center [495, 490] width 990 height 871
click at [958, 468] on img "Main content" at bounding box center [495, 490] width 990 height 871
click at [941, 486] on icon "Next image" at bounding box center [949, 490] width 22 height 22
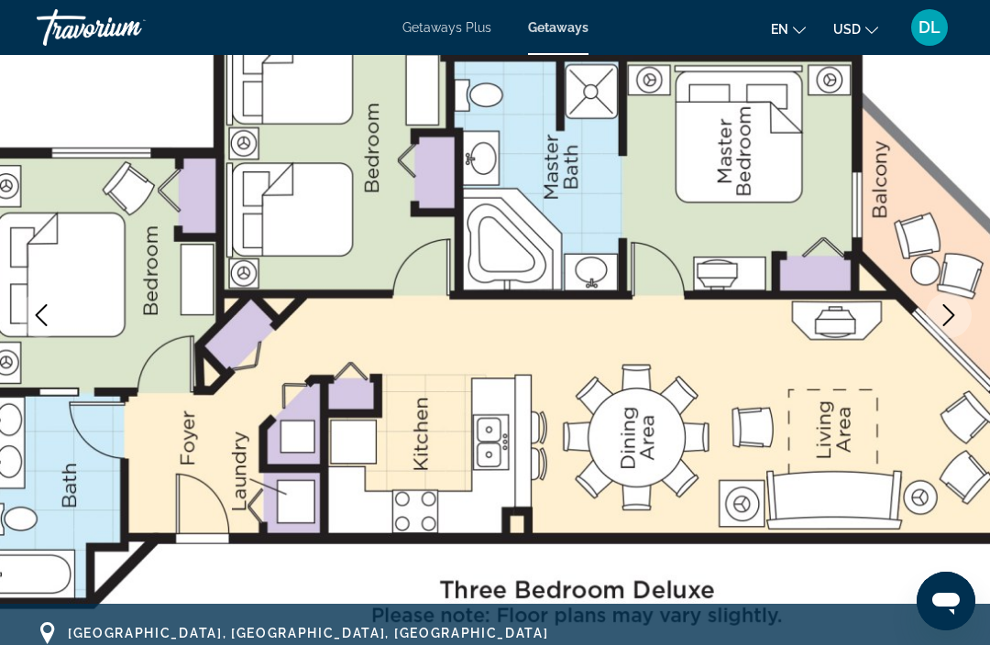
scroll to position [174, 0]
click at [954, 321] on icon "Next image" at bounding box center [949, 316] width 22 height 22
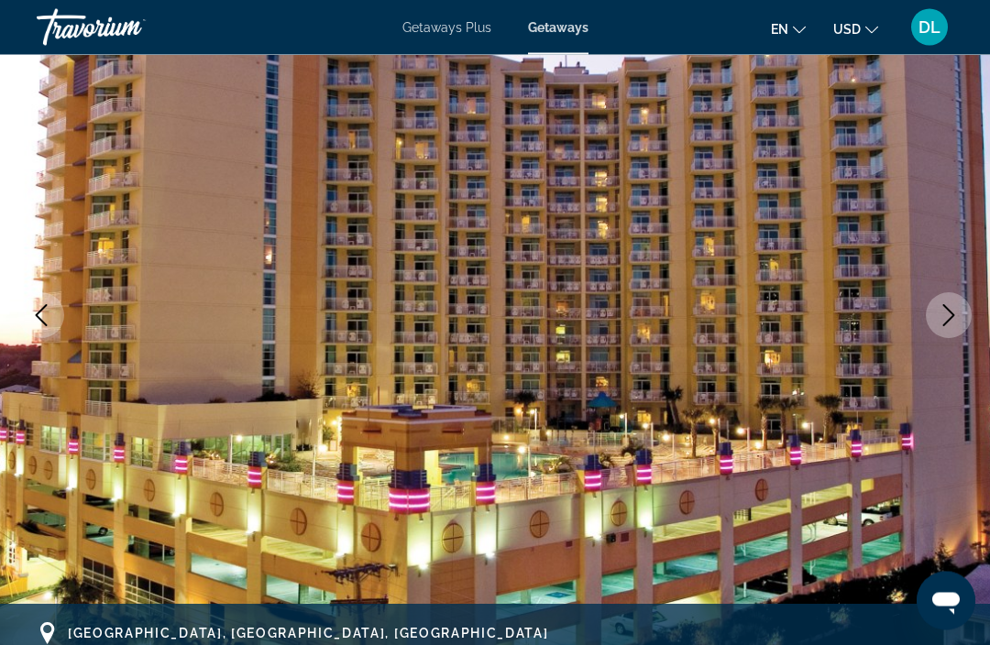
click at [951, 319] on icon "Next image" at bounding box center [949, 316] width 12 height 22
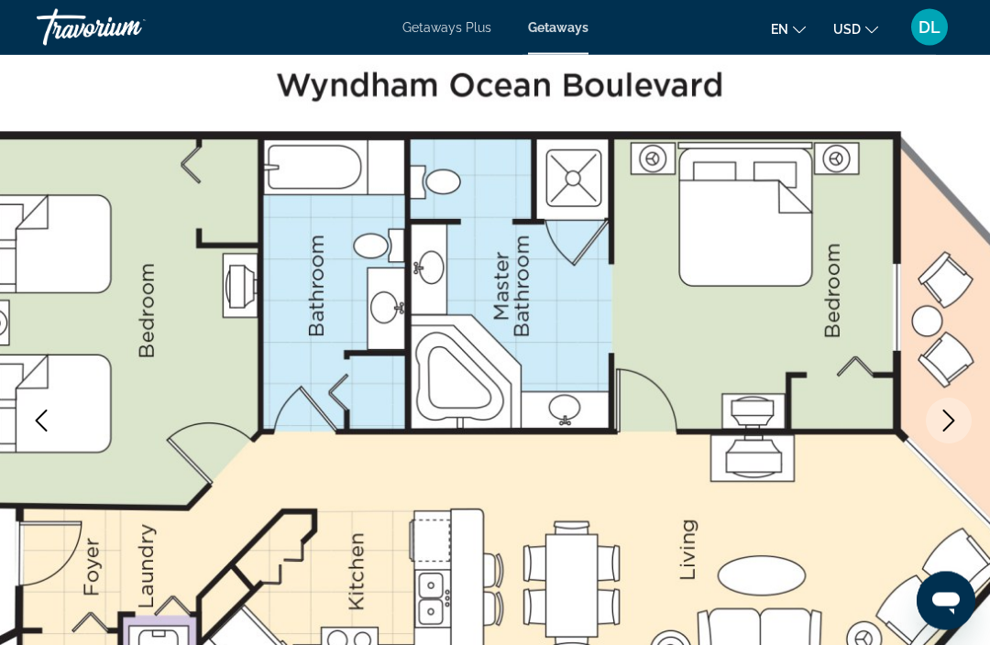
scroll to position [70, 0]
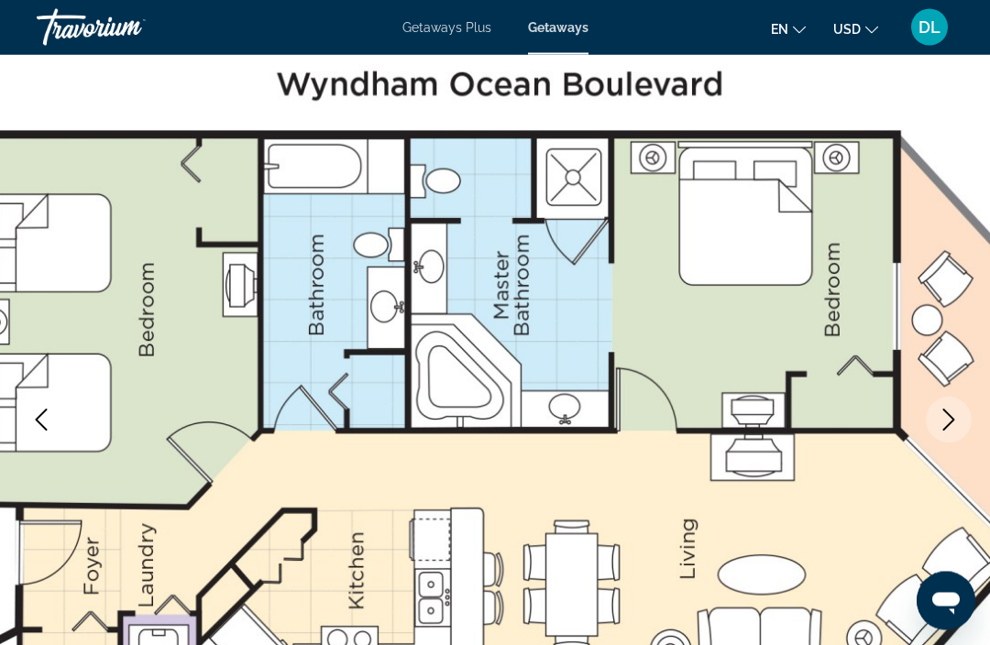
click at [956, 424] on icon "Next image" at bounding box center [949, 421] width 22 height 22
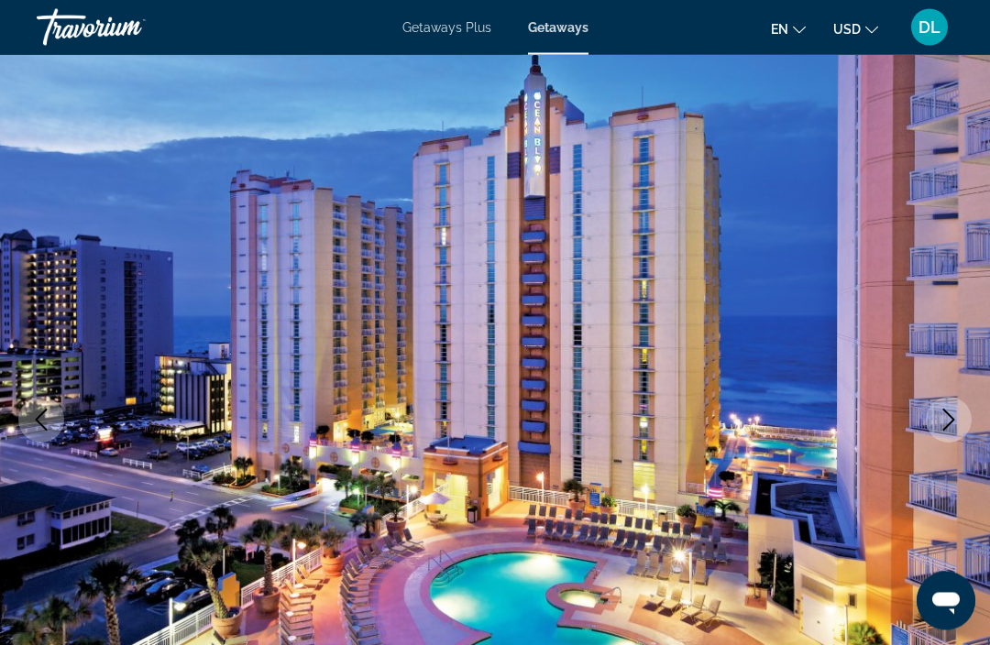
click at [954, 424] on icon "Next image" at bounding box center [949, 421] width 22 height 22
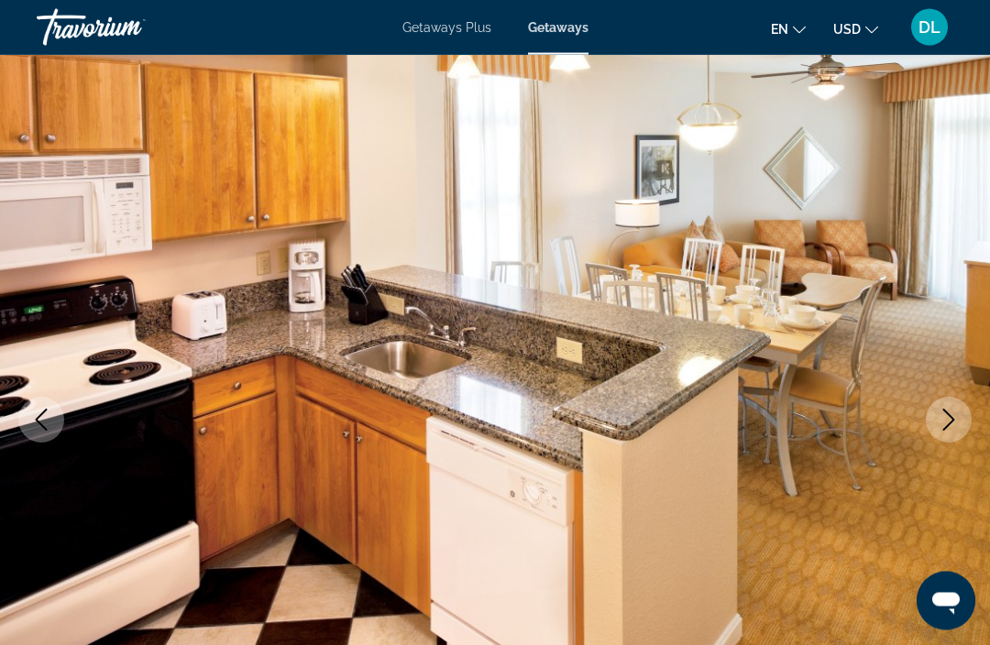
click at [941, 414] on icon "Next image" at bounding box center [949, 421] width 22 height 22
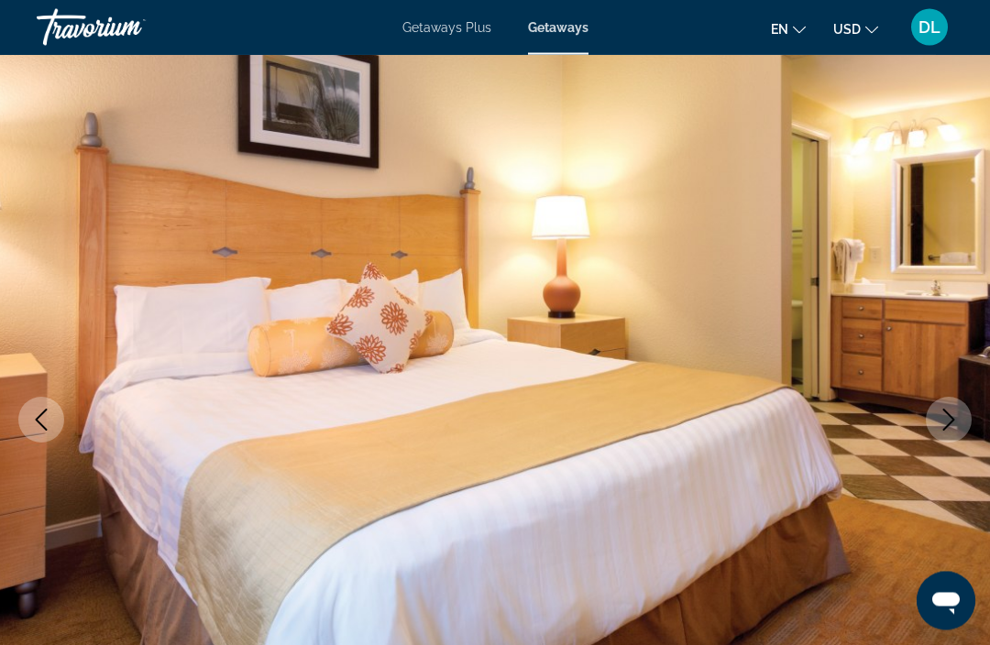
click at [956, 436] on button "Next image" at bounding box center [949, 421] width 46 height 46
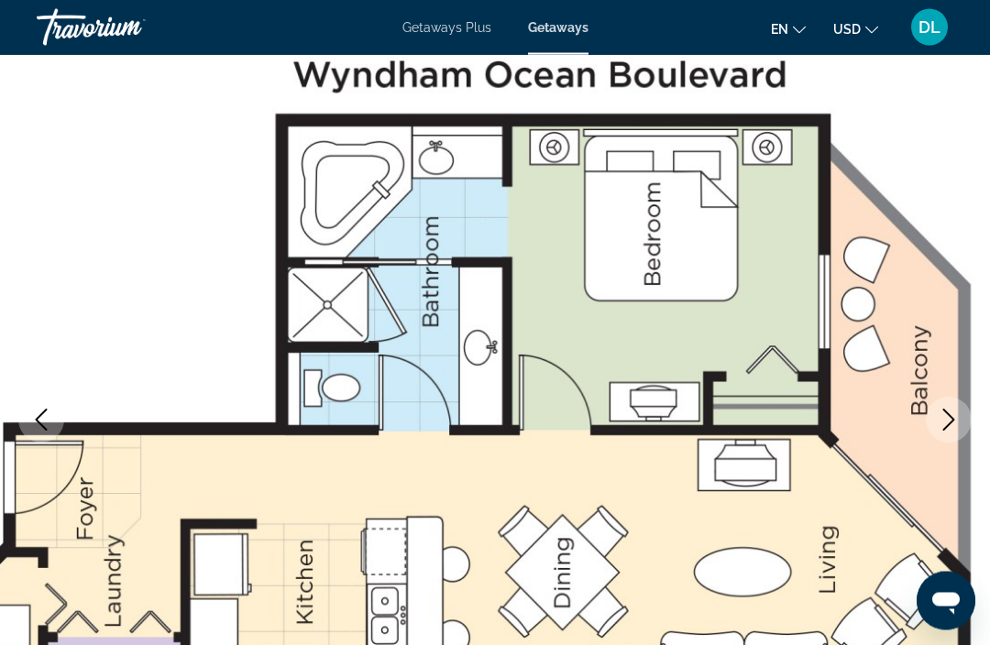
click at [956, 419] on icon "Next image" at bounding box center [949, 421] width 22 height 22
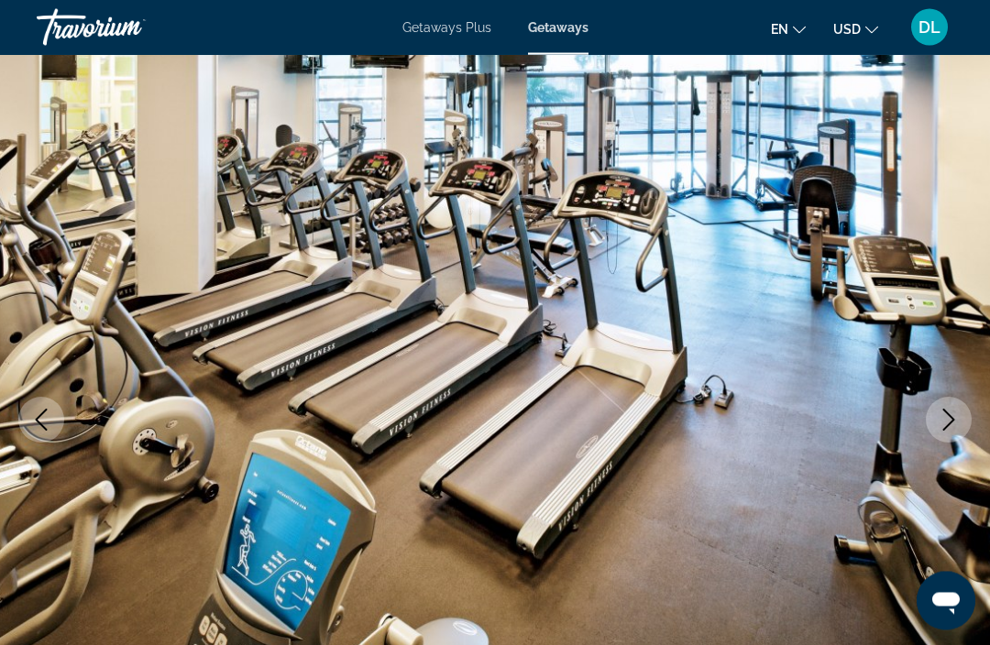
click at [946, 421] on icon "Next image" at bounding box center [949, 421] width 22 height 22
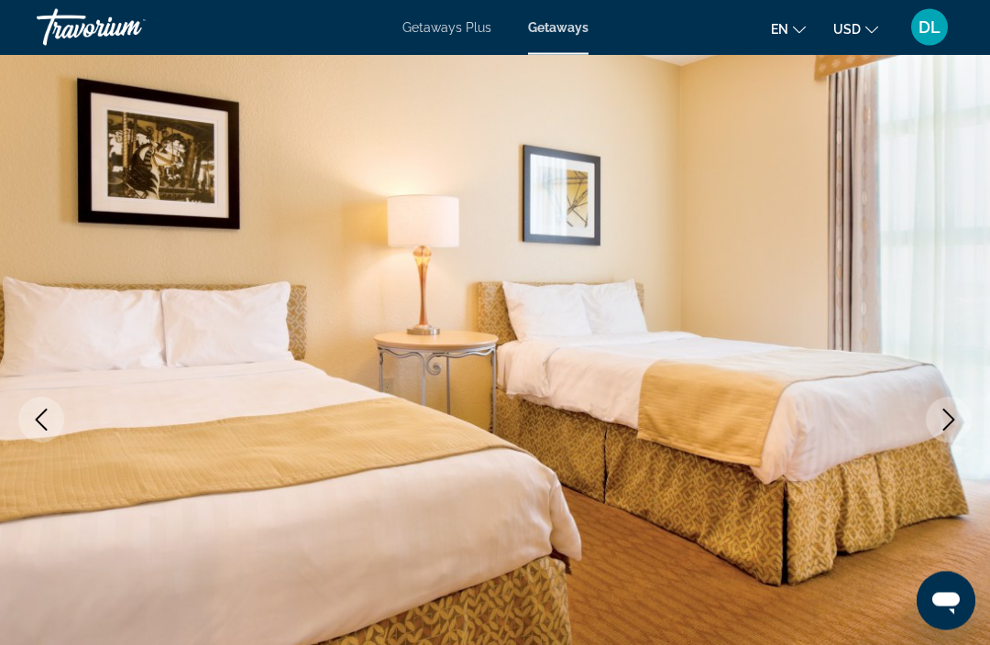
click at [952, 424] on icon "Next image" at bounding box center [949, 421] width 22 height 22
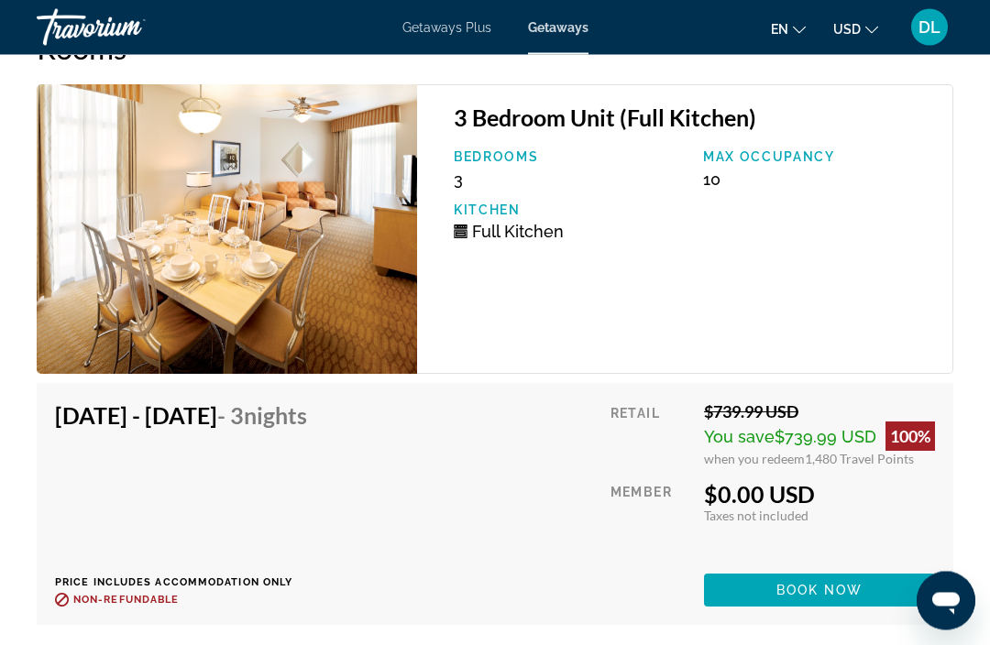
scroll to position [3832, 0]
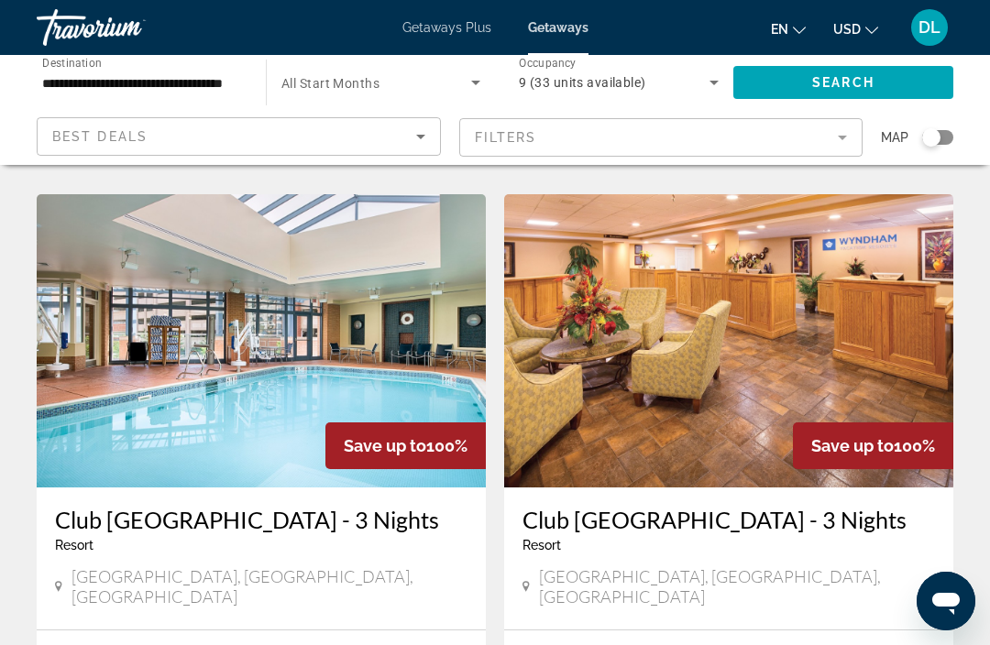
scroll to position [677, 0]
click at [828, 352] on img "Main content" at bounding box center [728, 341] width 449 height 293
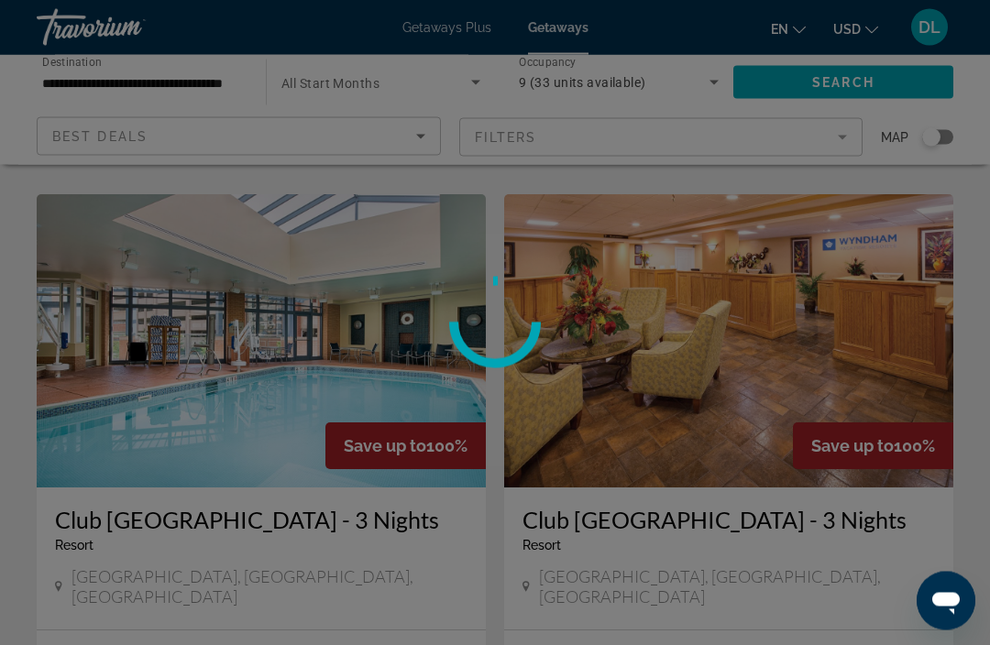
scroll to position [678, 0]
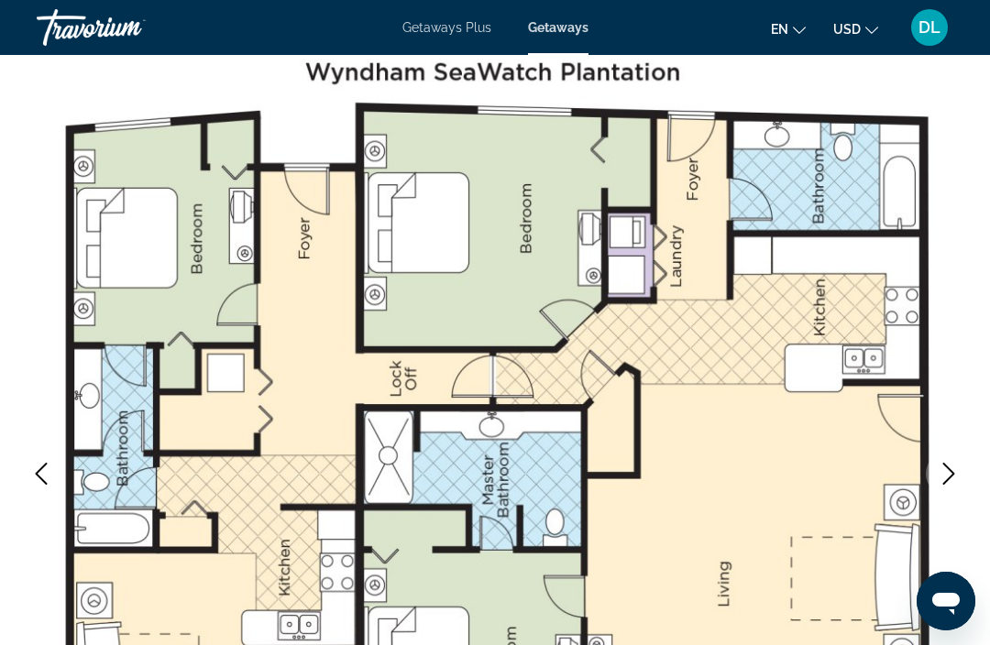
scroll to position [9, 0]
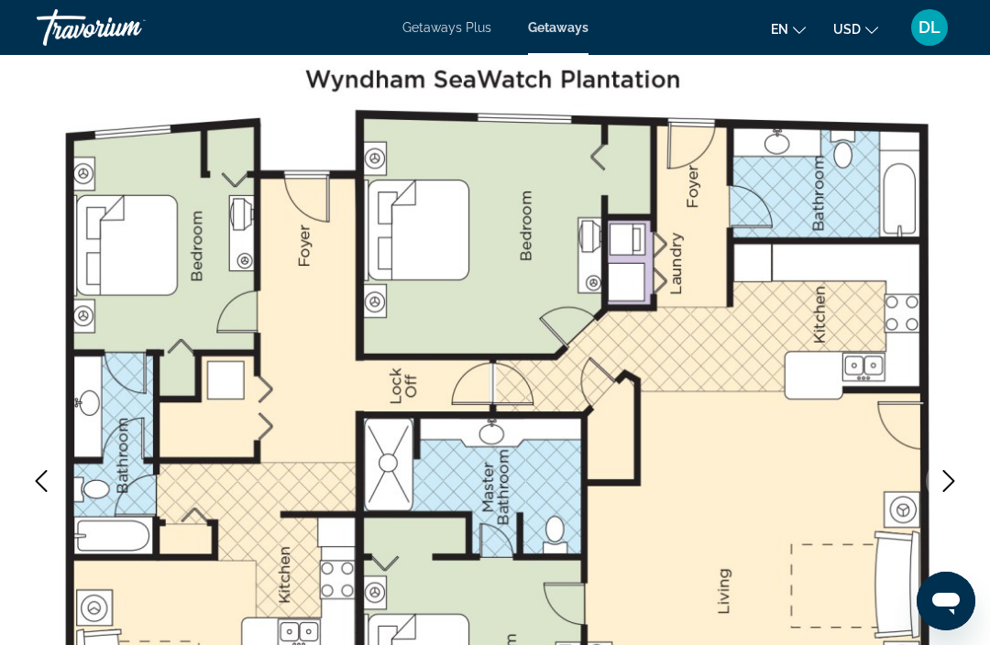
click at [945, 450] on img "Main content" at bounding box center [495, 481] width 990 height 871
click at [950, 488] on icon "Next image" at bounding box center [949, 481] width 22 height 22
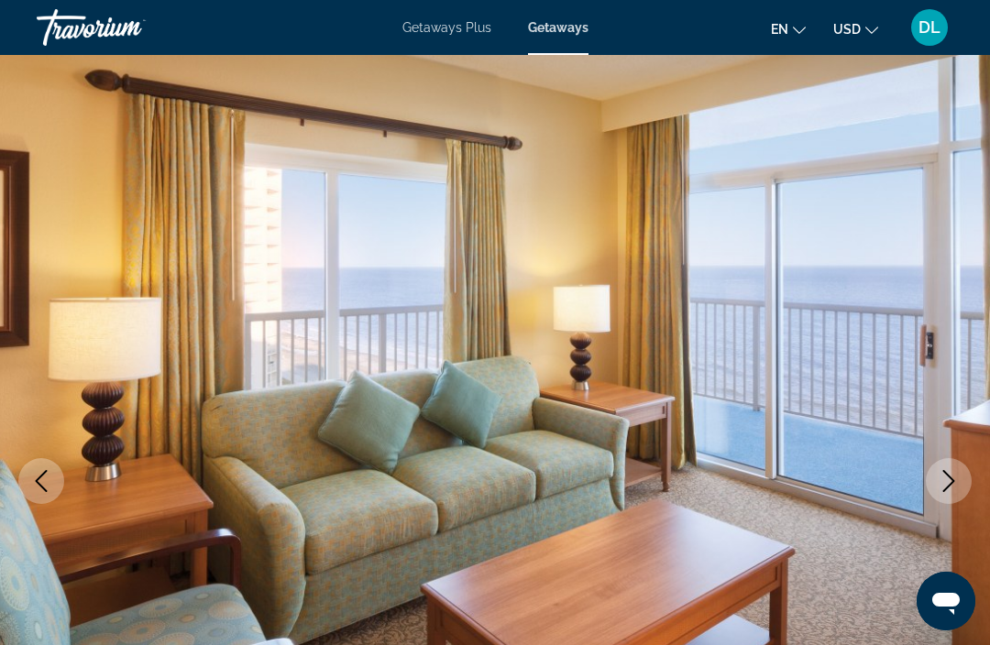
click at [954, 474] on icon "Next image" at bounding box center [949, 481] width 22 height 22
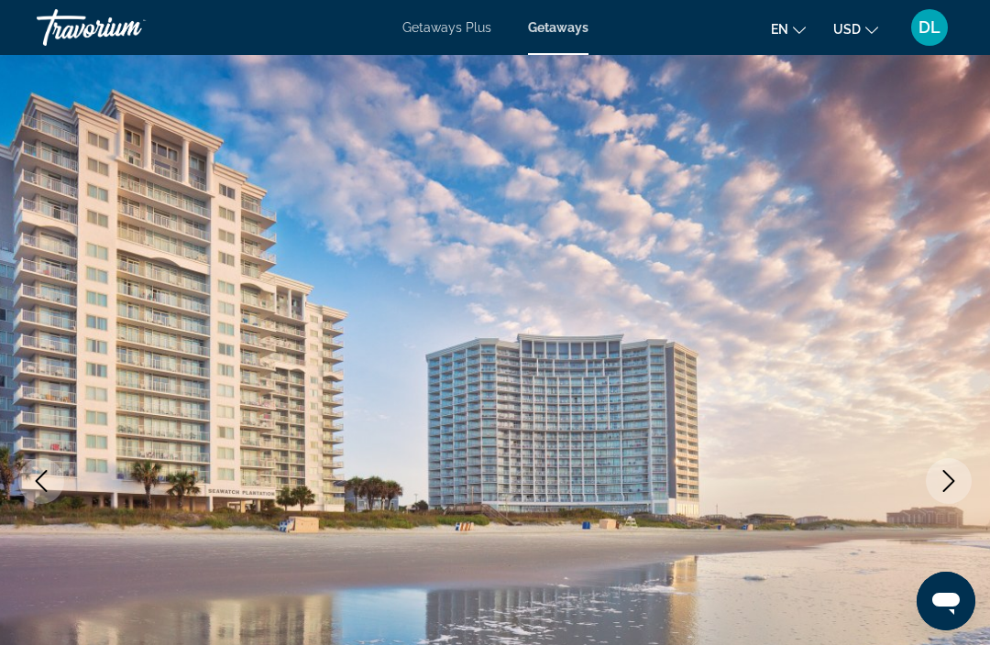
click at [962, 469] on button "Next image" at bounding box center [949, 481] width 46 height 46
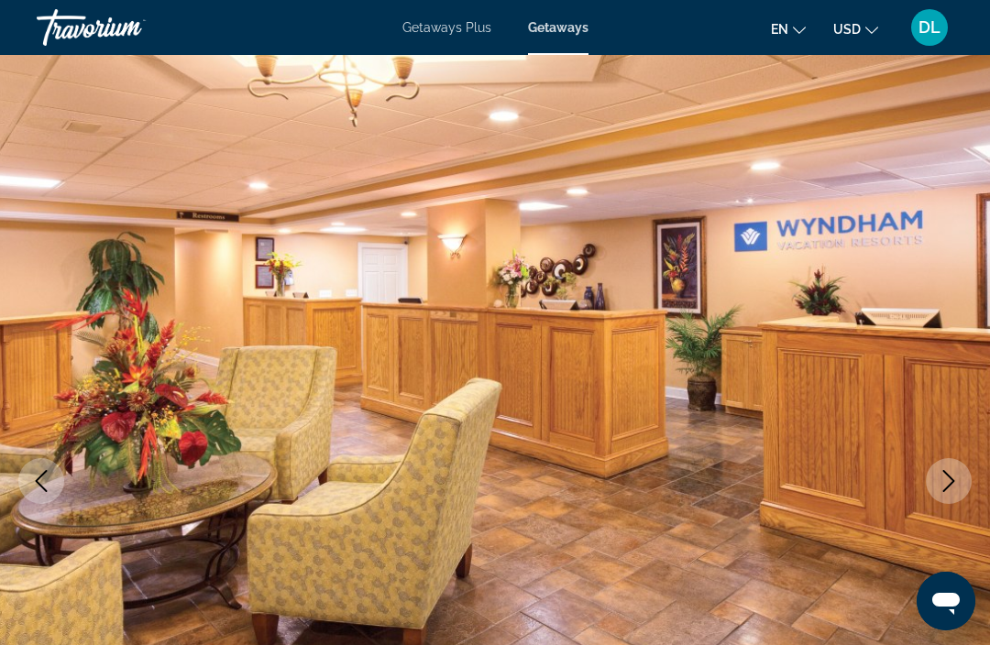
click at [959, 472] on icon "Next image" at bounding box center [949, 481] width 22 height 22
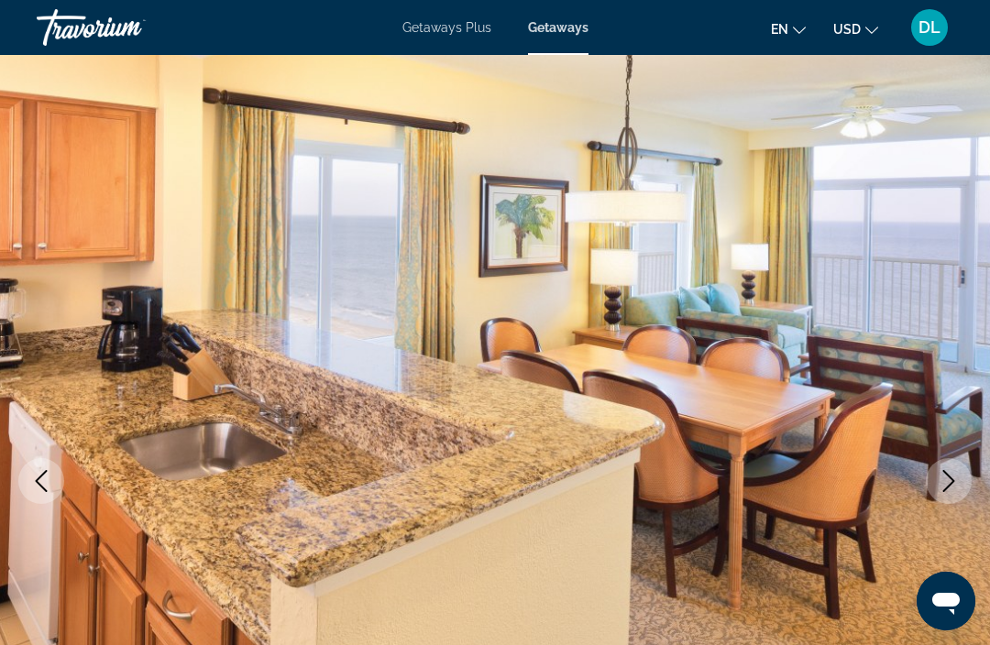
click at [954, 475] on icon "Next image" at bounding box center [949, 481] width 22 height 22
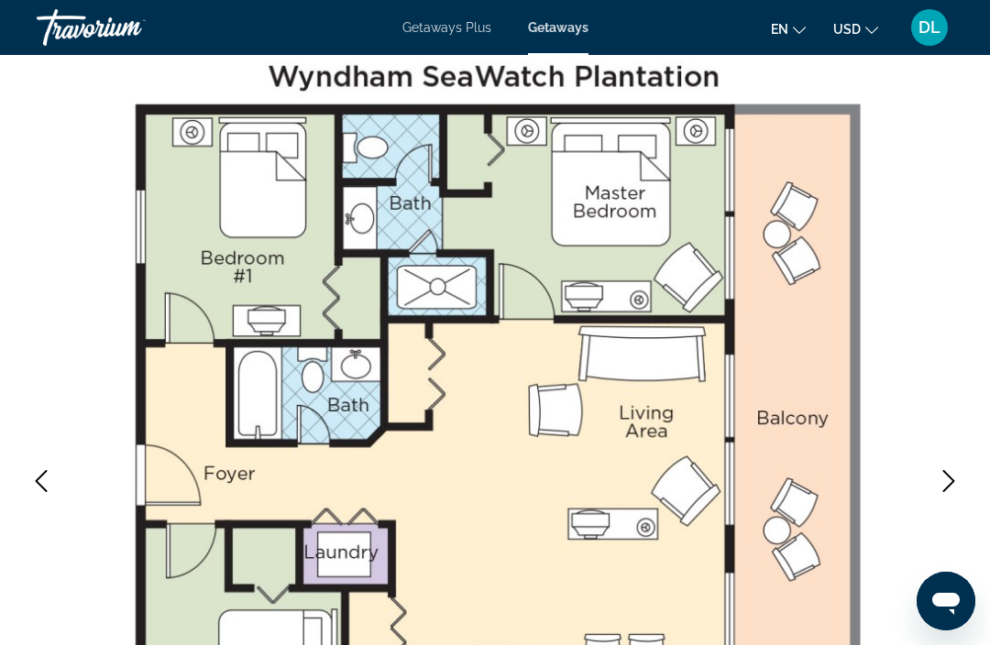
click at [952, 476] on icon "Next image" at bounding box center [949, 481] width 22 height 22
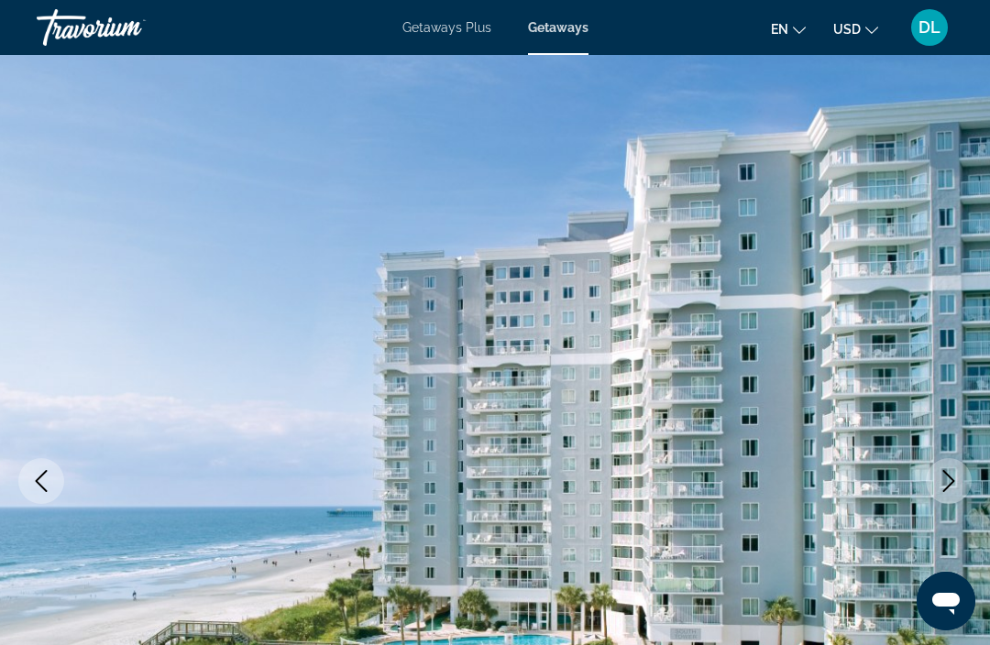
click at [948, 485] on icon "Next image" at bounding box center [949, 481] width 22 height 22
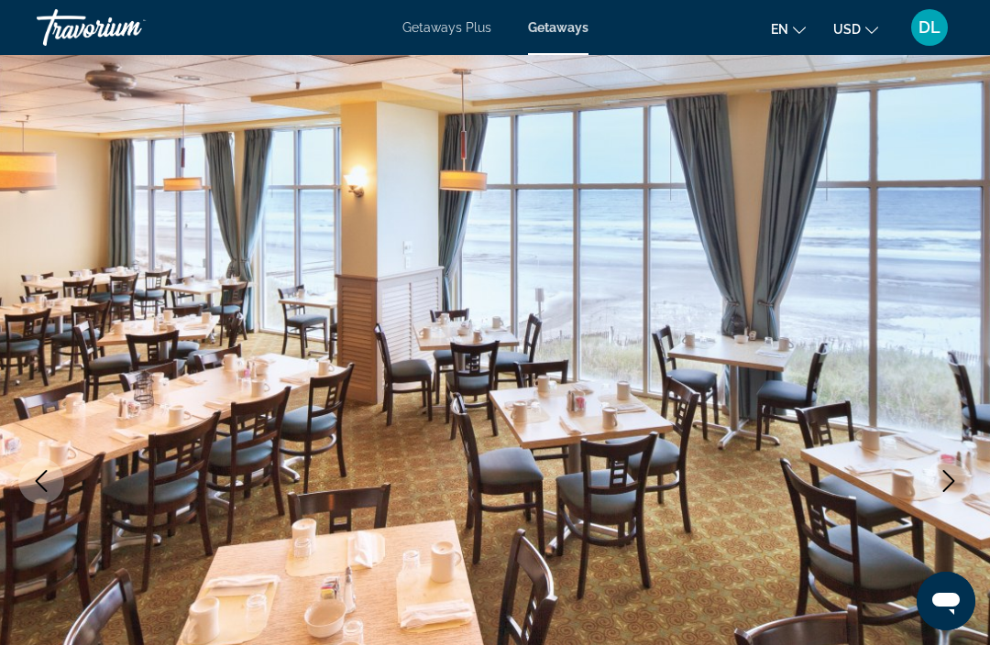
click at [950, 482] on icon "Next image" at bounding box center [949, 481] width 22 height 22
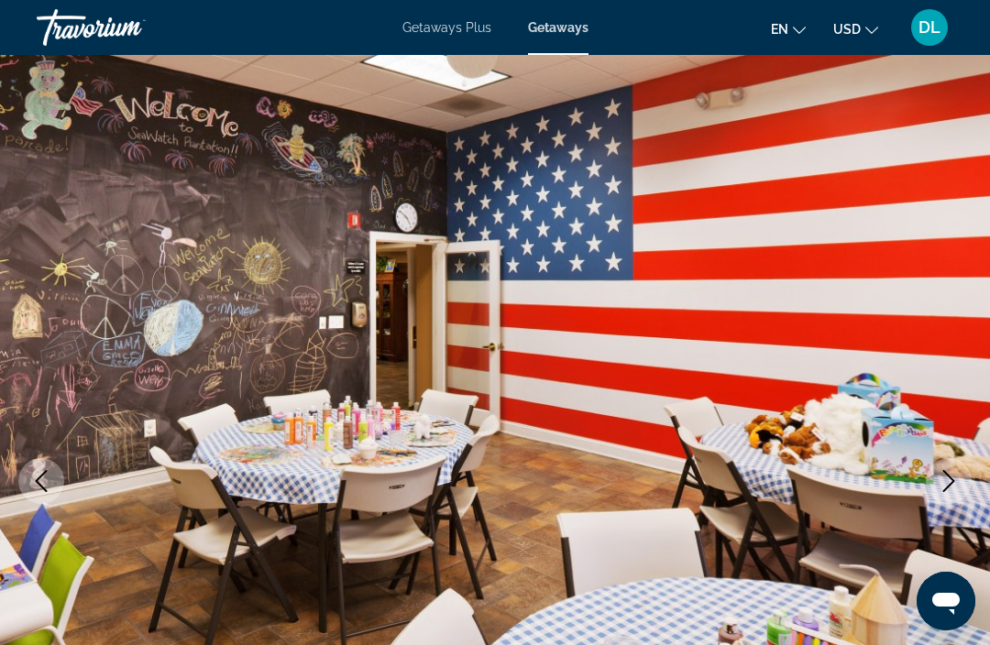
click at [942, 498] on button "Next image" at bounding box center [949, 481] width 46 height 46
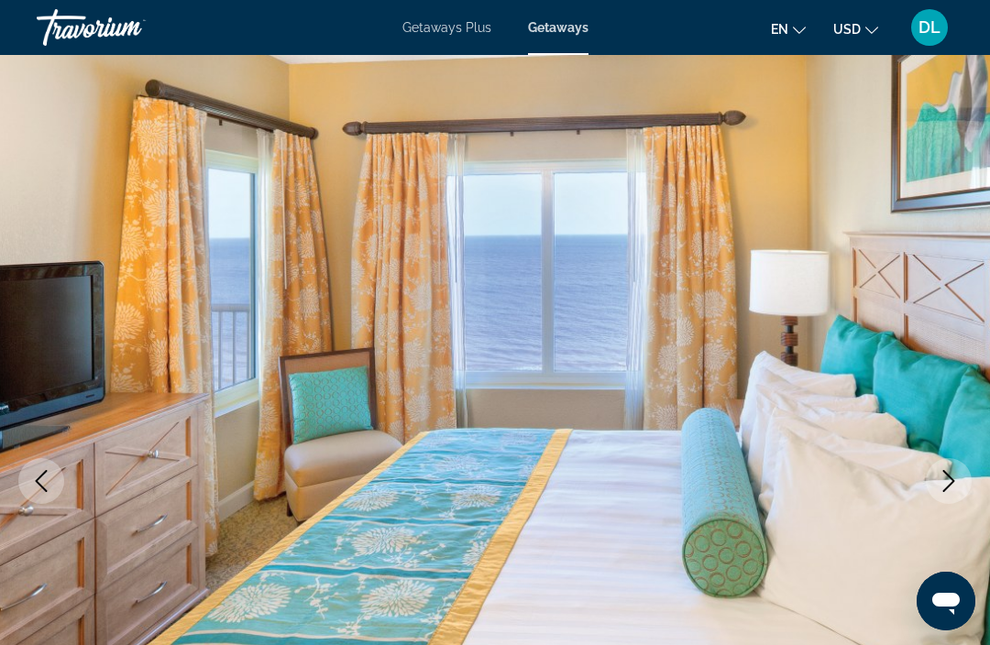
click at [948, 483] on icon "Next image" at bounding box center [949, 481] width 22 height 22
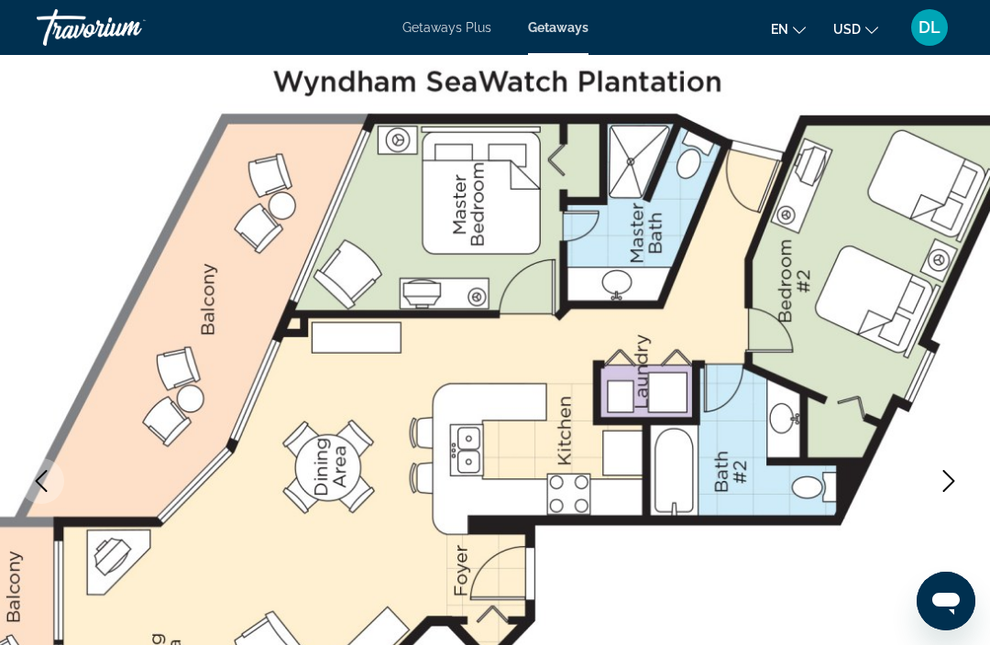
click at [952, 476] on icon "Next image" at bounding box center [949, 481] width 22 height 22
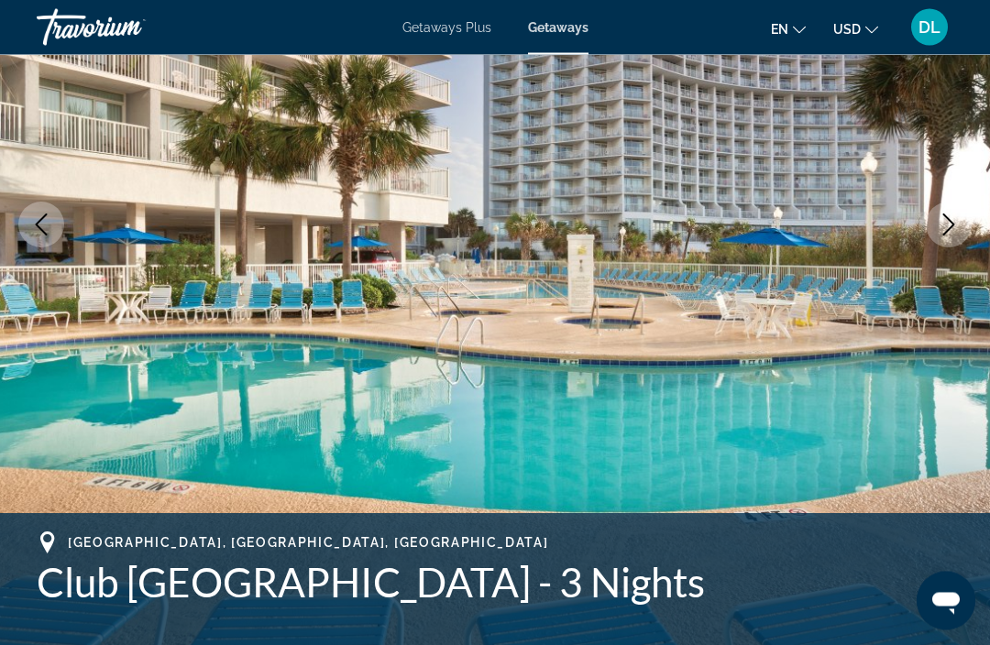
scroll to position [228, 0]
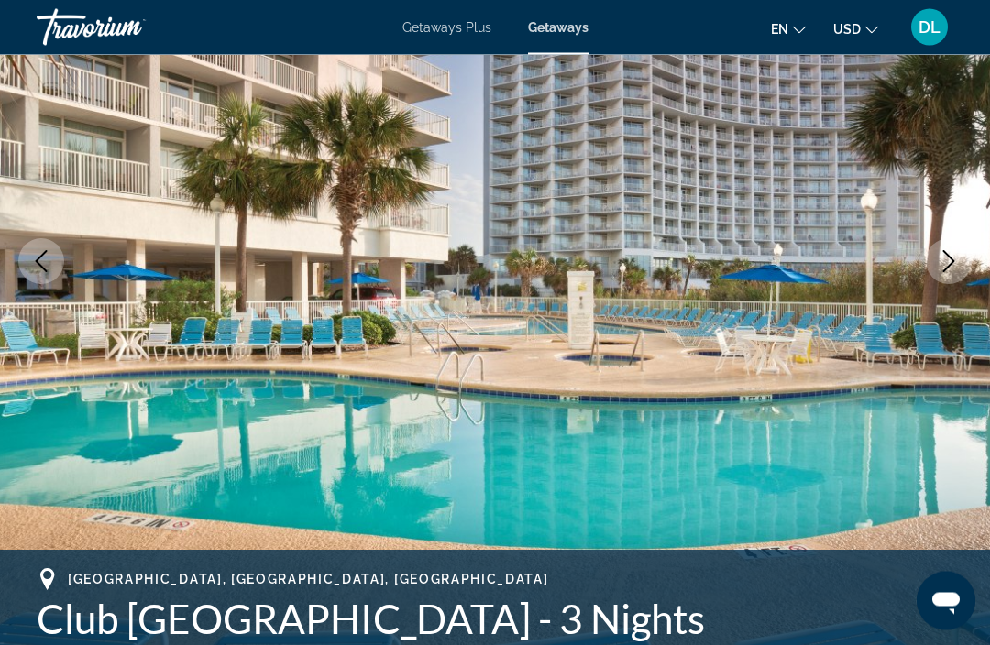
click at [970, 284] on img "Main content" at bounding box center [495, 262] width 990 height 871
click at [956, 272] on button "Next image" at bounding box center [949, 262] width 46 height 46
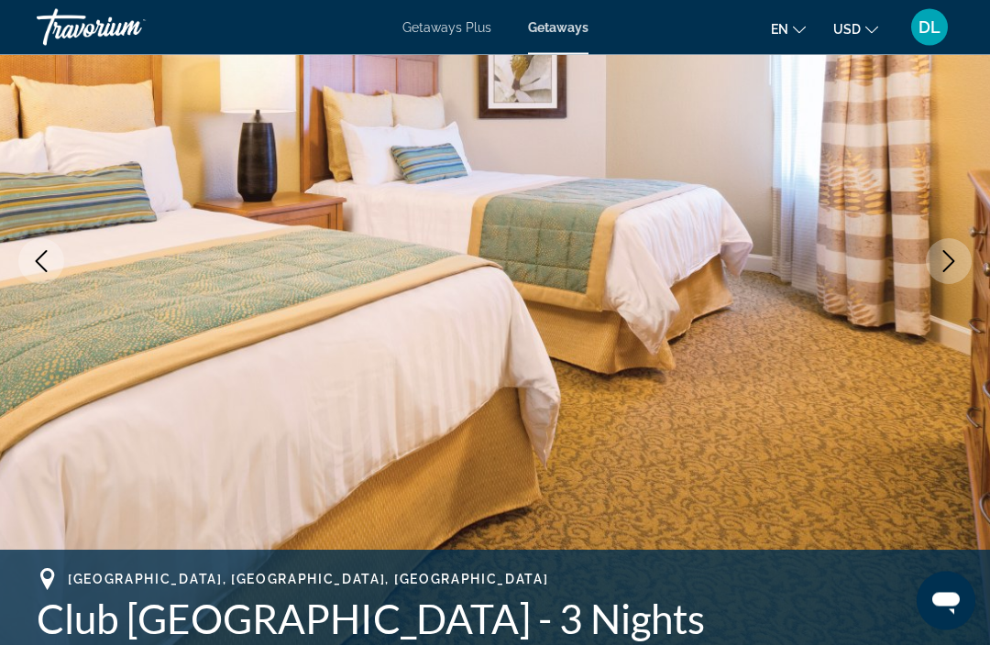
click at [952, 279] on button "Next image" at bounding box center [949, 262] width 46 height 46
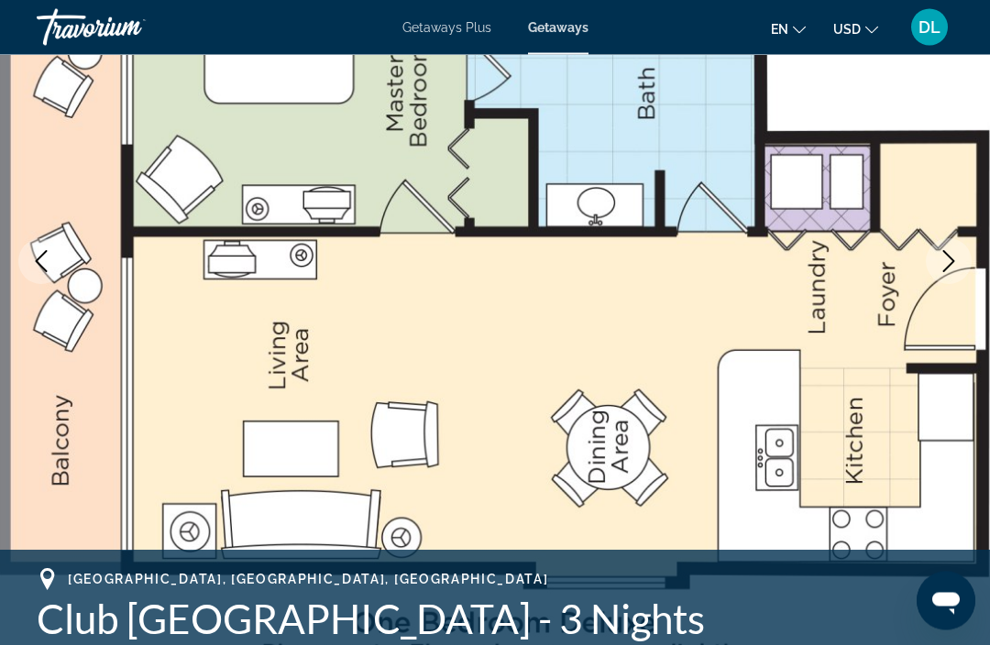
click at [958, 274] on button "Next image" at bounding box center [949, 262] width 46 height 46
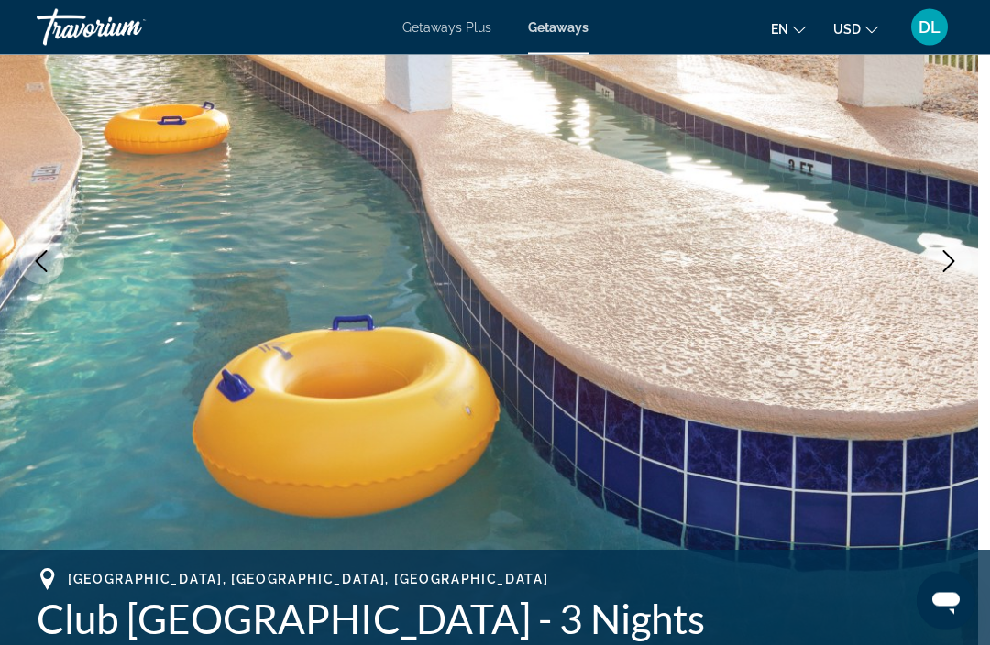
click at [959, 275] on button "Next image" at bounding box center [949, 262] width 46 height 46
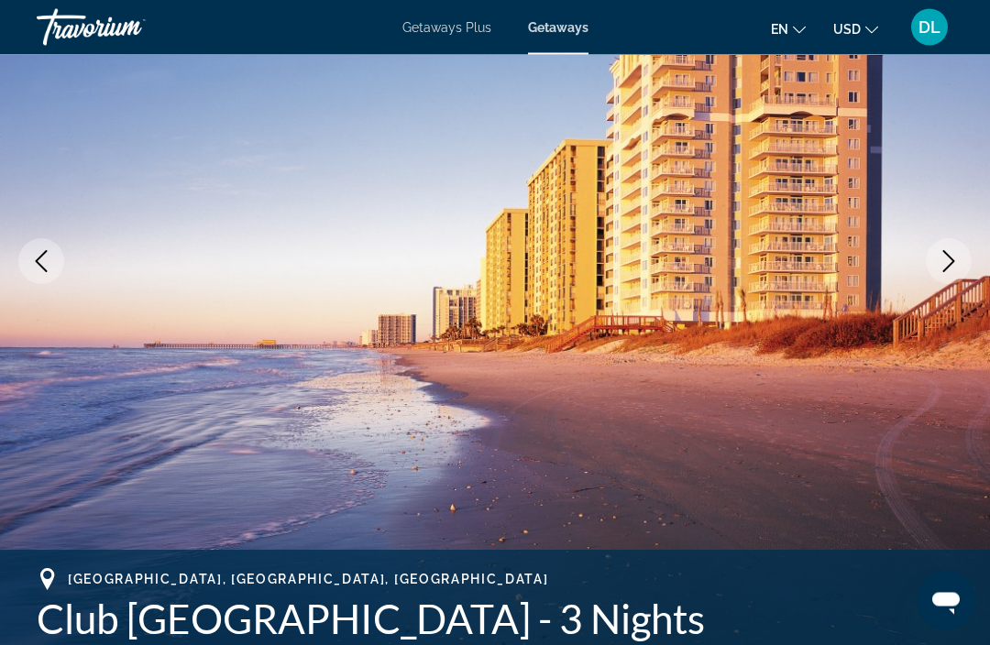
click at [57, 277] on button "Previous image" at bounding box center [41, 262] width 46 height 46
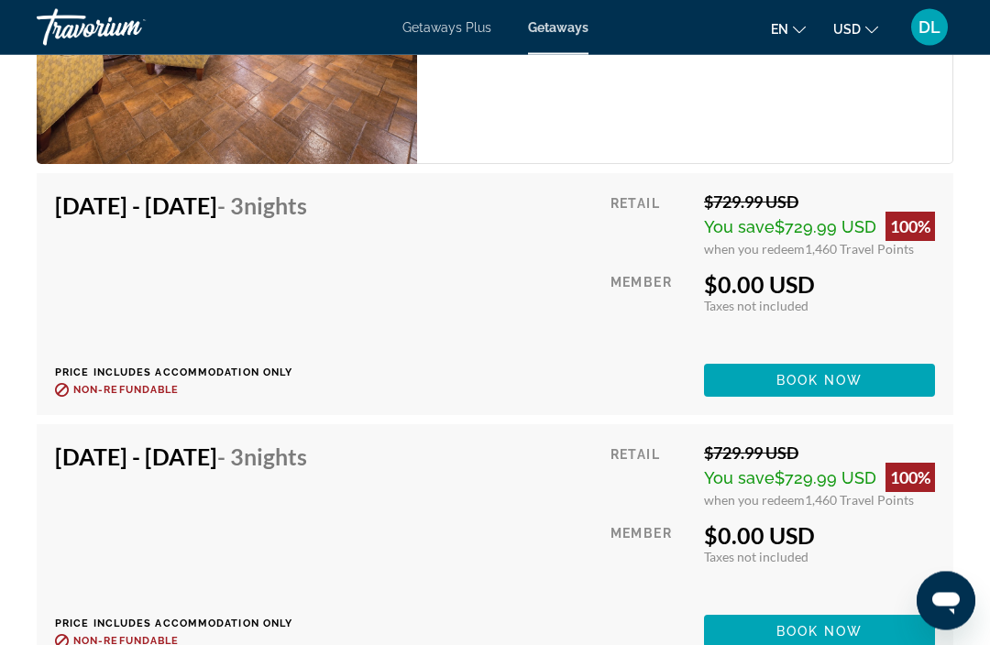
scroll to position [3831, 0]
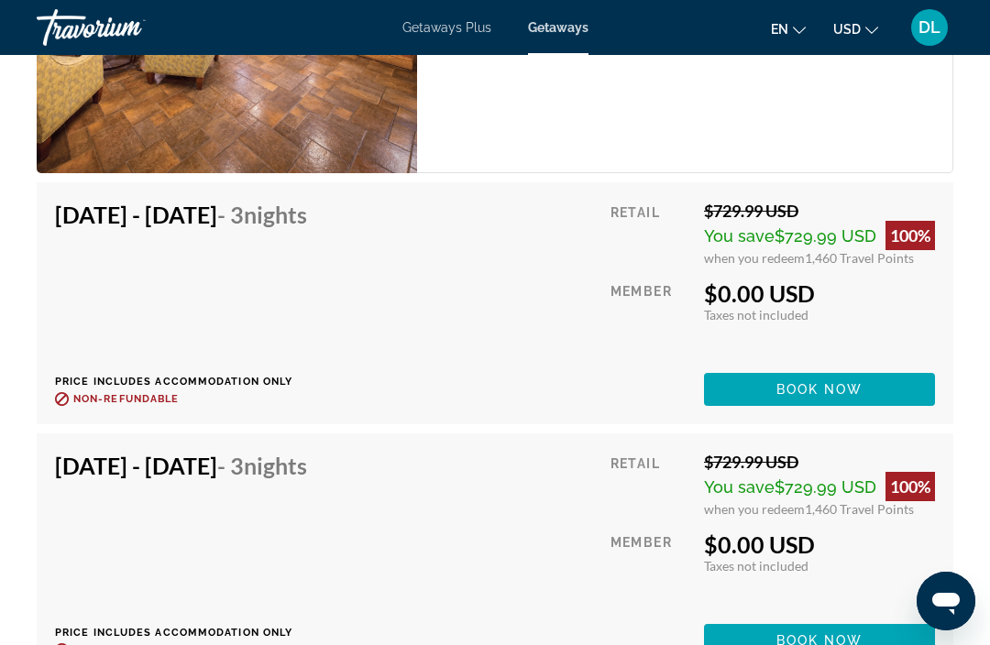
click at [853, 382] on span "Book now" at bounding box center [819, 389] width 87 height 15
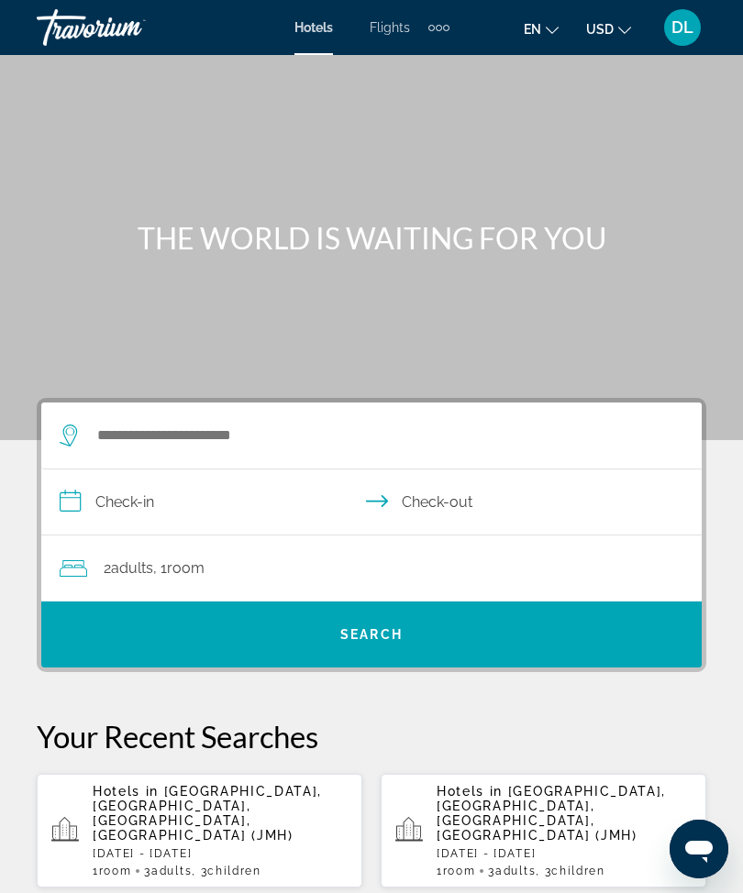
click at [398, 33] on span "Flights" at bounding box center [389, 27] width 40 height 15
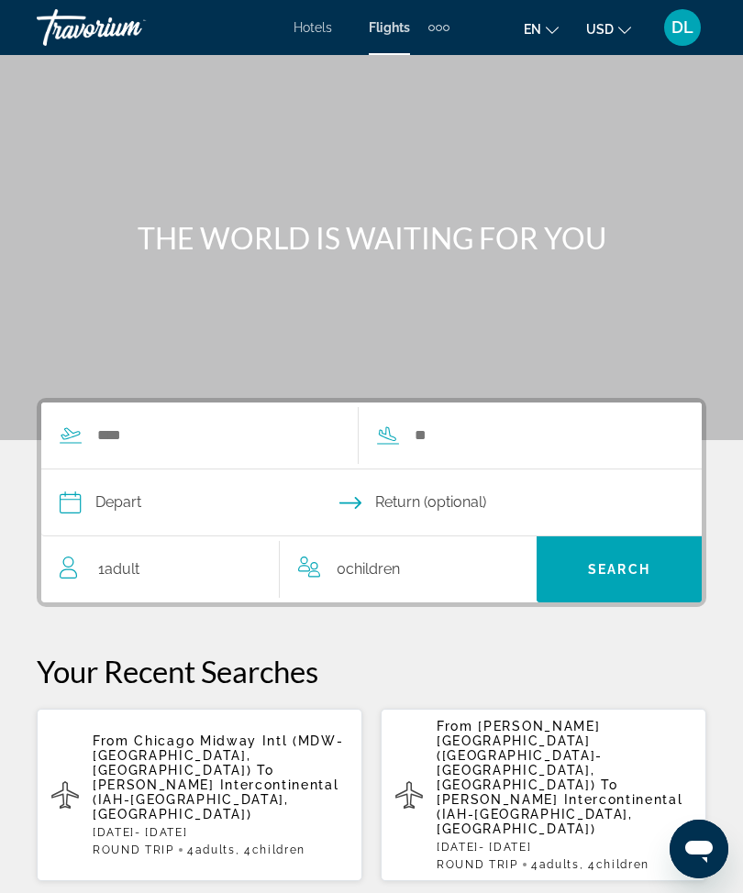
click at [151, 644] on span "[PERSON_NAME] Intercontinental (IAH-[GEOGRAPHIC_DATA], [GEOGRAPHIC_DATA])" at bounding box center [216, 799] width 246 height 44
click at [433, 644] on app-flights-recent-search "From [PERSON_NAME][GEOGRAPHIC_DATA] (ORD-[GEOGRAPHIC_DATA], [GEOGRAPHIC_DATA]) …" at bounding box center [542, 795] width 325 height 172
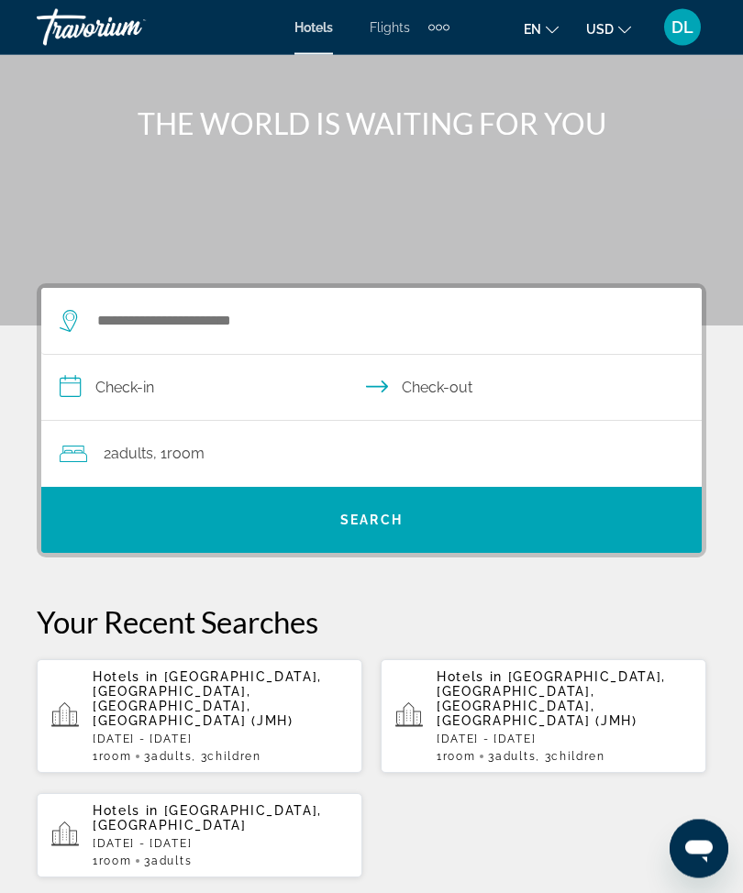
scroll to position [115, 0]
click at [206, 644] on p "[DATE] - [DATE]" at bounding box center [220, 843] width 255 height 13
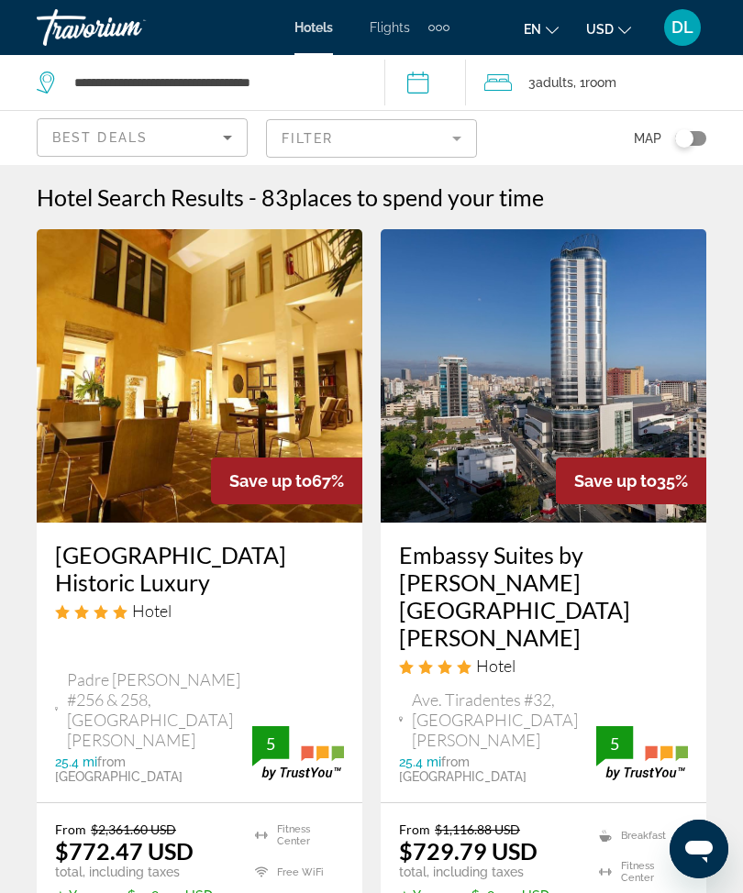
click at [430, 31] on div "Extra navigation items" at bounding box center [438, 28] width 21 height 28
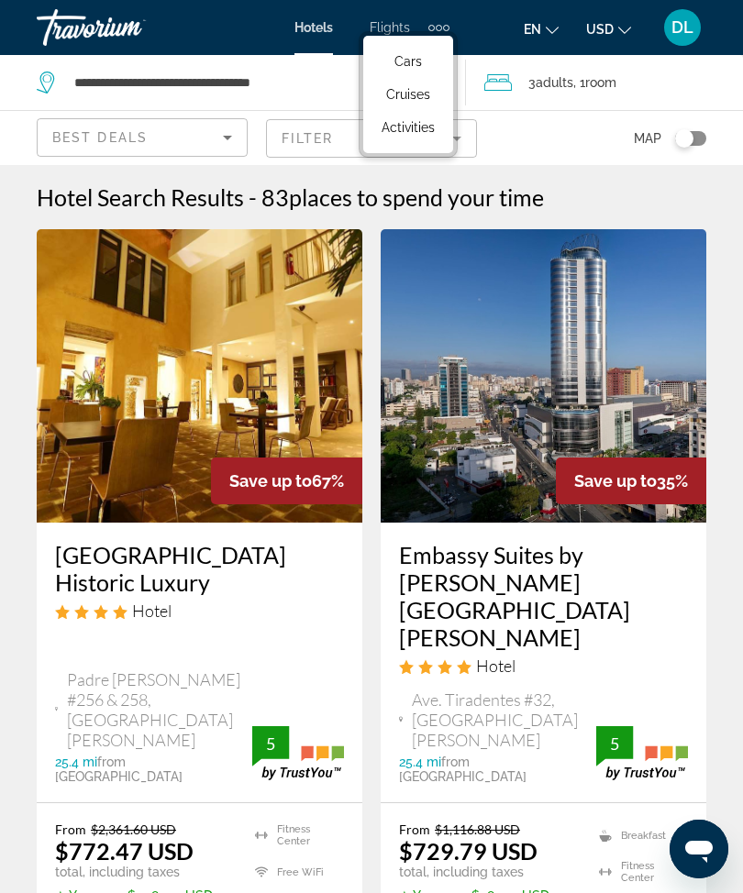
click at [390, 97] on span "Cruises" at bounding box center [408, 94] width 44 height 15
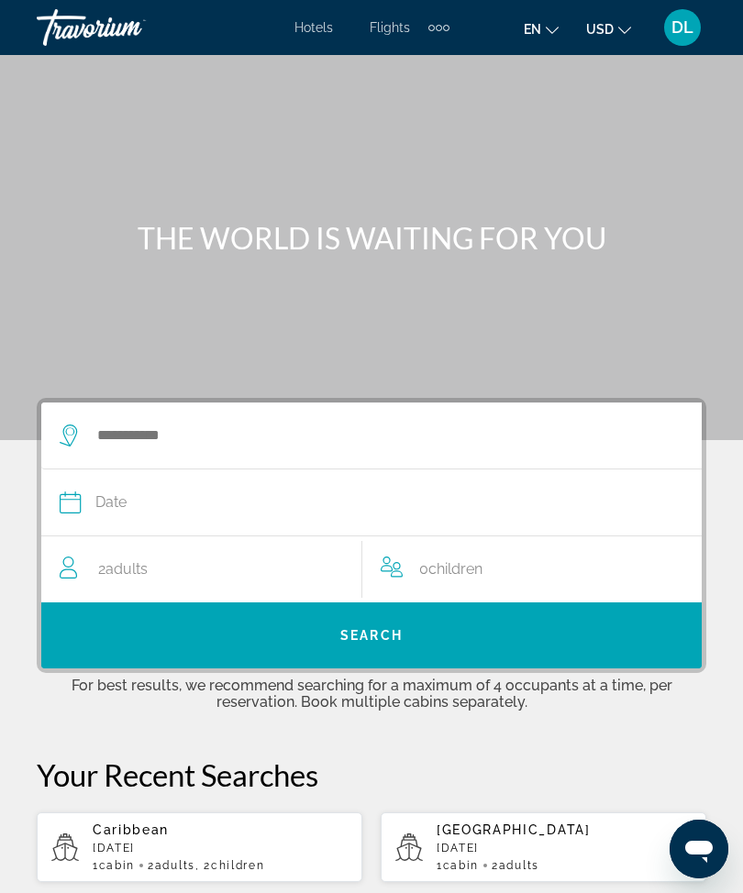
click at [452, 644] on div "[GEOGRAPHIC_DATA] [DATE] 1 cabin 2 Adult Adults" at bounding box center [563, 847] width 255 height 50
type input "*******"
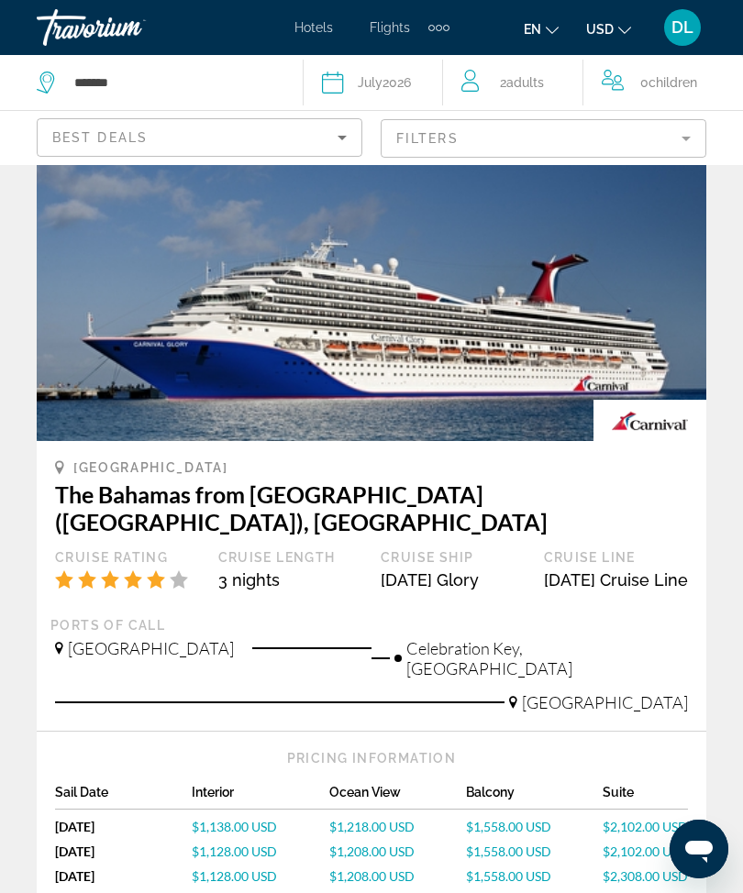
scroll to position [906, 0]
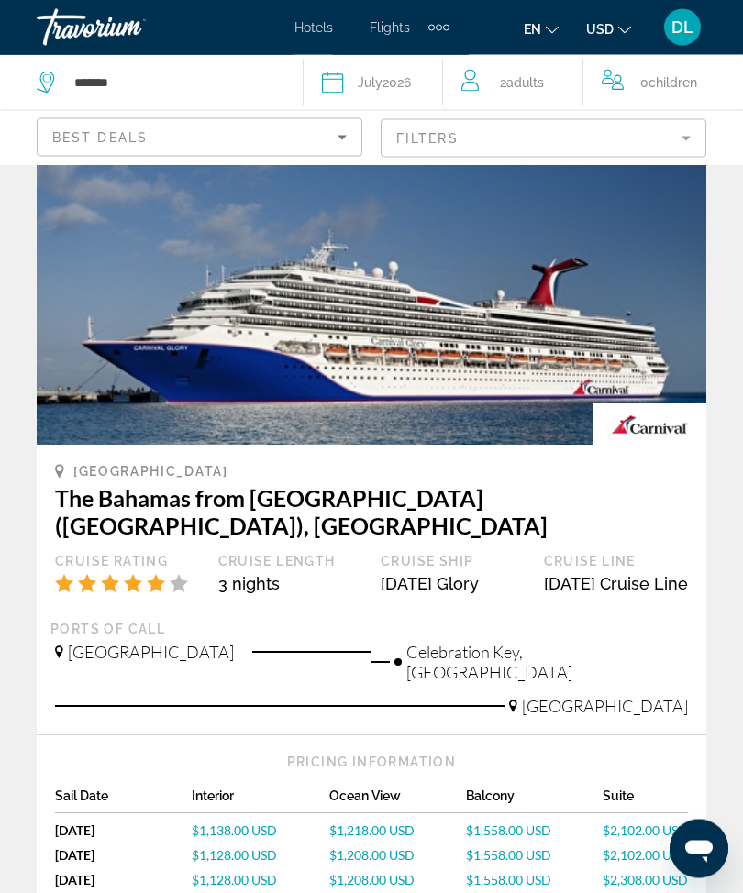
click at [343, 90] on icon "Search widget" at bounding box center [332, 83] width 21 height 22
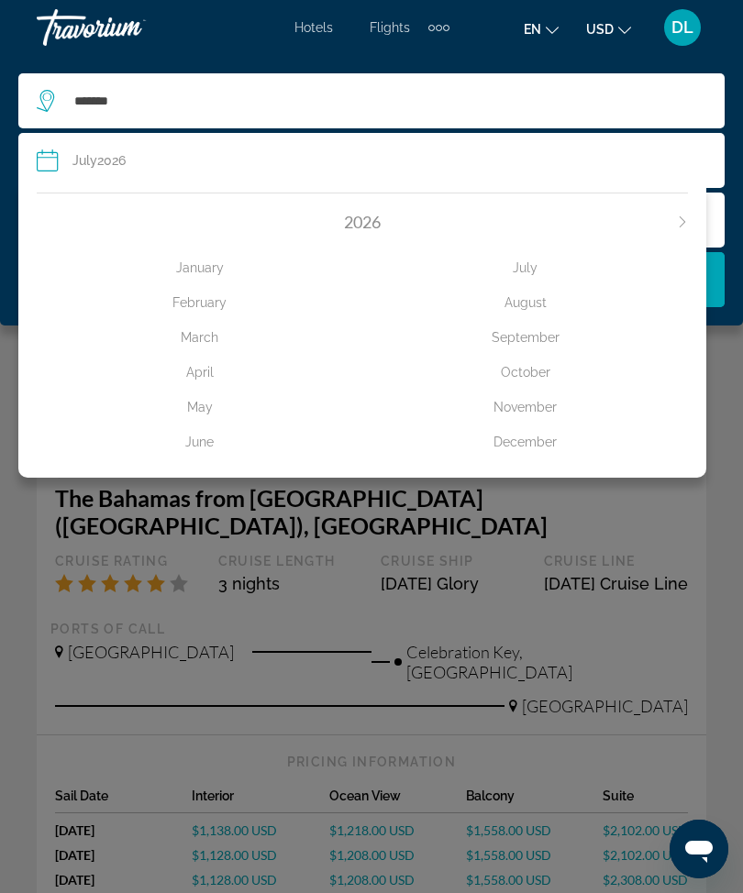
click at [339, 230] on div "2026" at bounding box center [362, 222] width 651 height 20
click at [525, 401] on div "November" at bounding box center [524, 407] width 325 height 33
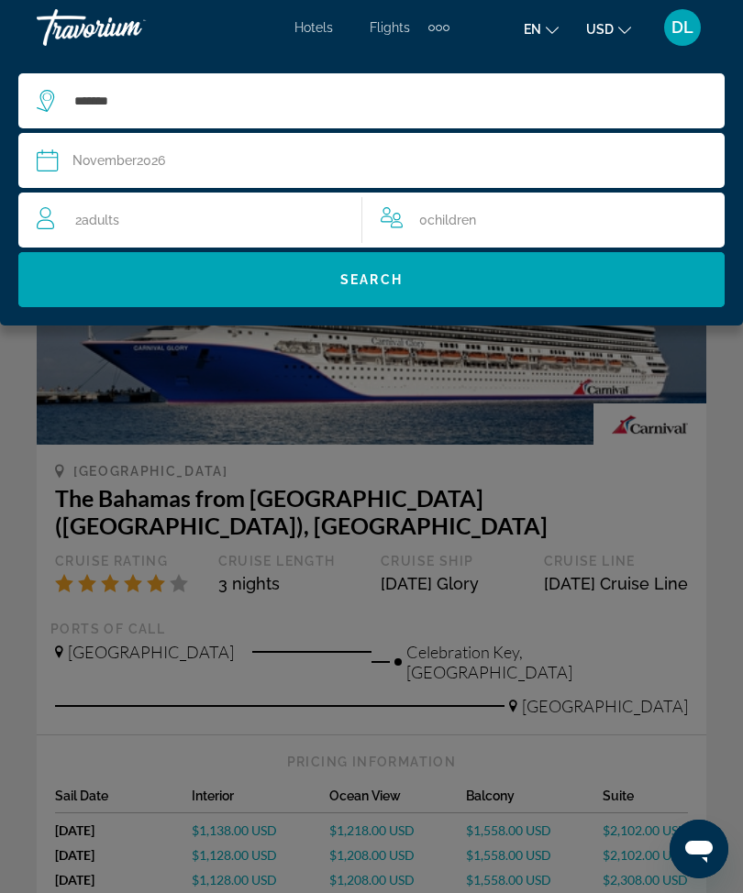
click at [151, 167] on div "[DATE]" at bounding box center [118, 161] width 93 height 26
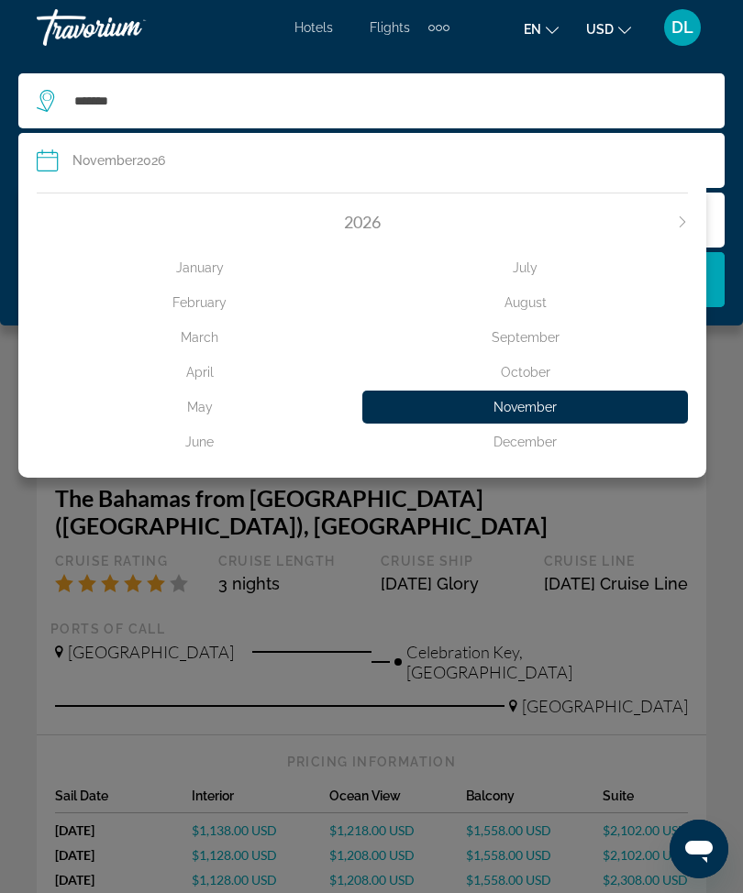
click at [149, 171] on div "[DATE]" at bounding box center [118, 161] width 93 height 26
click at [175, 165] on div "Date [DATE]" at bounding box center [371, 161] width 669 height 26
click at [51, 220] on div "2026" at bounding box center [362, 222] width 651 height 20
click at [63, 240] on div "January February March April May June July August September October November De…" at bounding box center [362, 350] width 651 height 237
click at [61, 218] on div "2026" at bounding box center [362, 222] width 651 height 20
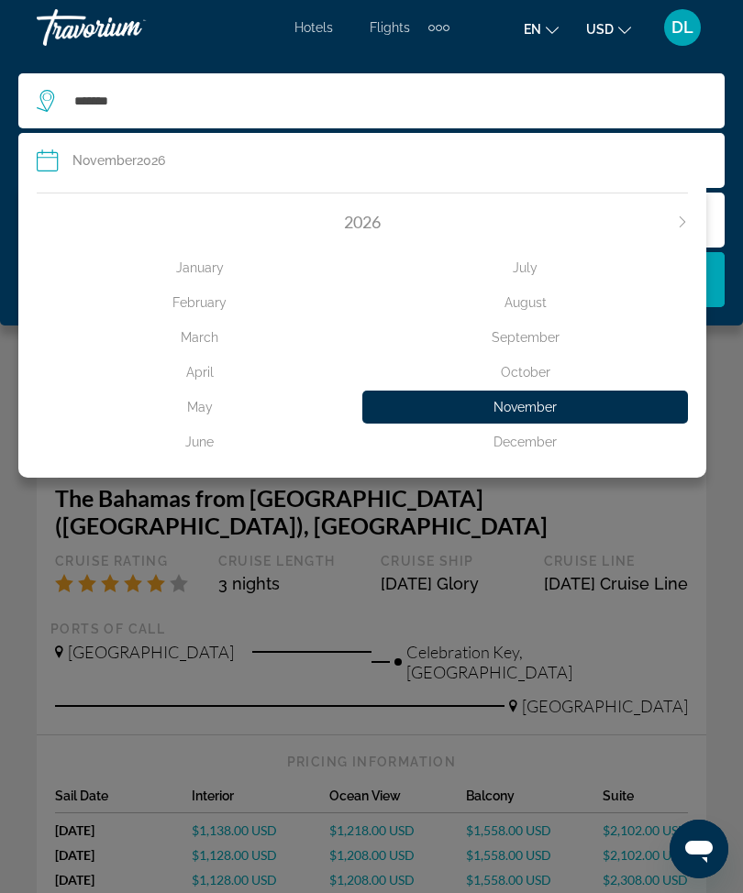
click at [183, 278] on div "January" at bounding box center [199, 267] width 325 height 33
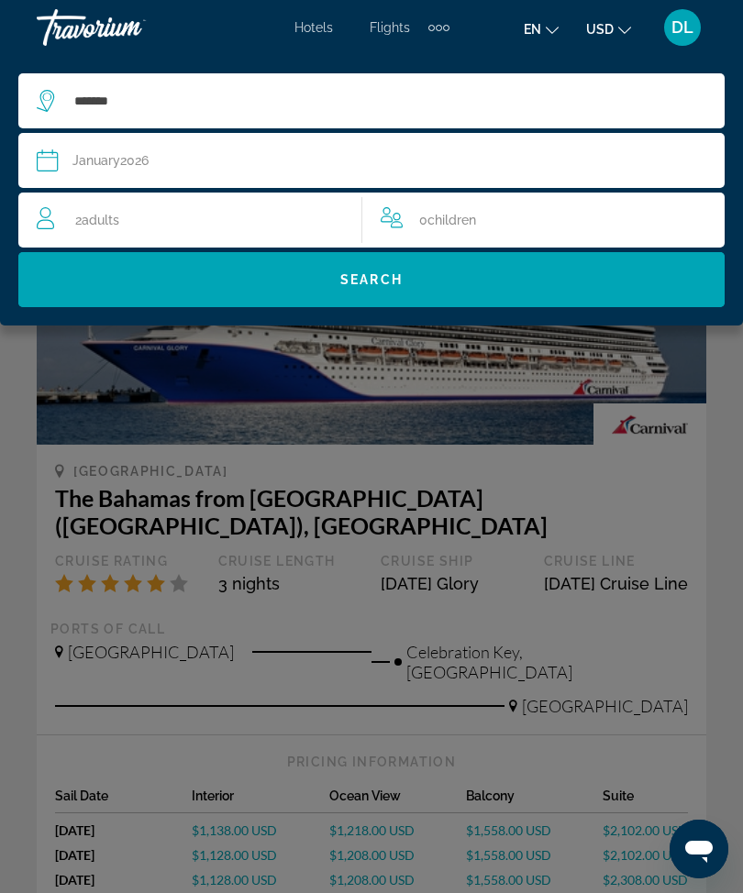
click at [164, 223] on div "2 Adult Adults" at bounding box center [199, 220] width 325 height 26
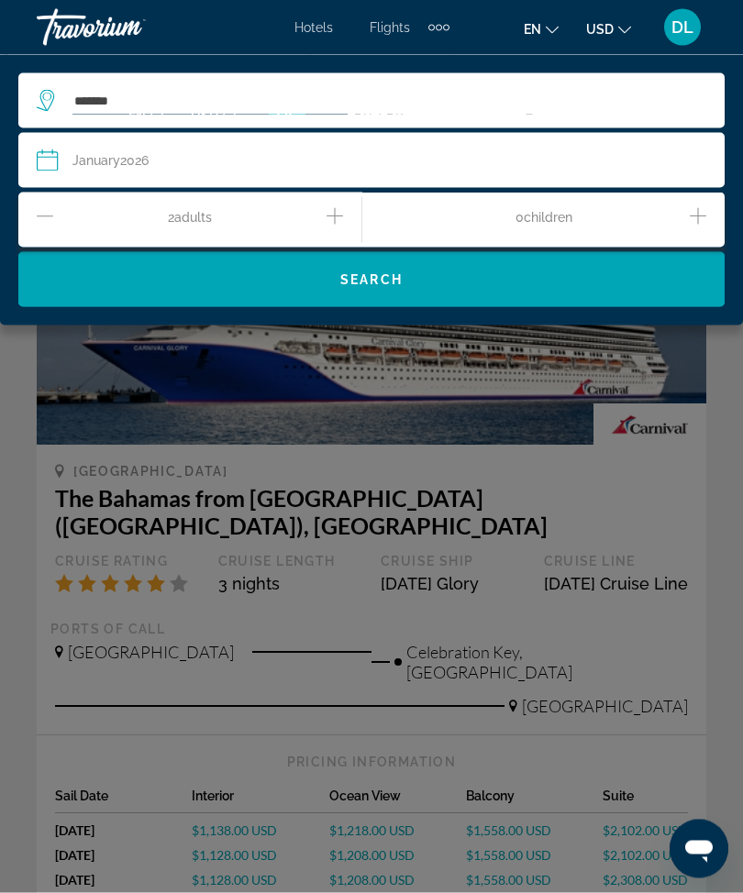
click at [696, 232] on button "Increment children" at bounding box center [697, 220] width 17 height 32
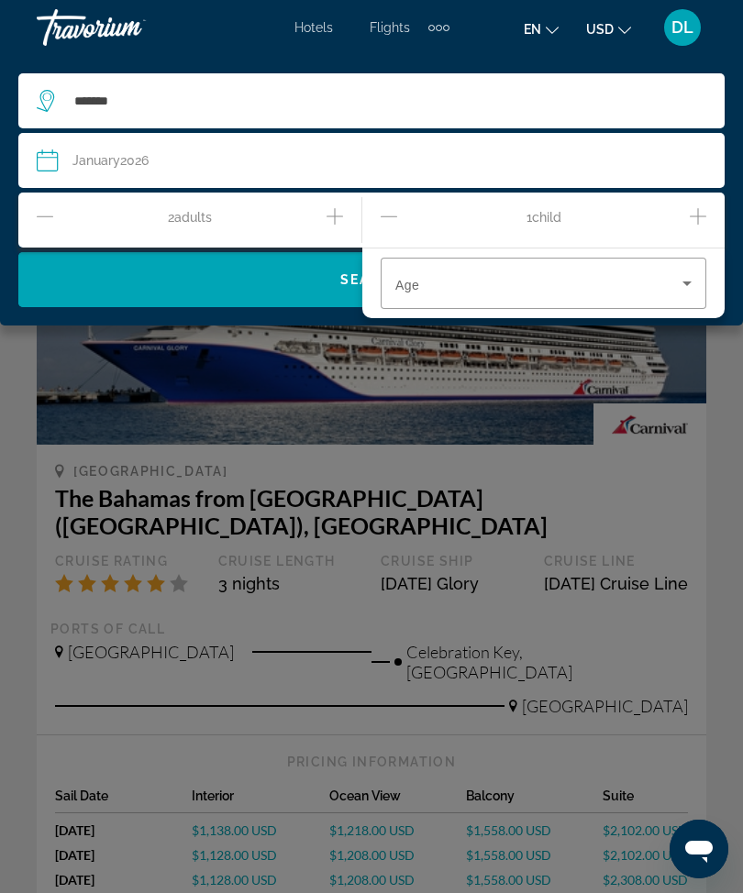
click at [699, 215] on icon "Increment children" at bounding box center [697, 216] width 17 height 22
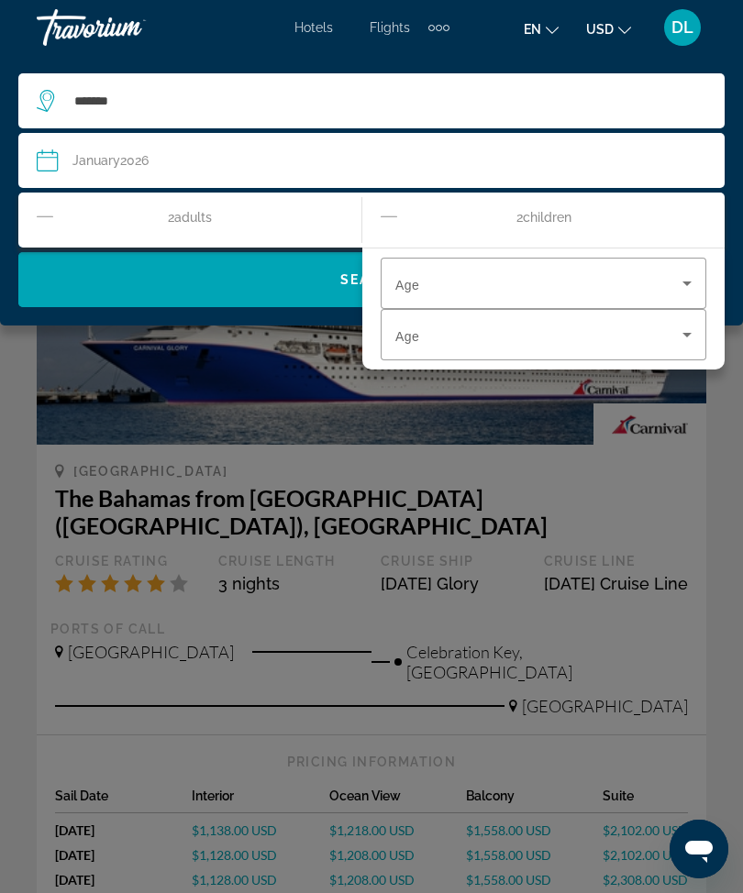
click at [644, 284] on span "Travelers: 2 adults, 2 children" at bounding box center [538, 283] width 287 height 22
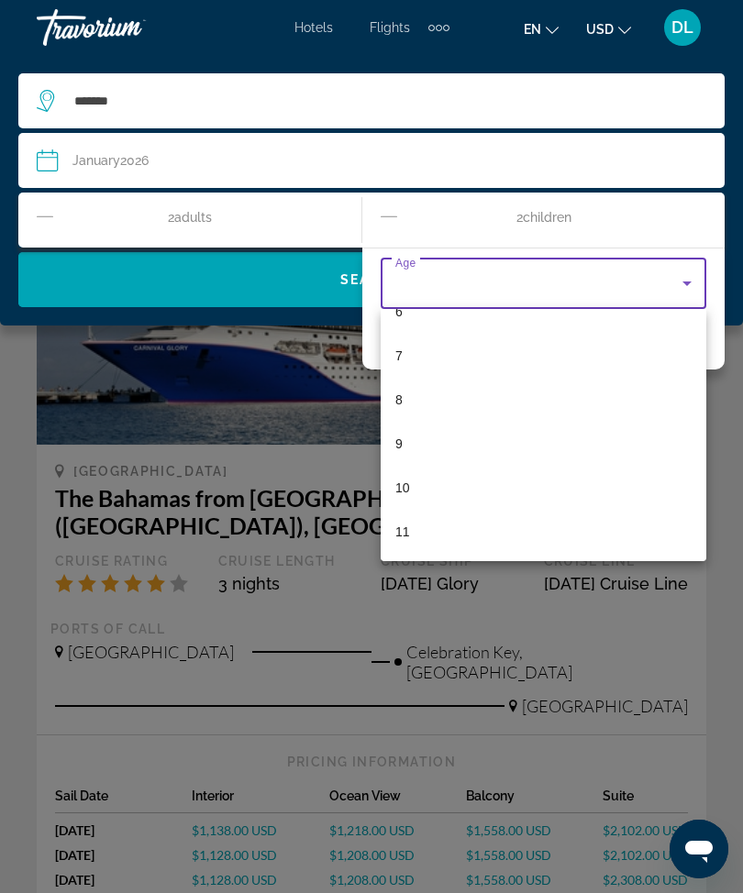
scroll to position [291, 0]
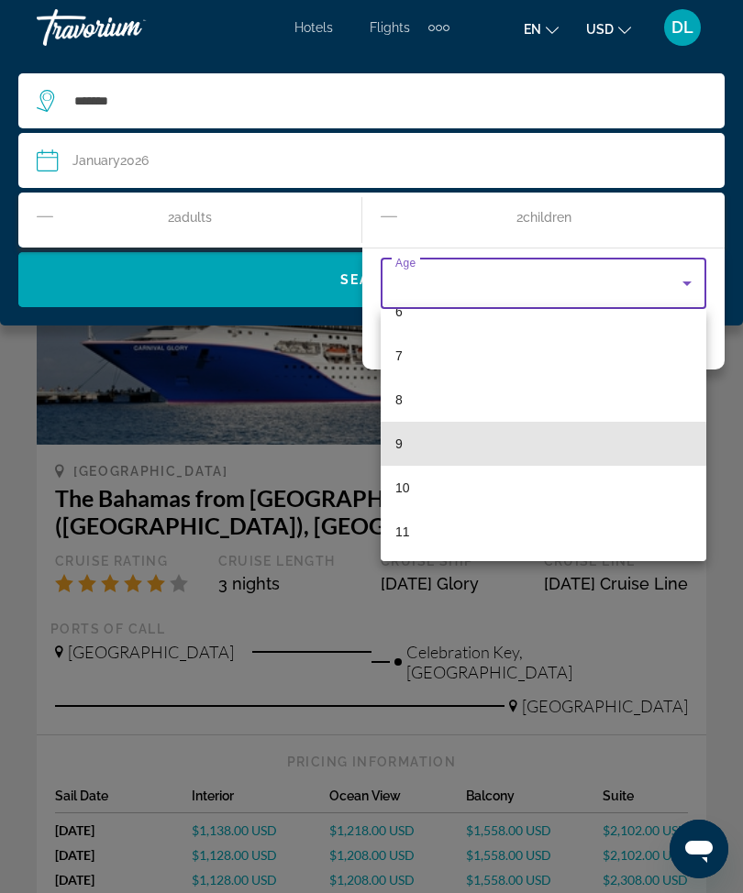
click at [414, 448] on mat-option "9" at bounding box center [542, 444] width 325 height 44
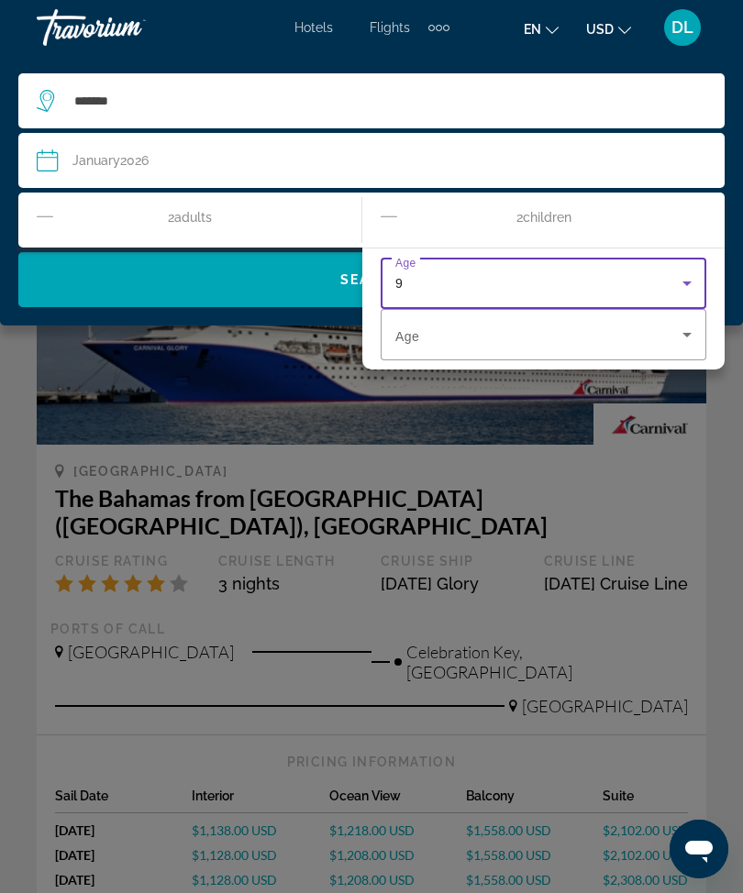
click at [479, 345] on span "Travelers: 2 adults, 2 children" at bounding box center [538, 335] width 287 height 22
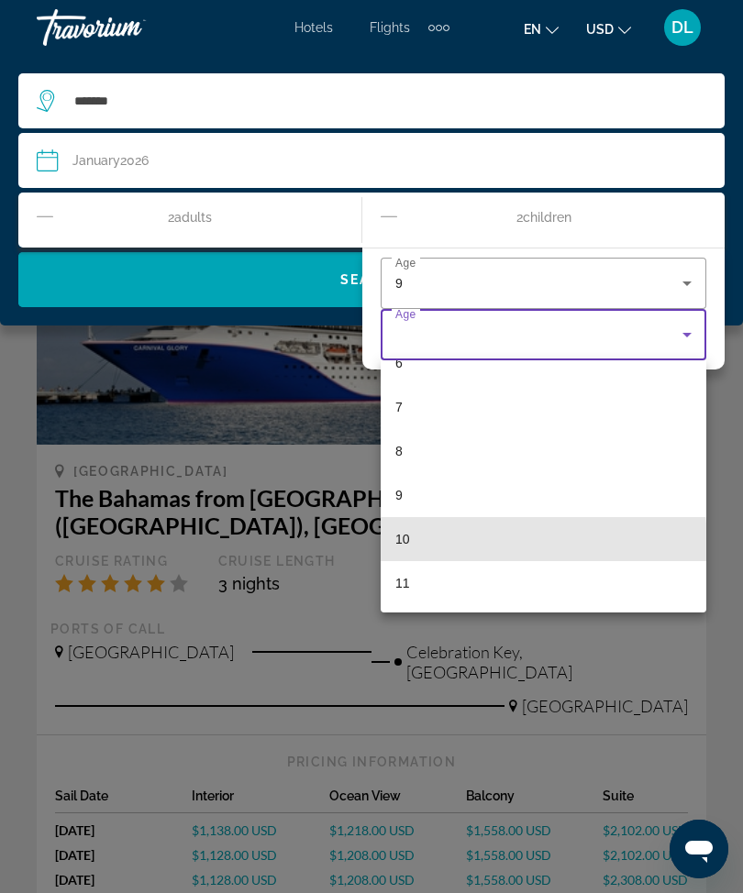
click at [410, 545] on mat-option "10" at bounding box center [542, 539] width 325 height 44
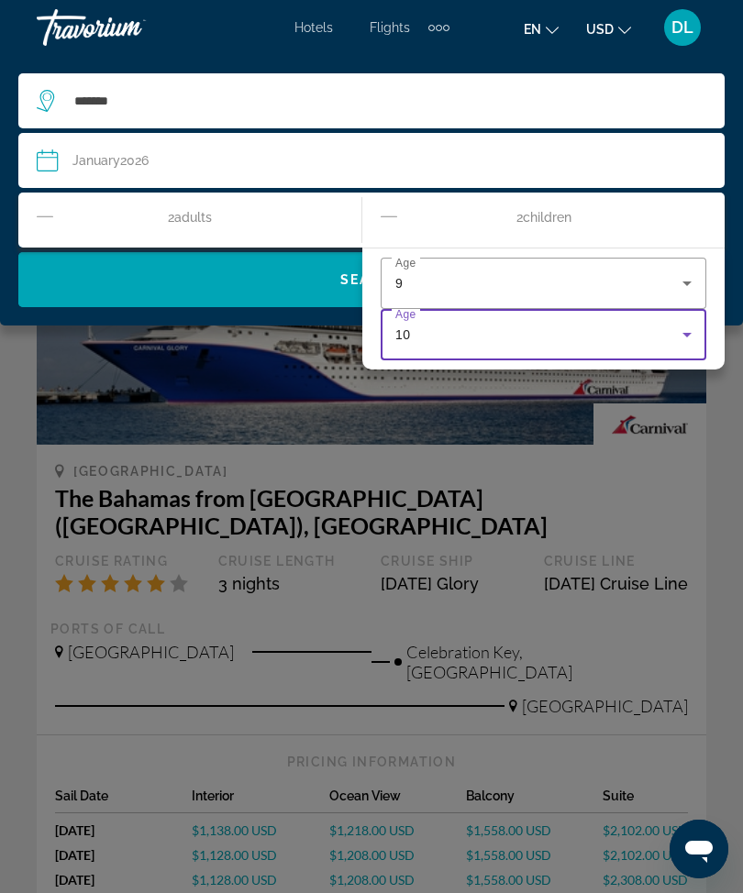
click at [506, 336] on div "10" at bounding box center [538, 335] width 287 height 22
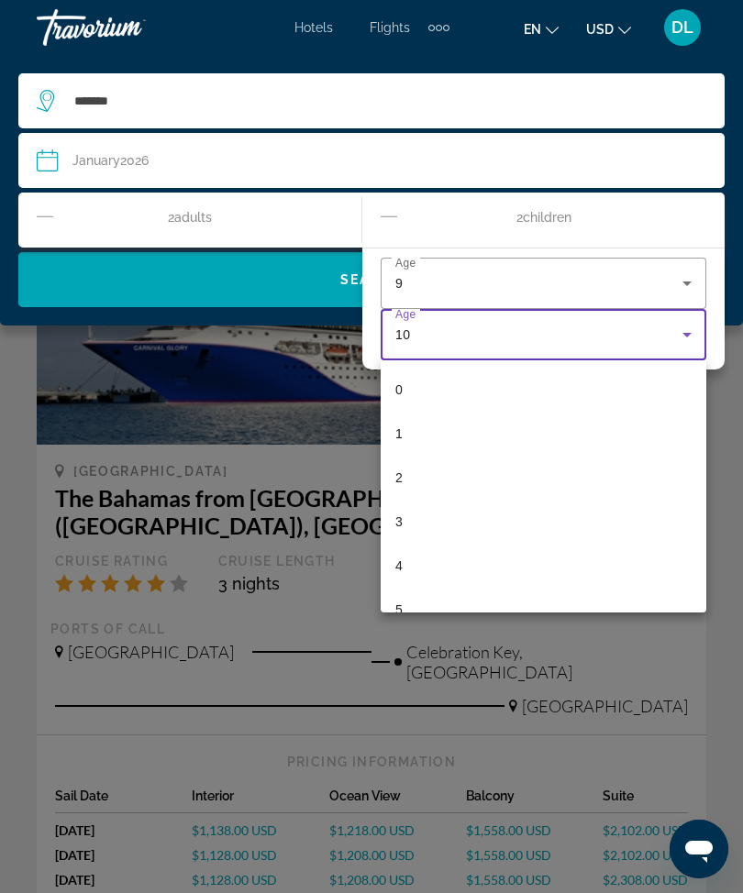
scroll to position [239, 0]
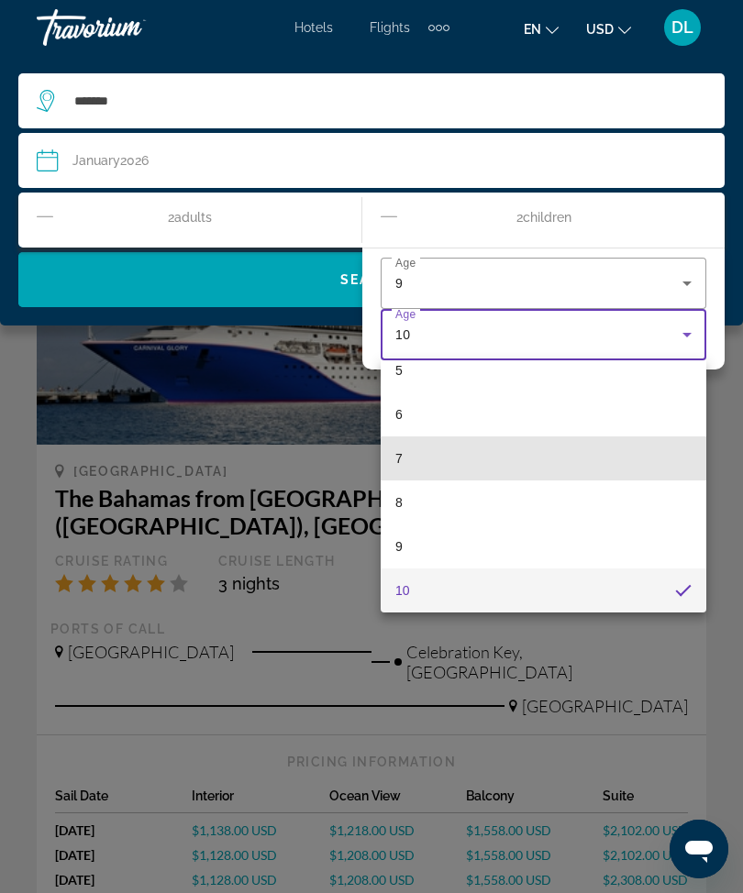
click at [407, 459] on mat-option "7" at bounding box center [542, 458] width 325 height 44
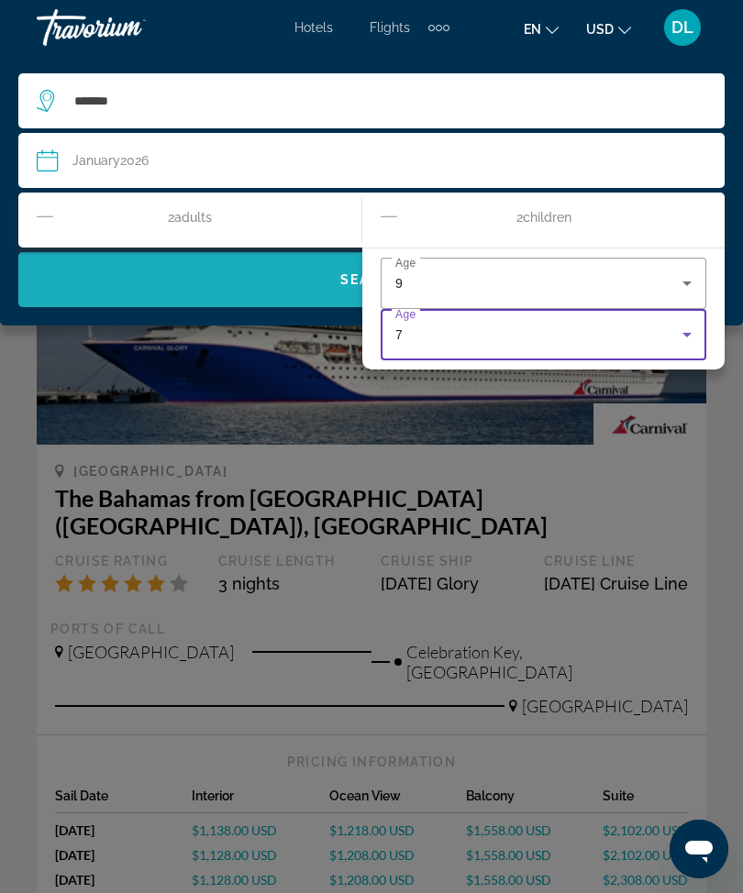
click at [196, 287] on span "Search widget" at bounding box center [371, 280] width 706 height 44
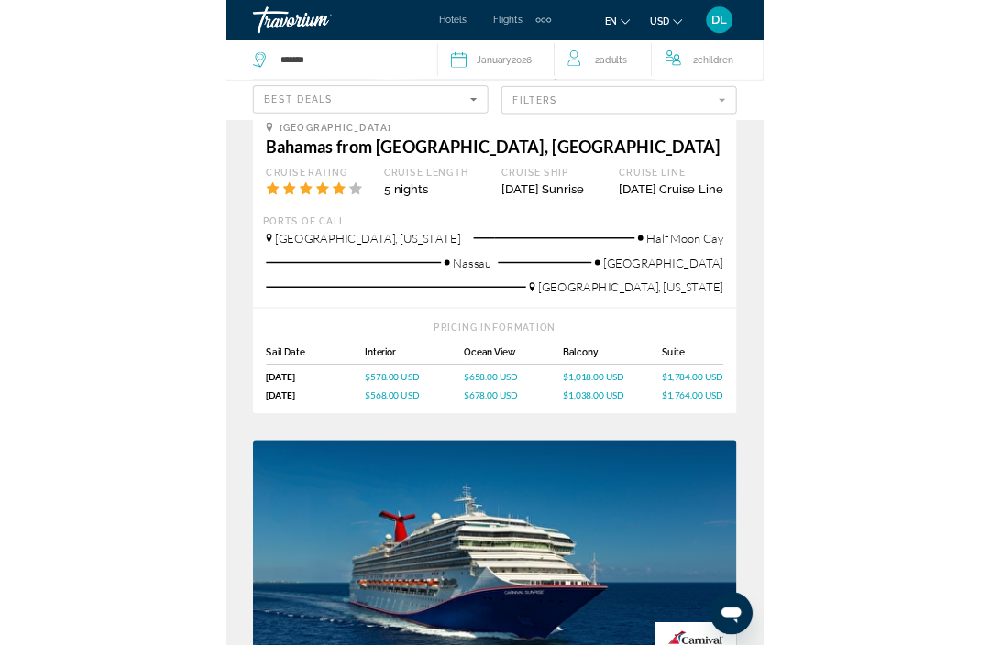
scroll to position [2415, 0]
